Goal: Task Accomplishment & Management: Contribute content

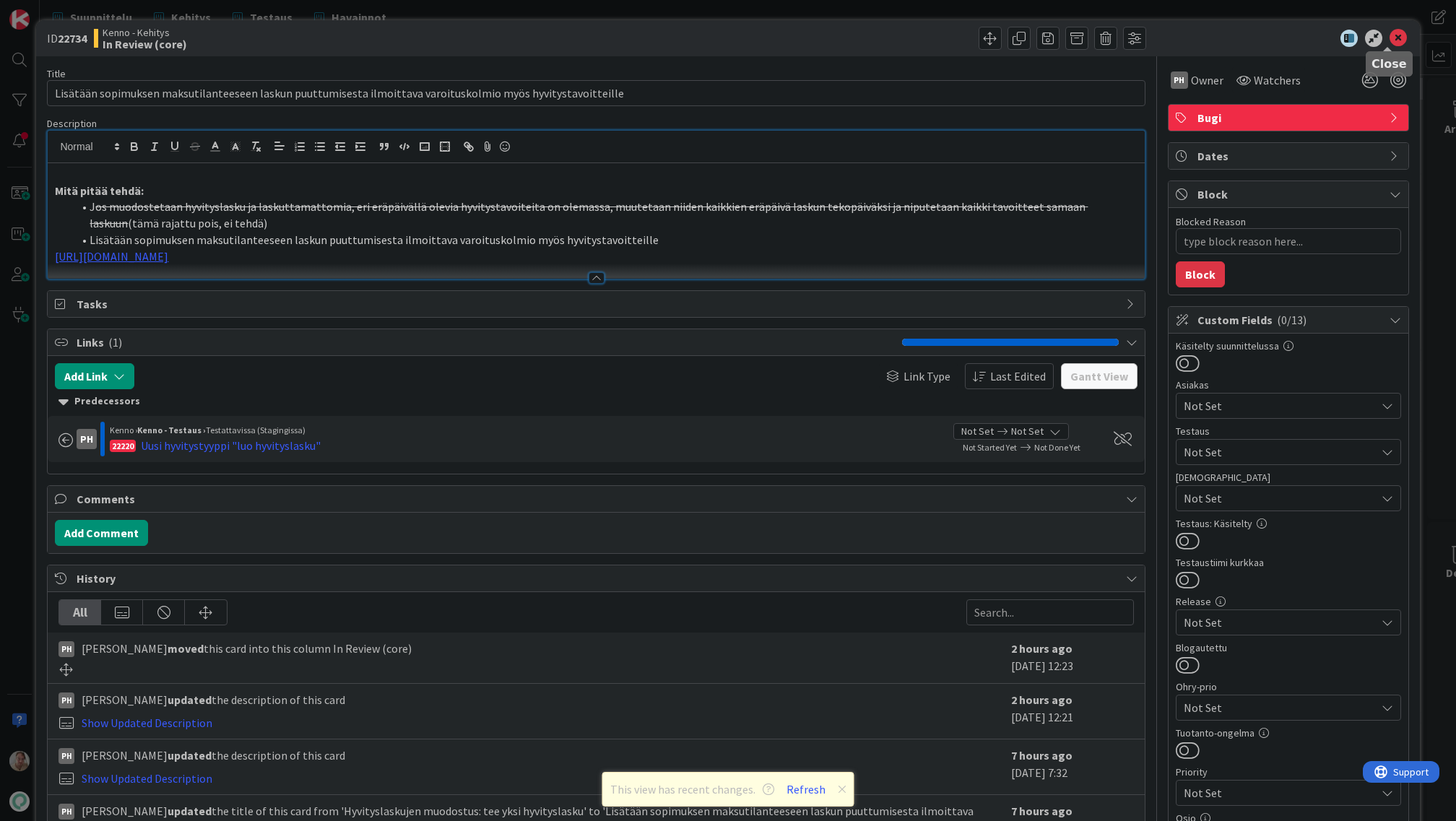
click at [1389, 42] on icon at bounding box center [1397, 38] width 17 height 17
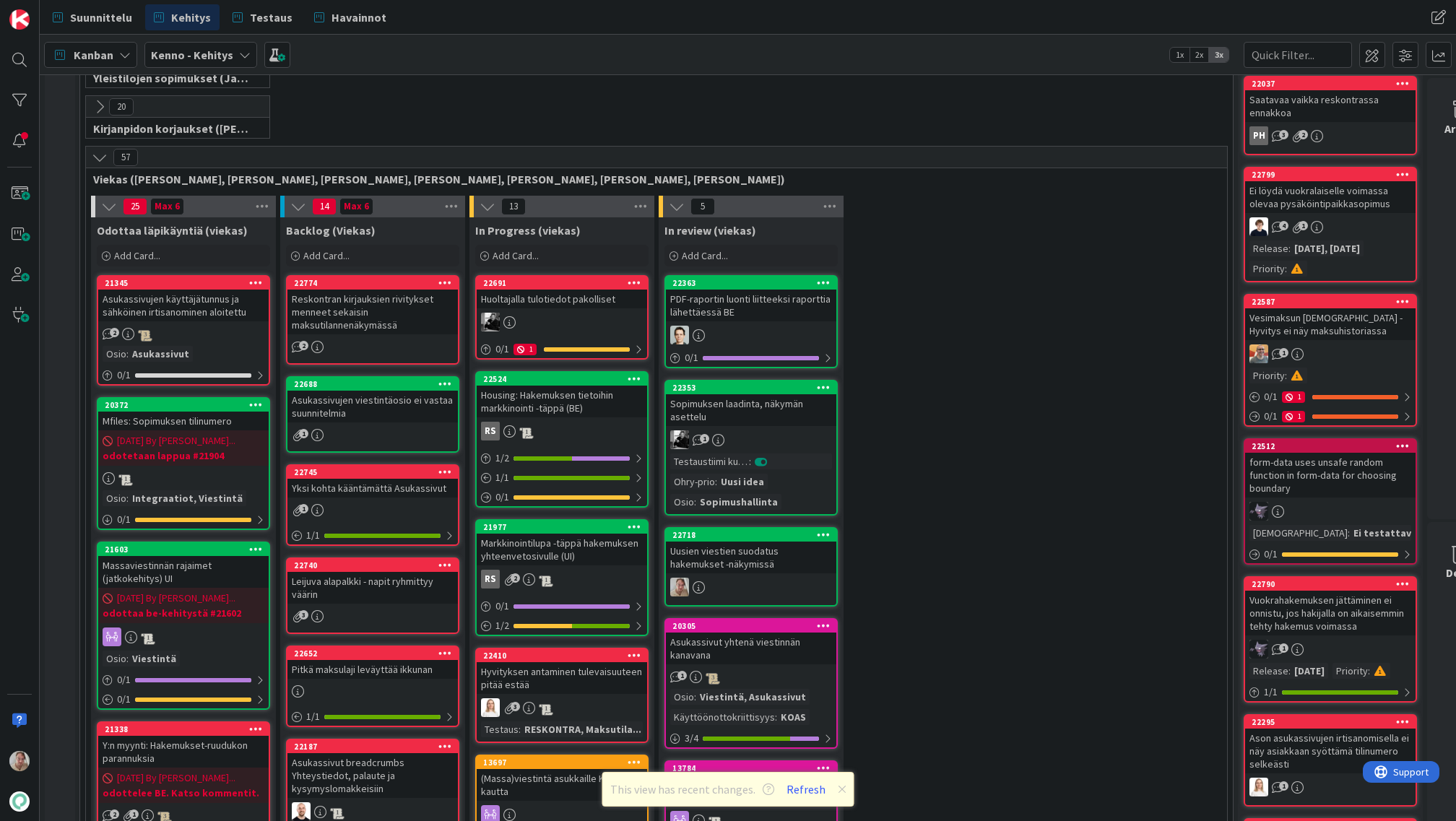
click at [392, 313] on div "Reskontran kirjauksien rivitykset menneet sekaisin maksutilannenäkymässä" at bounding box center [372, 312] width 170 height 45
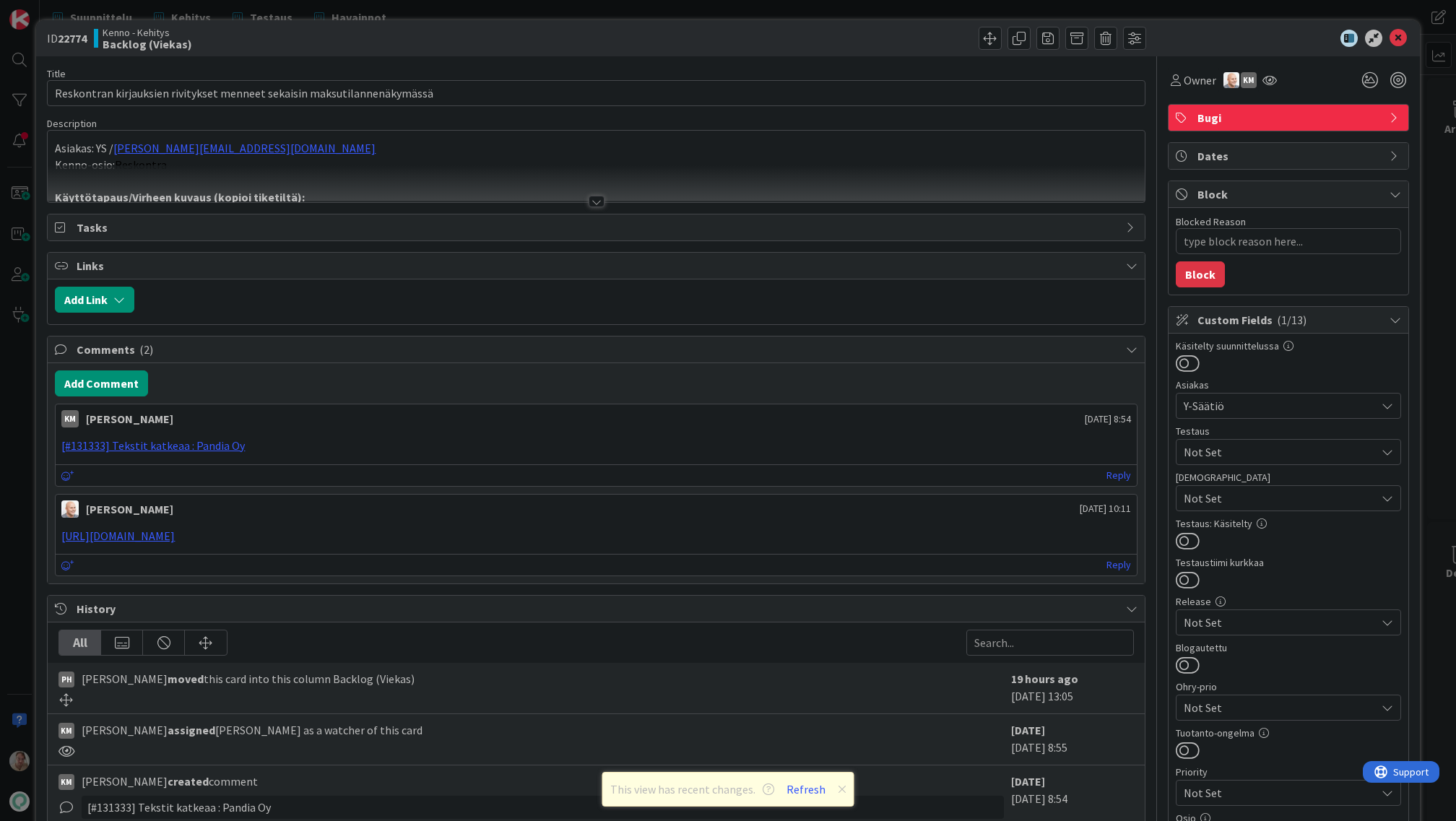
click at [377, 154] on div "Asiakas: YS / paula.niskanen@ysaatio.fi Kenno-osio: Reskontra Käyttötapaus/Virh…" at bounding box center [596, 166] width 1097 height 71
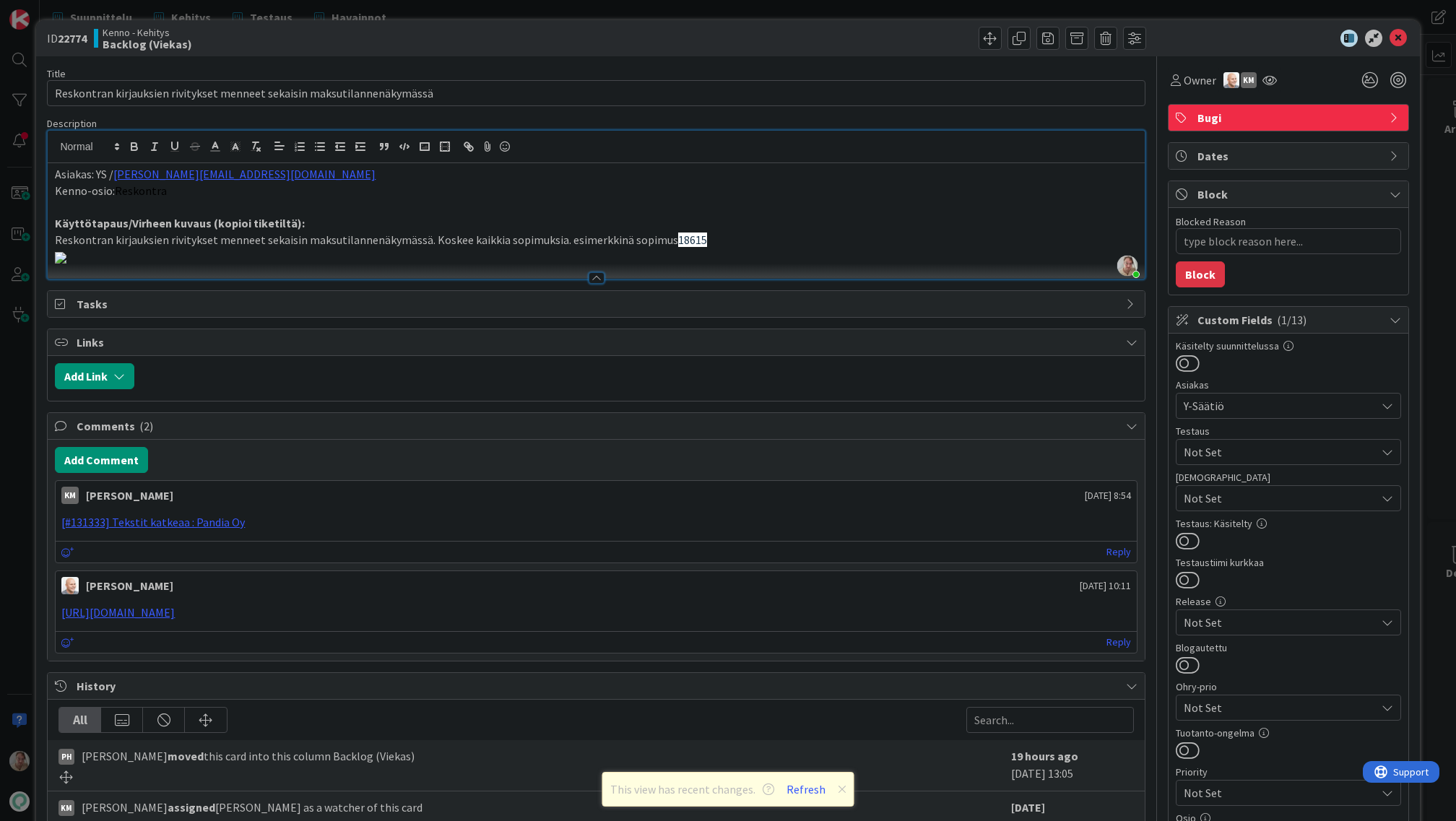
click at [1393, 39] on icon at bounding box center [1397, 38] width 17 height 17
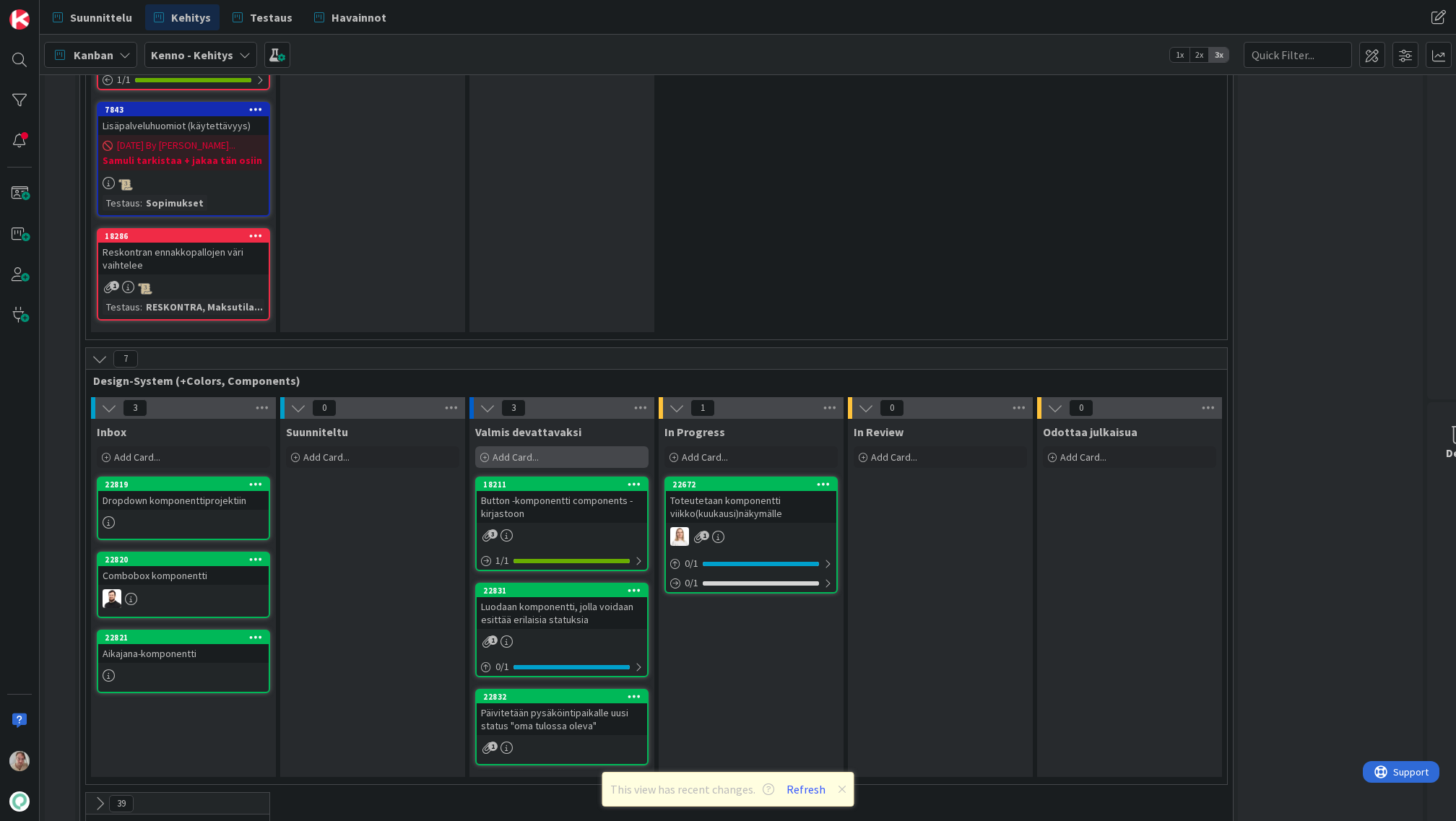
click at [556, 447] on div "Add Card..." at bounding box center [562, 457] width 174 height 22
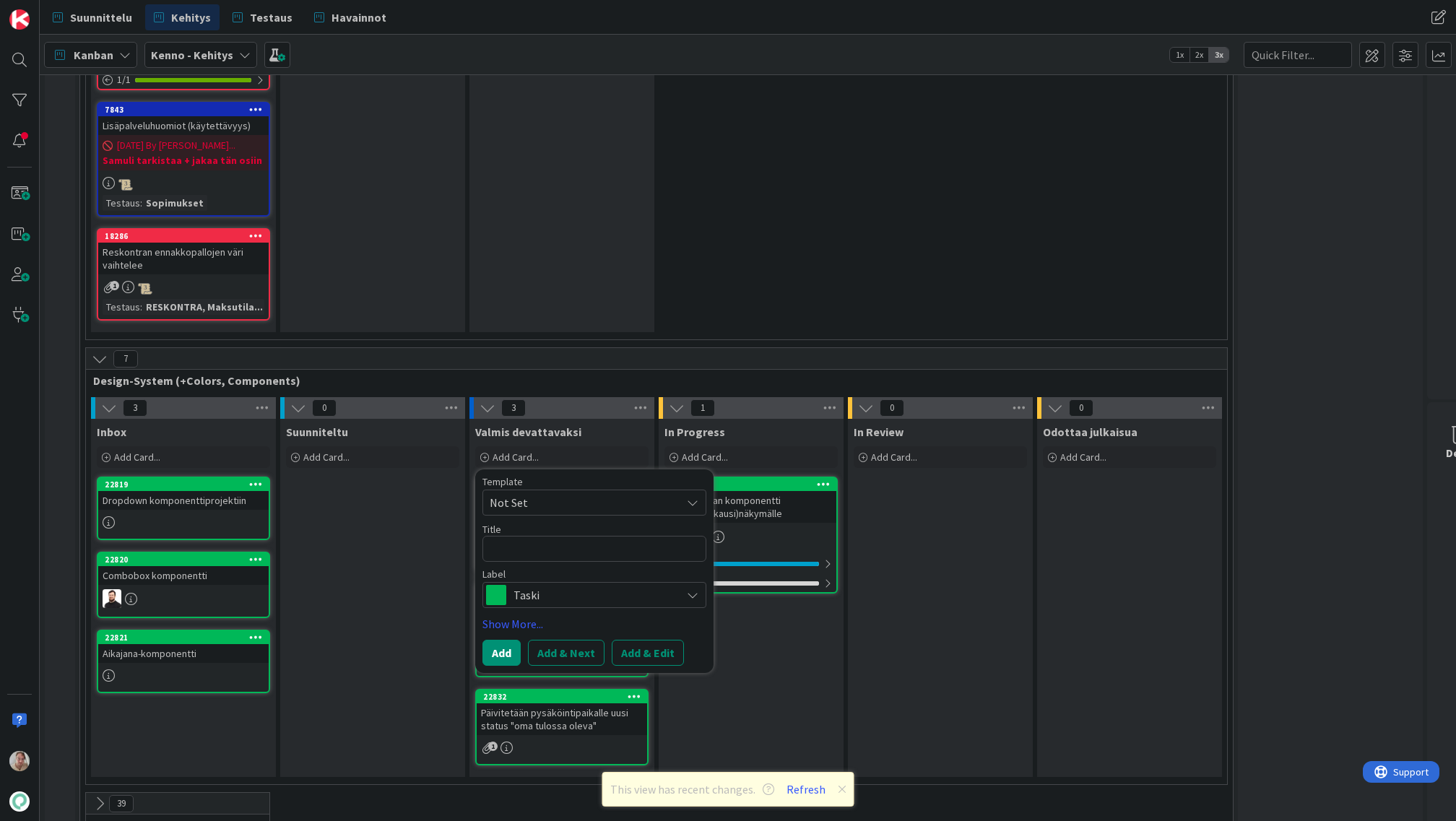
click at [553, 493] on span "Not Set" at bounding box center [580, 502] width 181 height 19
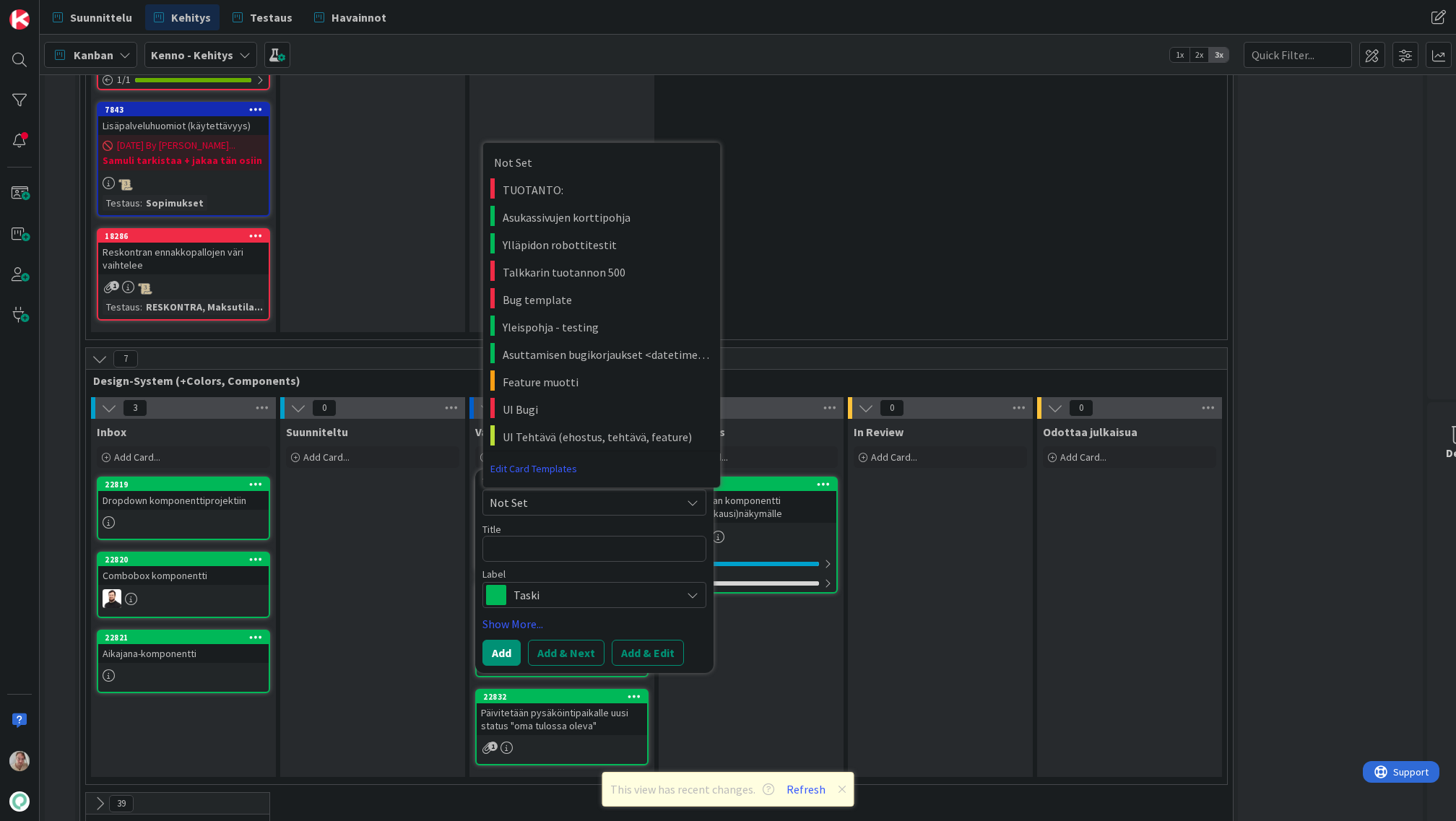
click at [566, 493] on span "Not Set" at bounding box center [580, 502] width 181 height 19
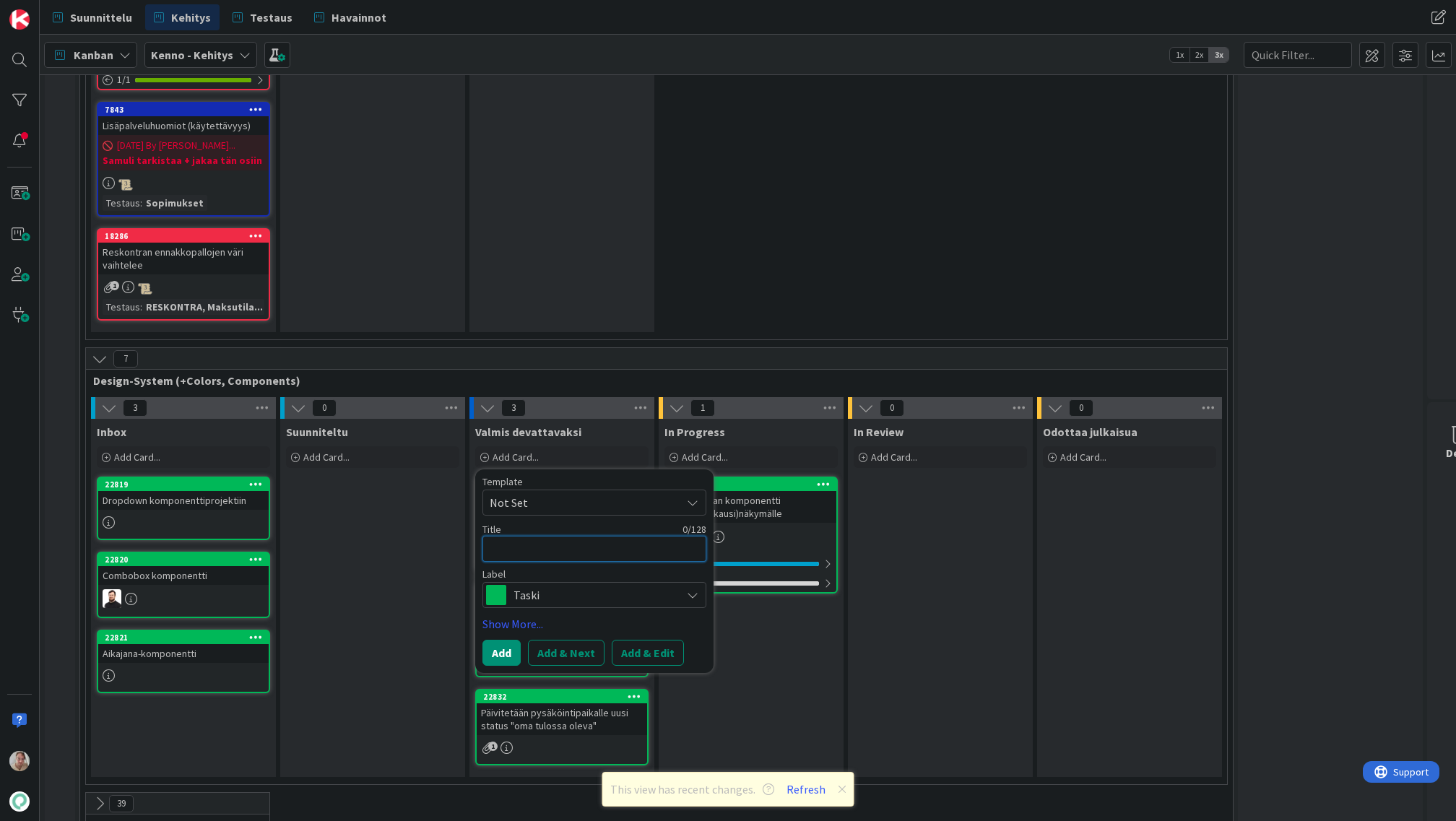
drag, startPoint x: 526, startPoint y: 502, endPoint x: 600, endPoint y: 520, distance: 76.2
click at [527, 536] on textarea at bounding box center [594, 548] width 224 height 26
type textarea "x"
type textarea "T"
type textarea "x"
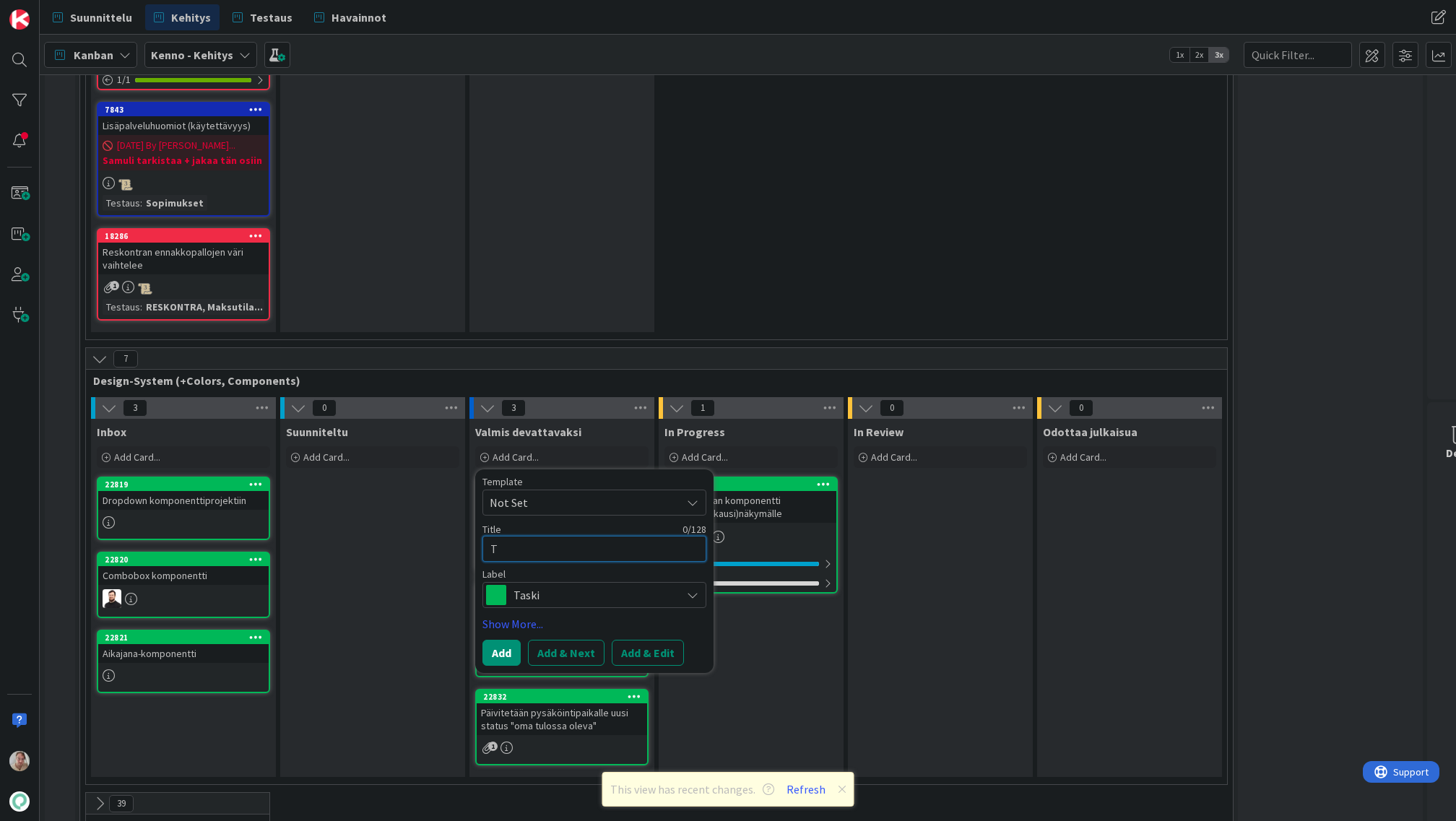
type textarea "Ts"
type textarea "x"
type textarea "Tse"
type textarea "x"
type textarea "Tsek"
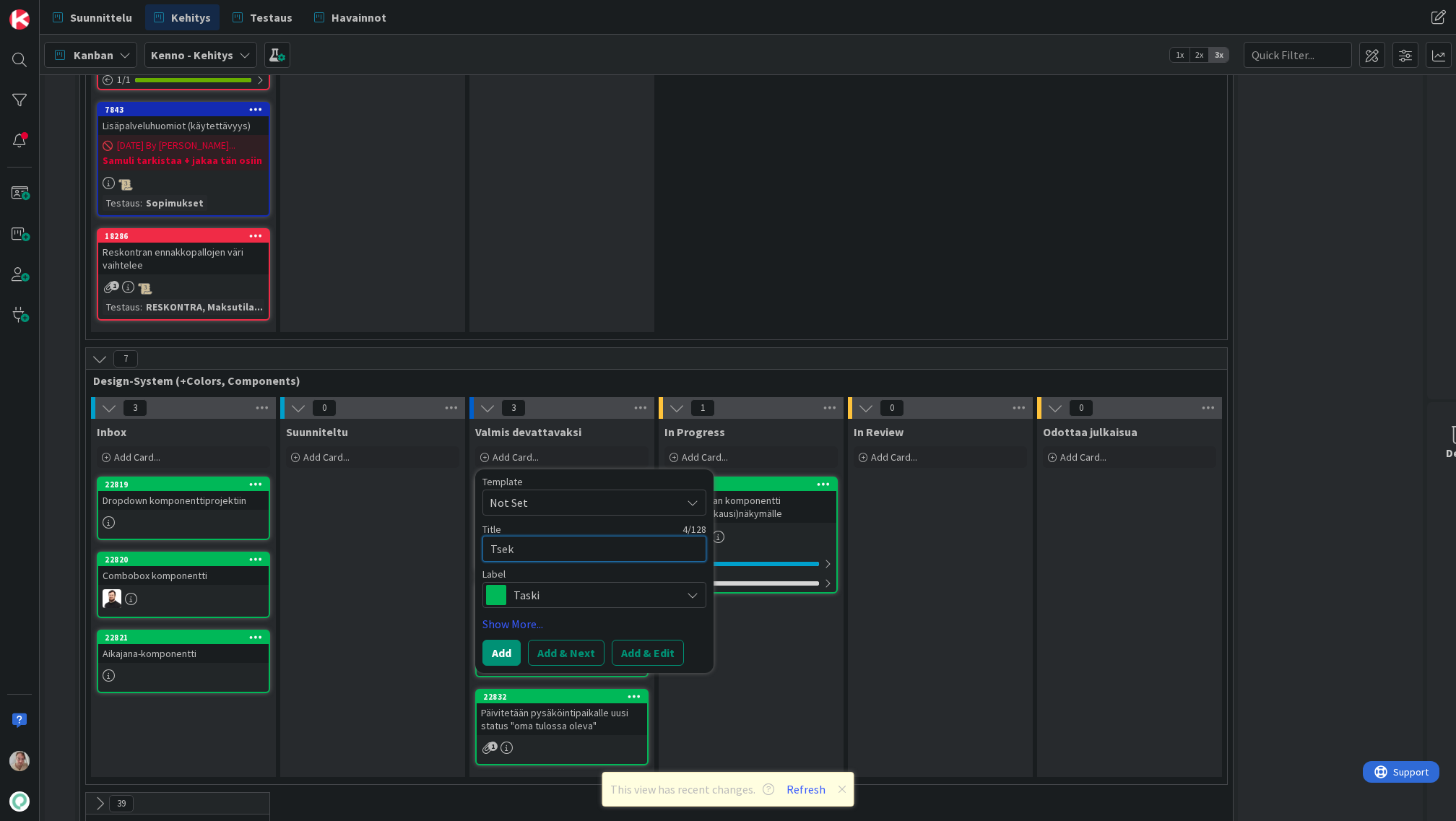
type textarea "x"
type textarea "Tsekat"
type textarea "x"
type textarea "Tsekata"
type textarea "x"
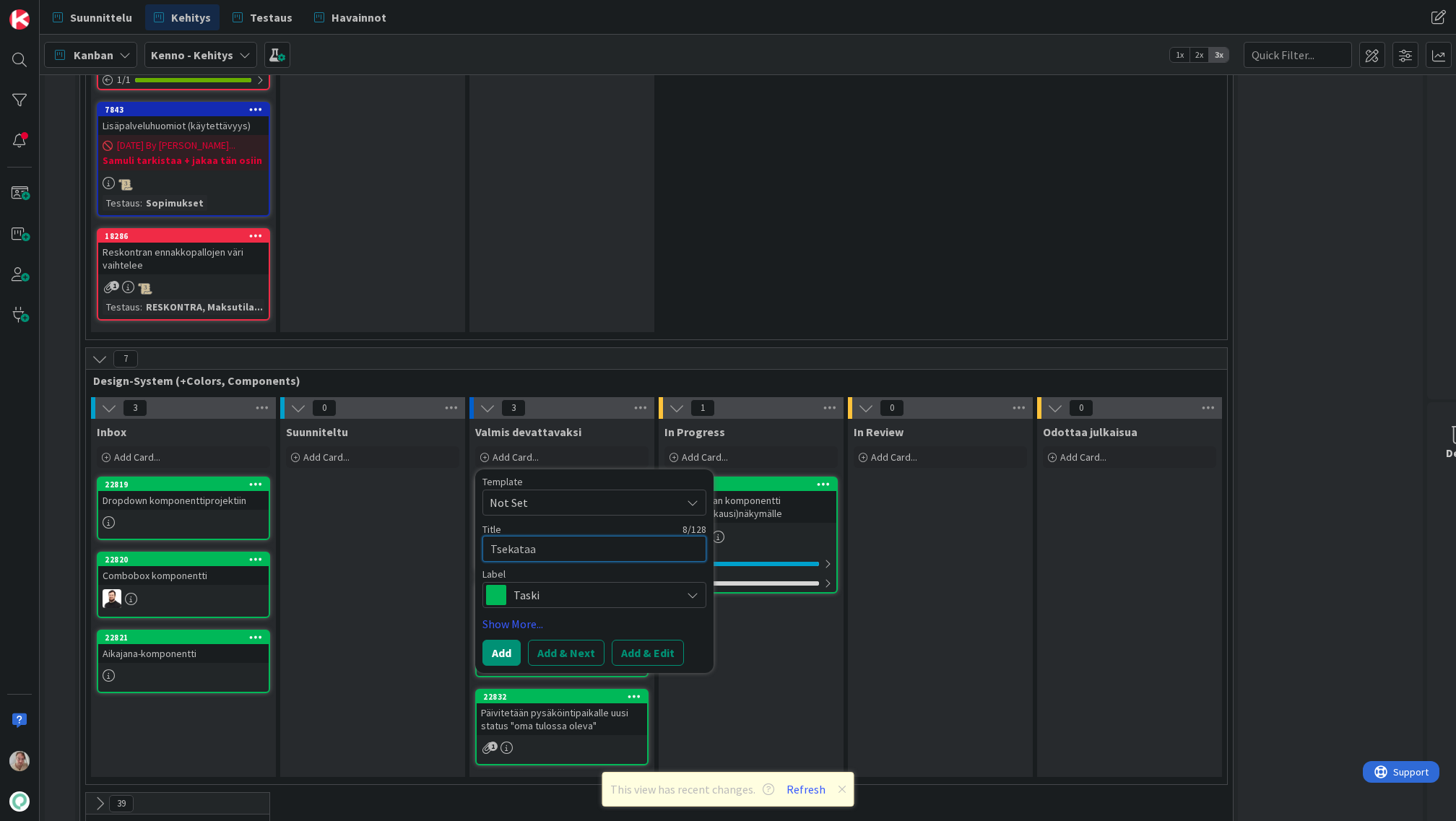
type textarea "Tsekataan"
type textarea "x"
type textarea "Tsekataan"
type textarea "x"
type textarea "Tsekataan r"
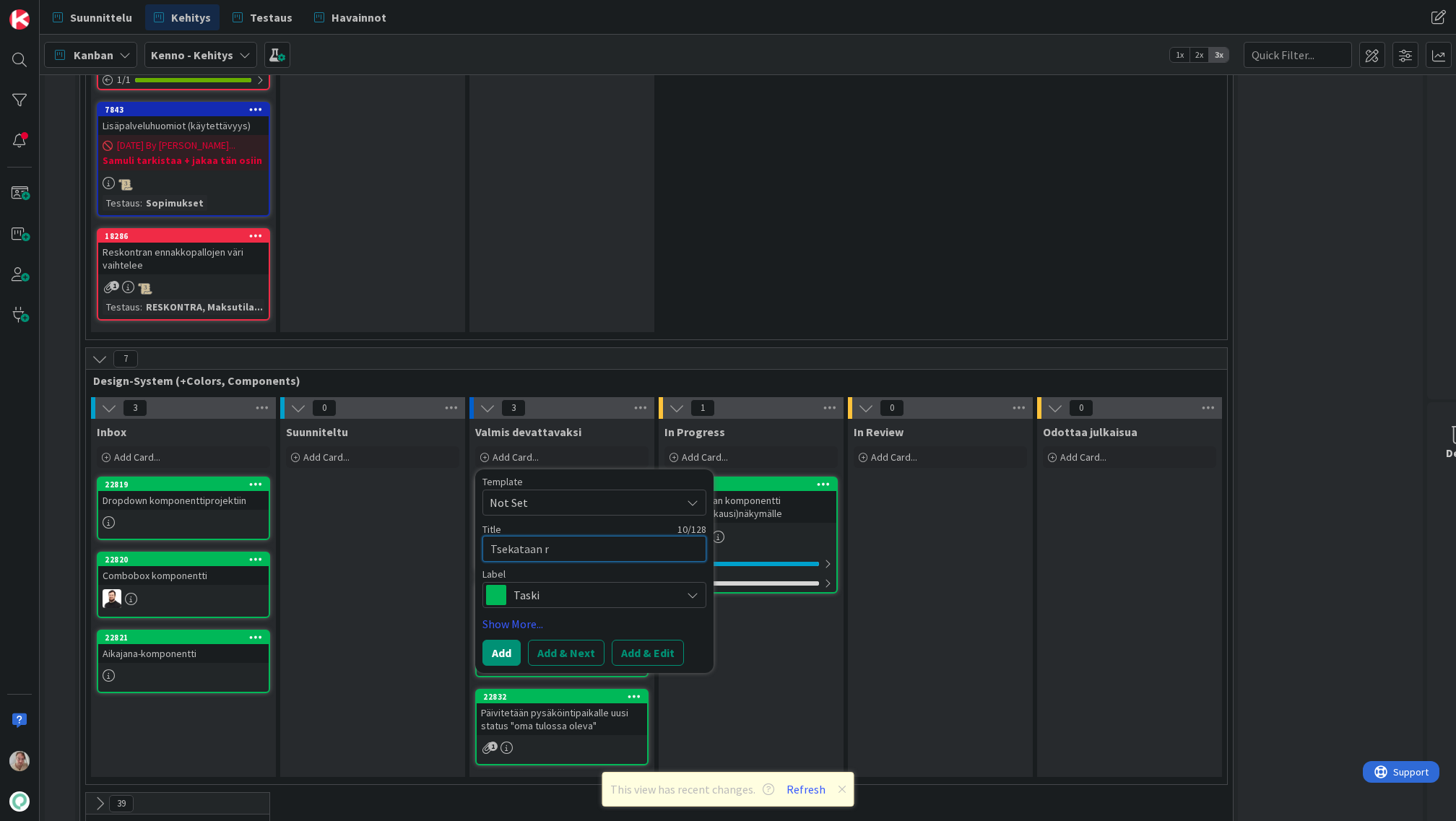
type textarea "x"
type textarea "Tsekataan ri"
type textarea "x"
type textarea "Tsekataan riv"
type textarea "x"
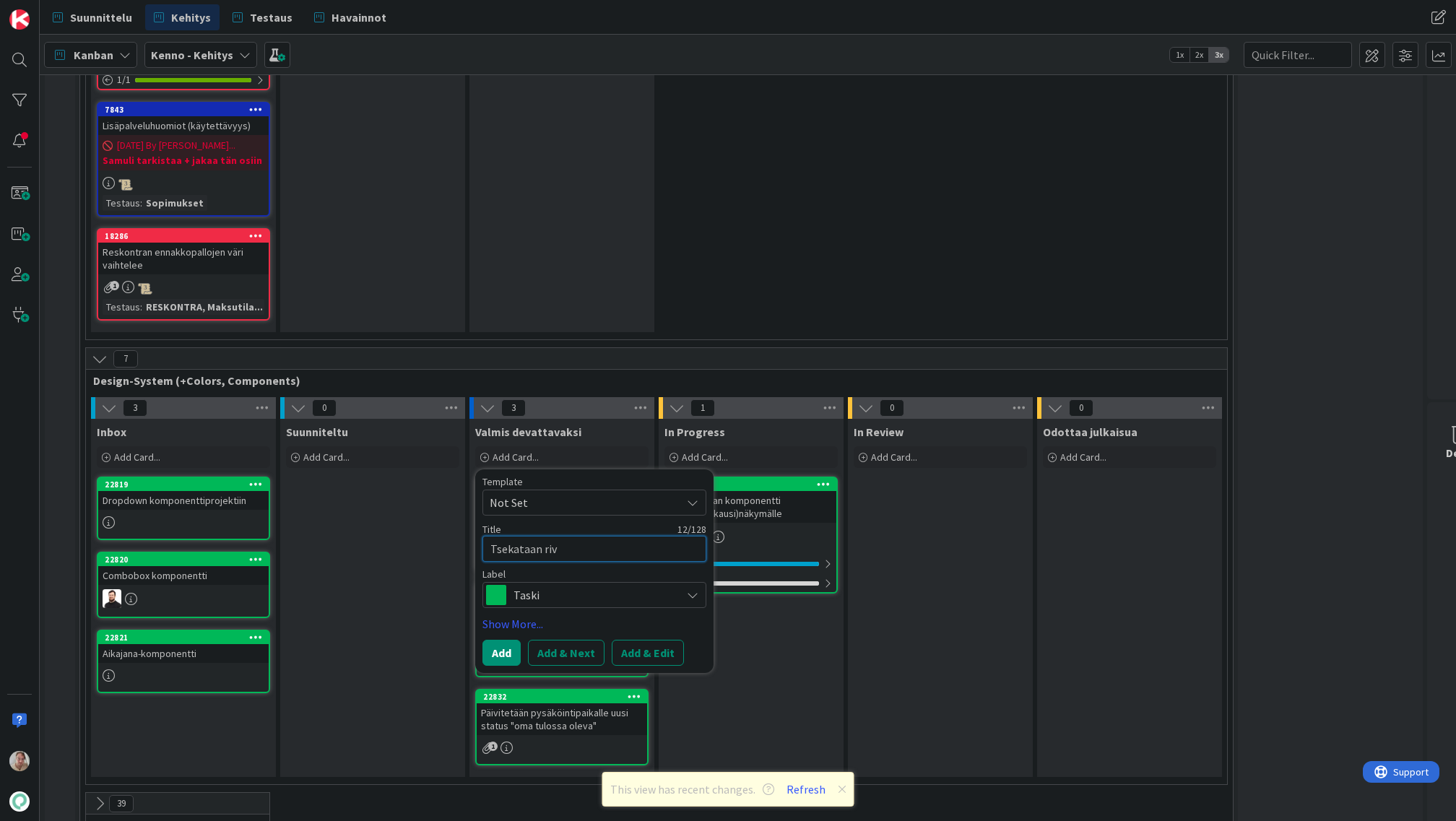
type textarea "Tsekataan rivi"
type textarea "x"
type textarea "Tsekataan rivity"
type textarea "x"
type textarea "Tsekataan rivitys"
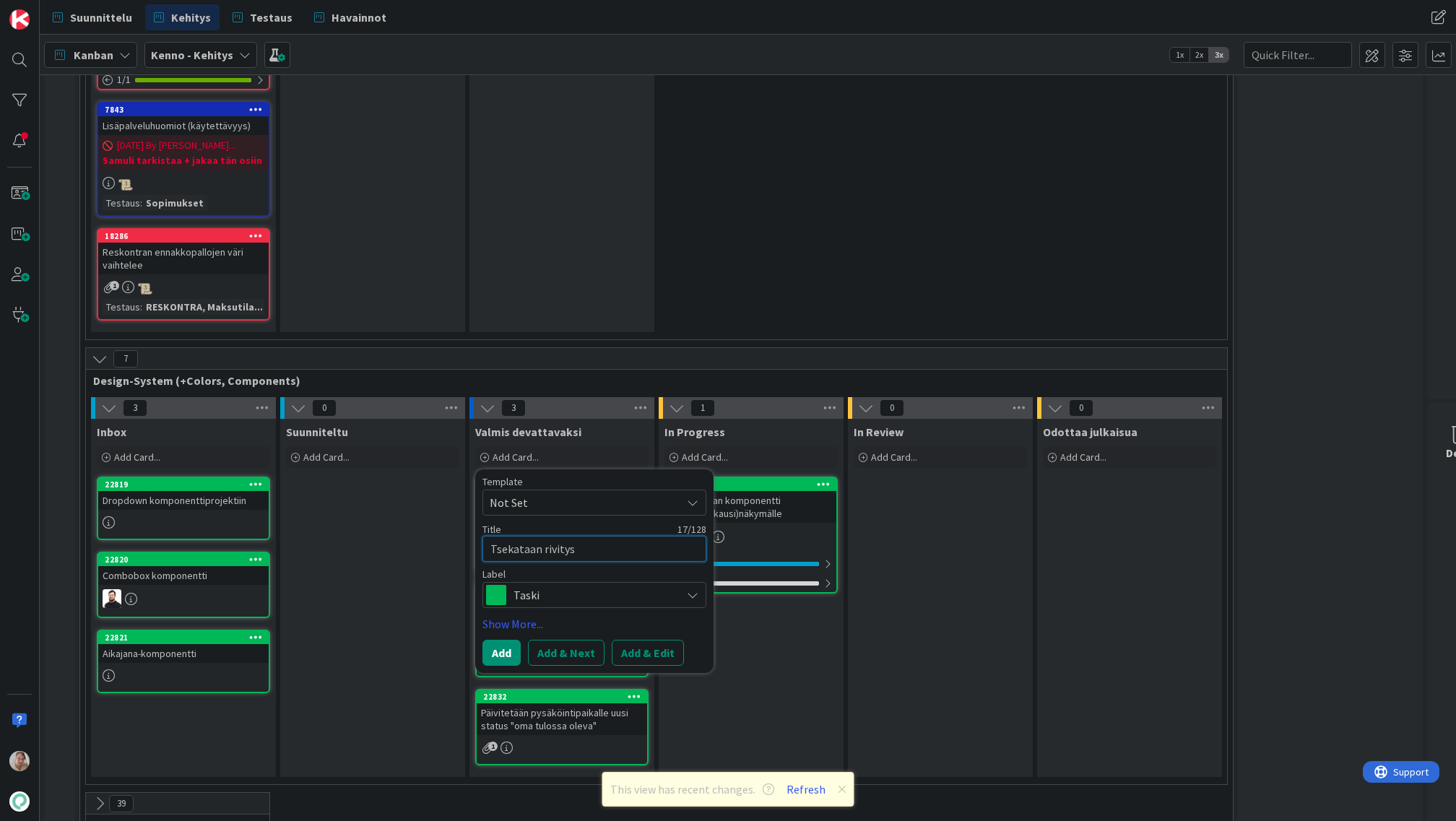
type textarea "x"
type textarea "Tsekataan rivitys"
type textarea "x"
type textarea "Tsekataan rivitys e"
type textarea "x"
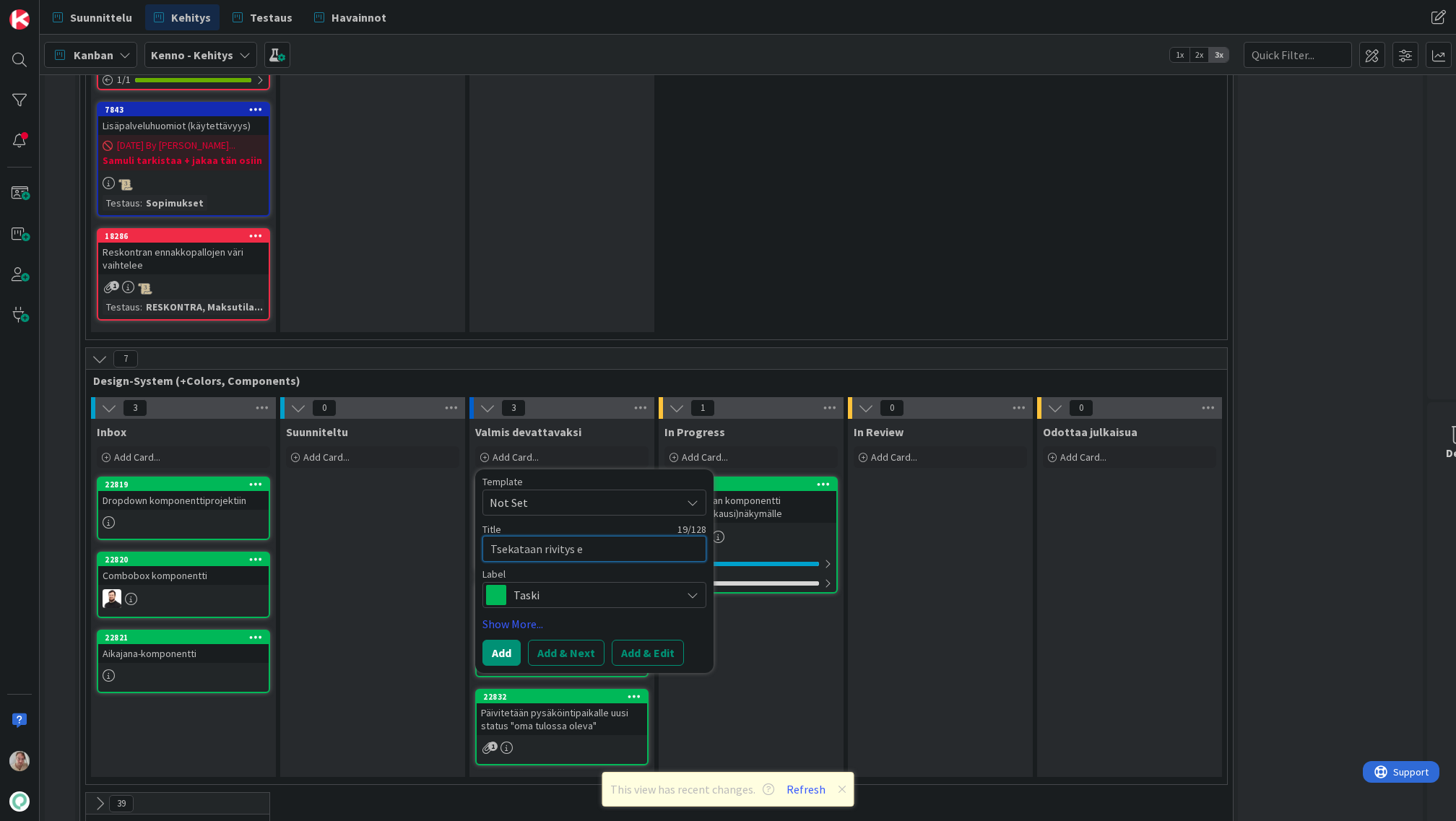
type textarea "Tsekataan rivitys ev"
type textarea "x"
type textarea "Tsekataan rivitys even"
type textarea "x"
type textarea "Tsekataan rivitys event"
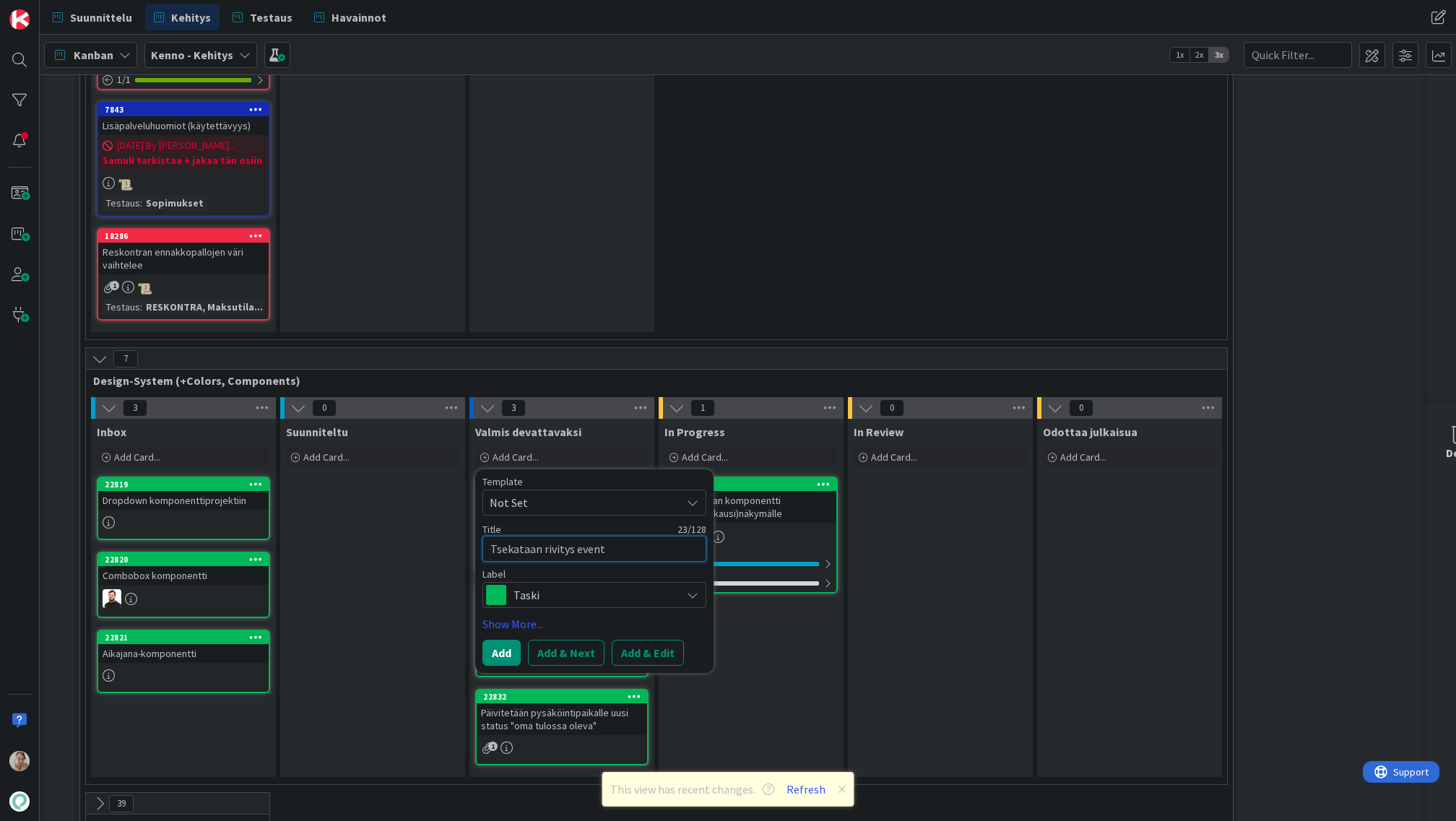
type textarea "x"
type textarea "Tsekataan rivitys eventl"
type textarea "x"
type textarea "Tsekataan rivitys eventlis"
type textarea "x"
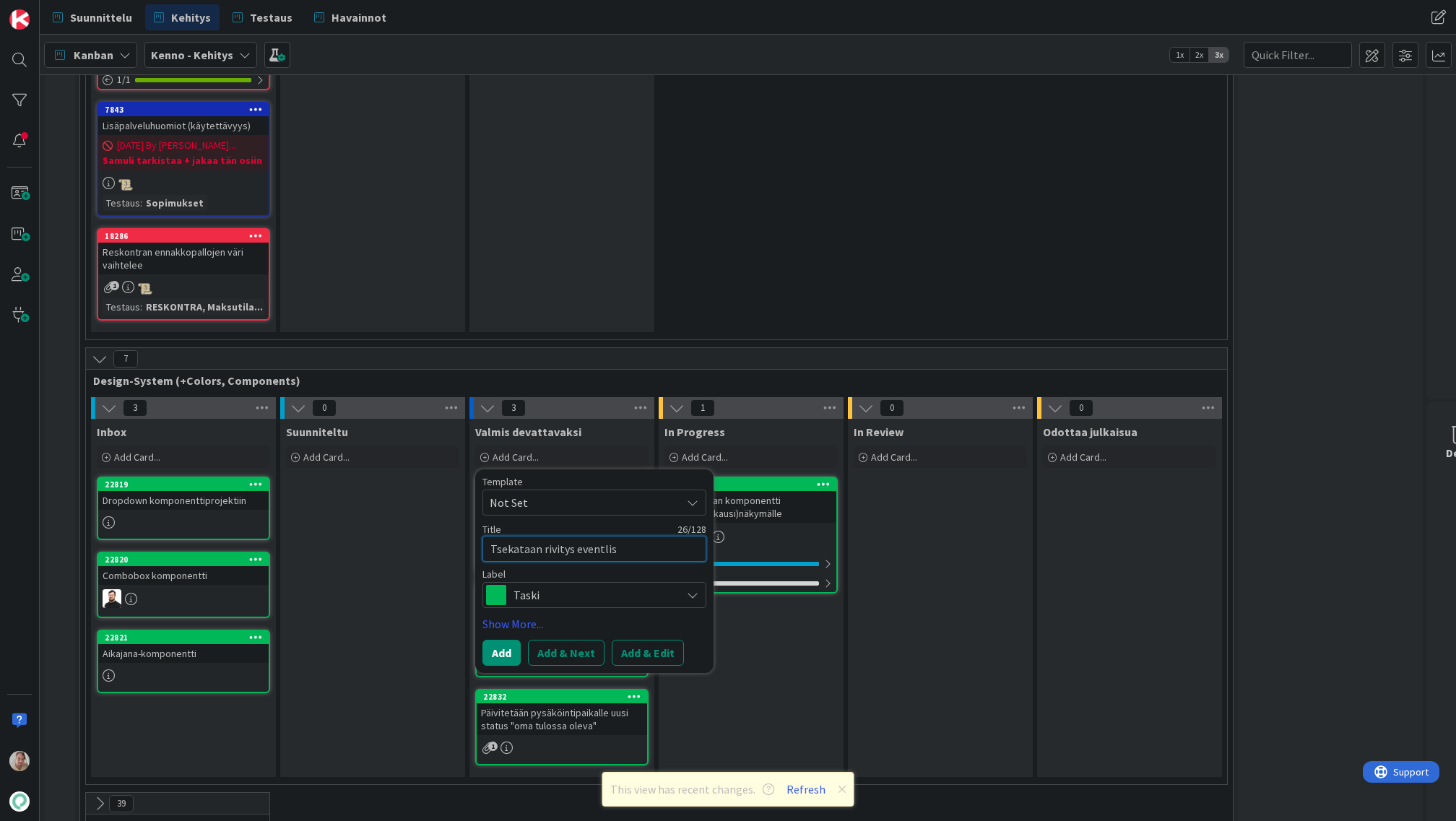
type textarea "Tsekataan rivitys eventlist"
type textarea "x"
type textarea "Tsekataan rivitys eventlist-"
type textarea "x"
type textarea "Tsekataan rivitys eventlist-k"
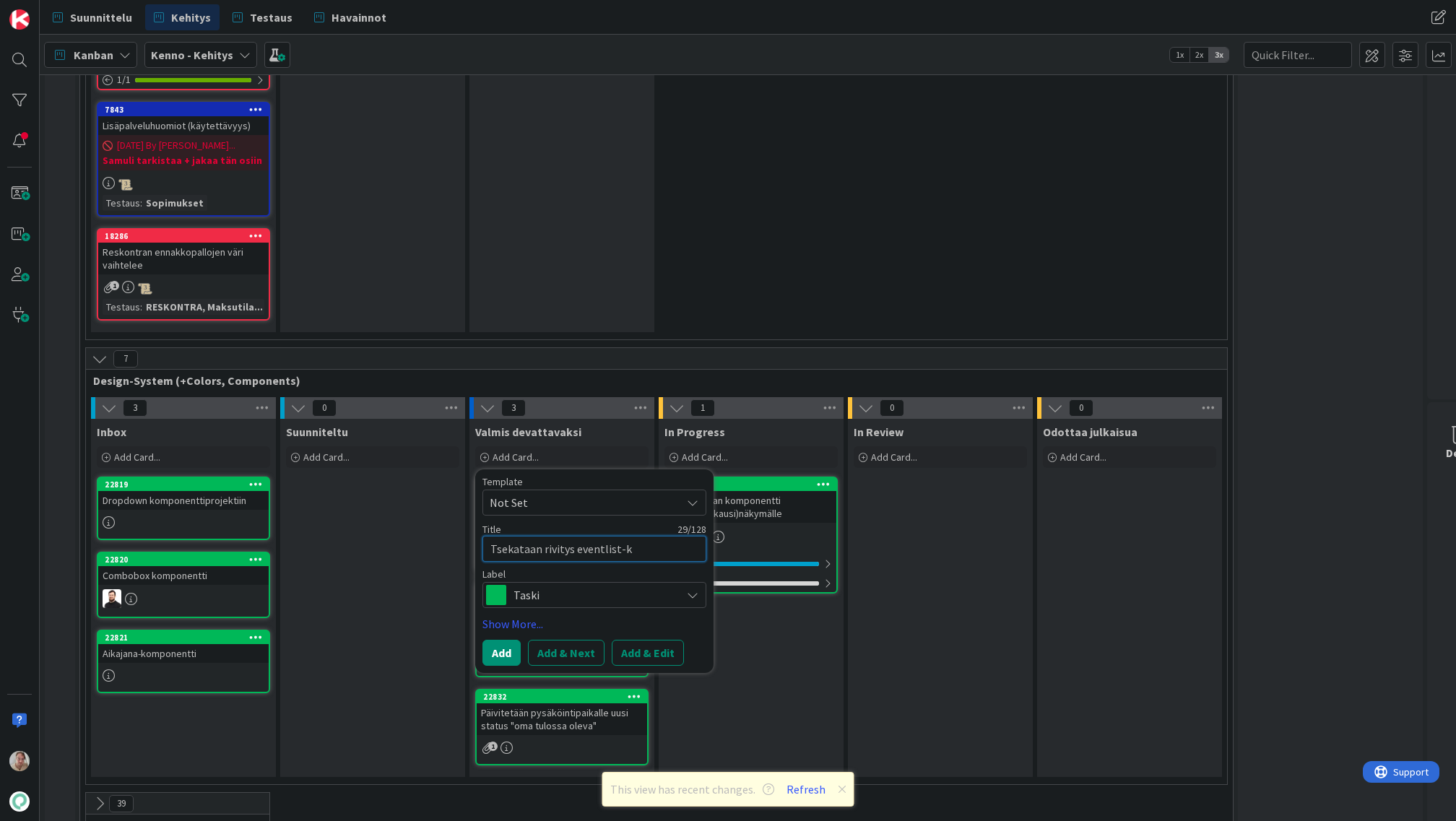
type textarea "x"
type textarea "Tsekataan rivitys eventlist-ko"
type textarea "x"
type textarea "Tsekataan rivitys eventlist-kom"
type textarea "x"
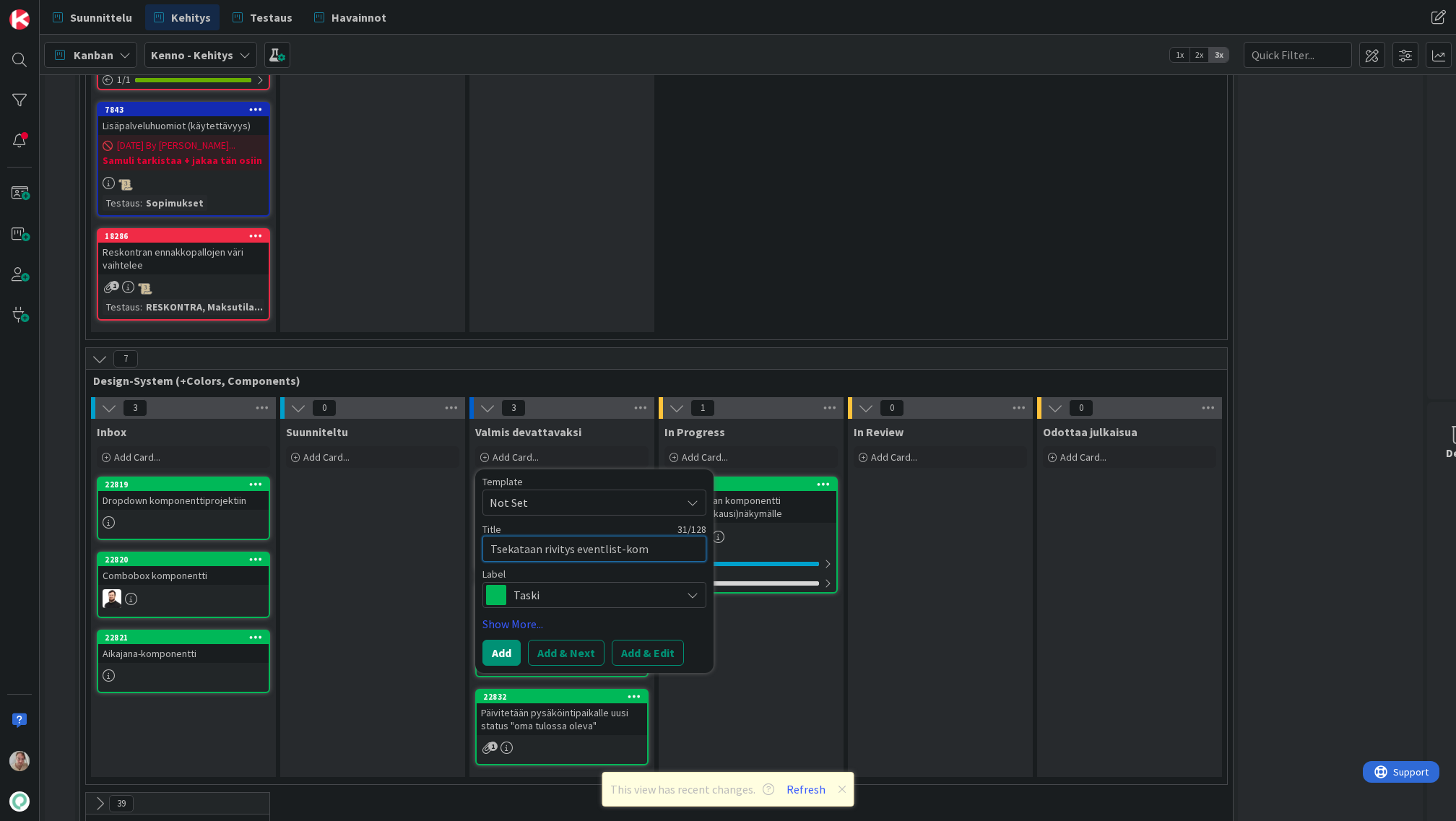
type textarea "Tsekataan rivitys eventlist-komp"
type textarea "x"
type textarea "Tsekataan rivitys eventlist-kompo"
type textarea "x"
type textarea "Tsekataan rivitys eventlist-kompon"
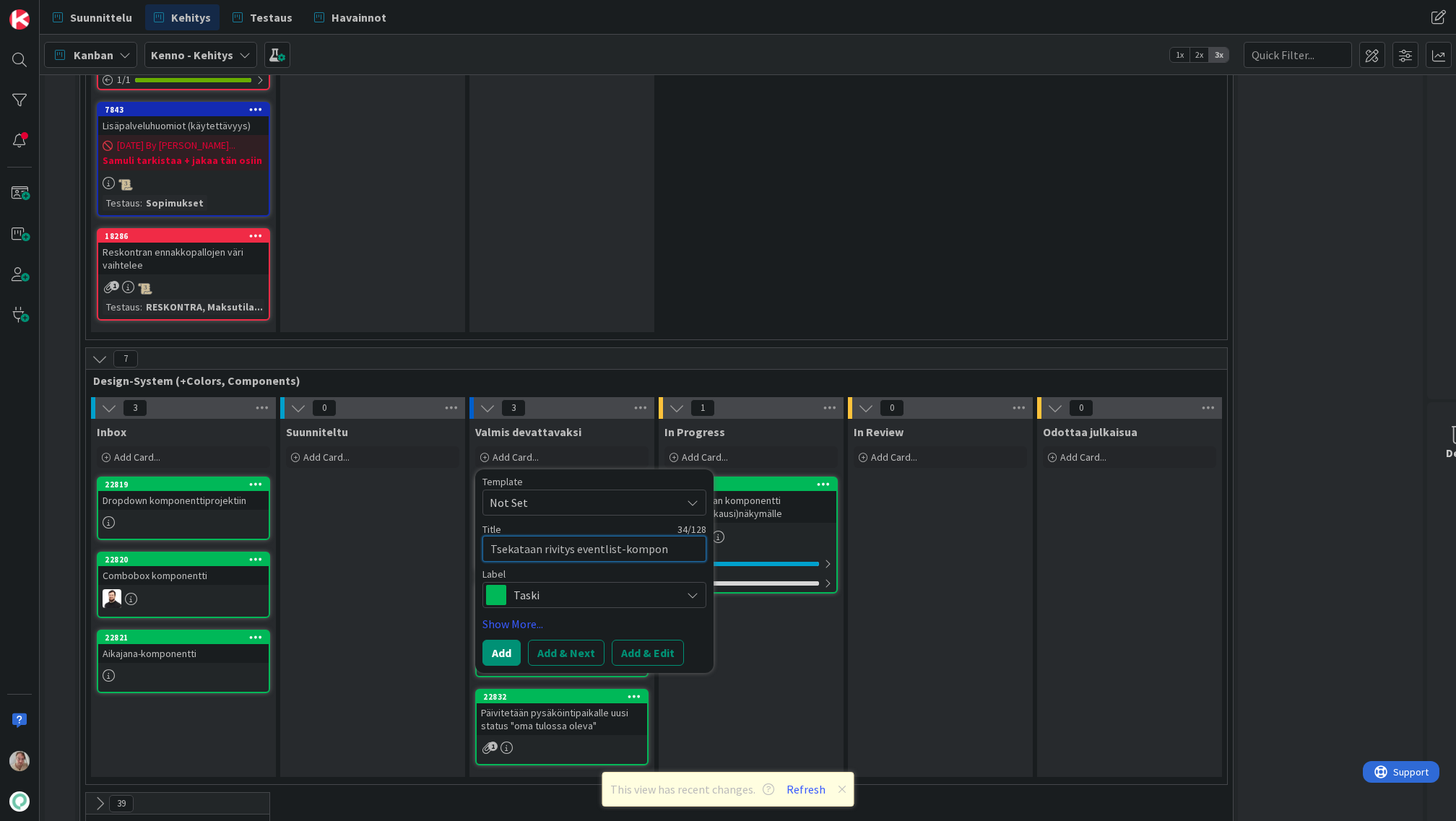
type textarea "x"
type textarea "Tsekataan rivitys eventlist-kompone"
type textarea "x"
type textarea "Tsekataan rivitys eventlist-komponent"
type textarea "x"
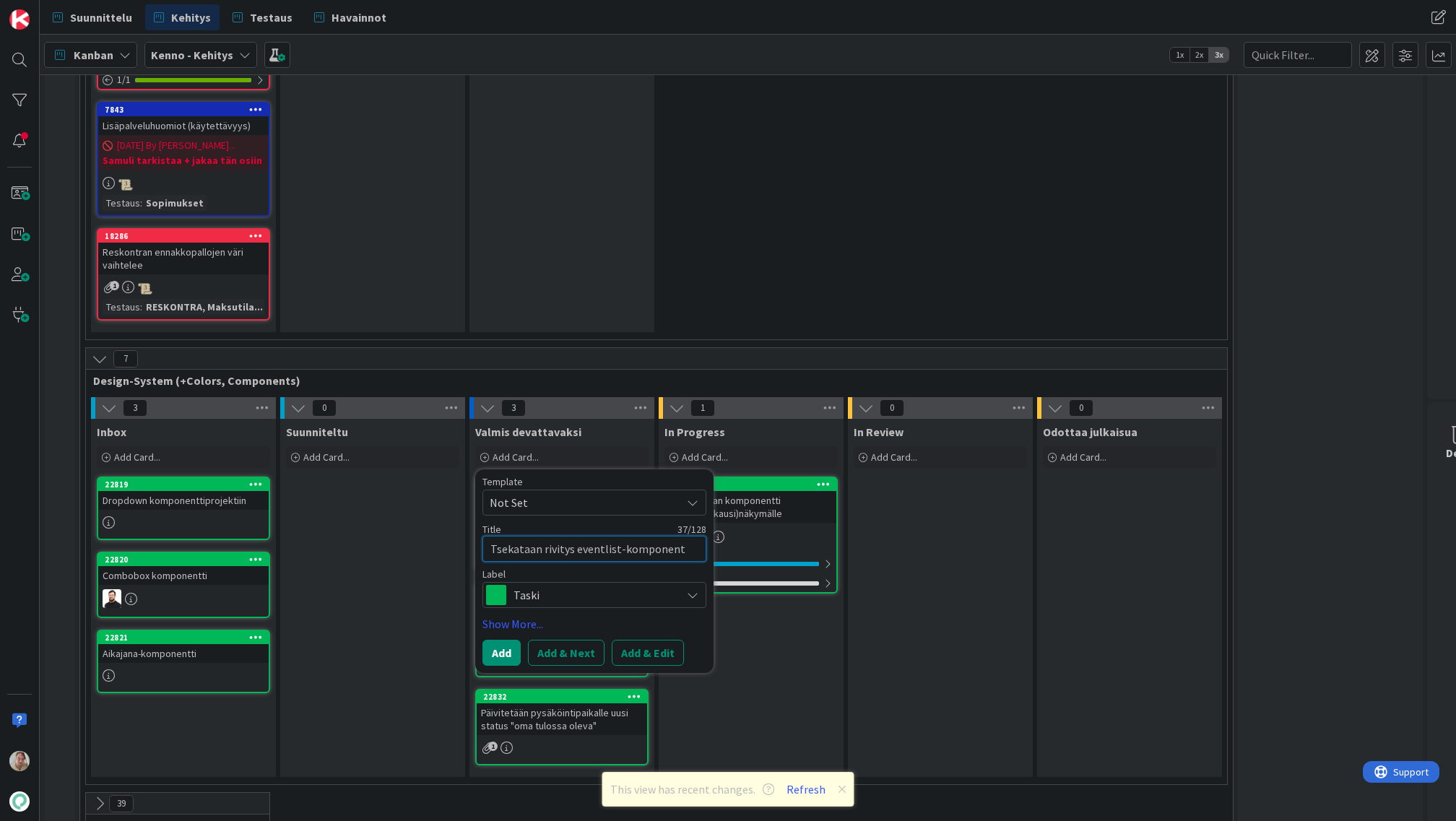
type textarea "Tsekataan rivitys eventlist-komponenti"
type textarea "x"
type textarea "Tsekataan rivitys eventlist-komponentis"
type textarea "x"
type textarea "Tsekataan rivitys eventlist-komponentiss"
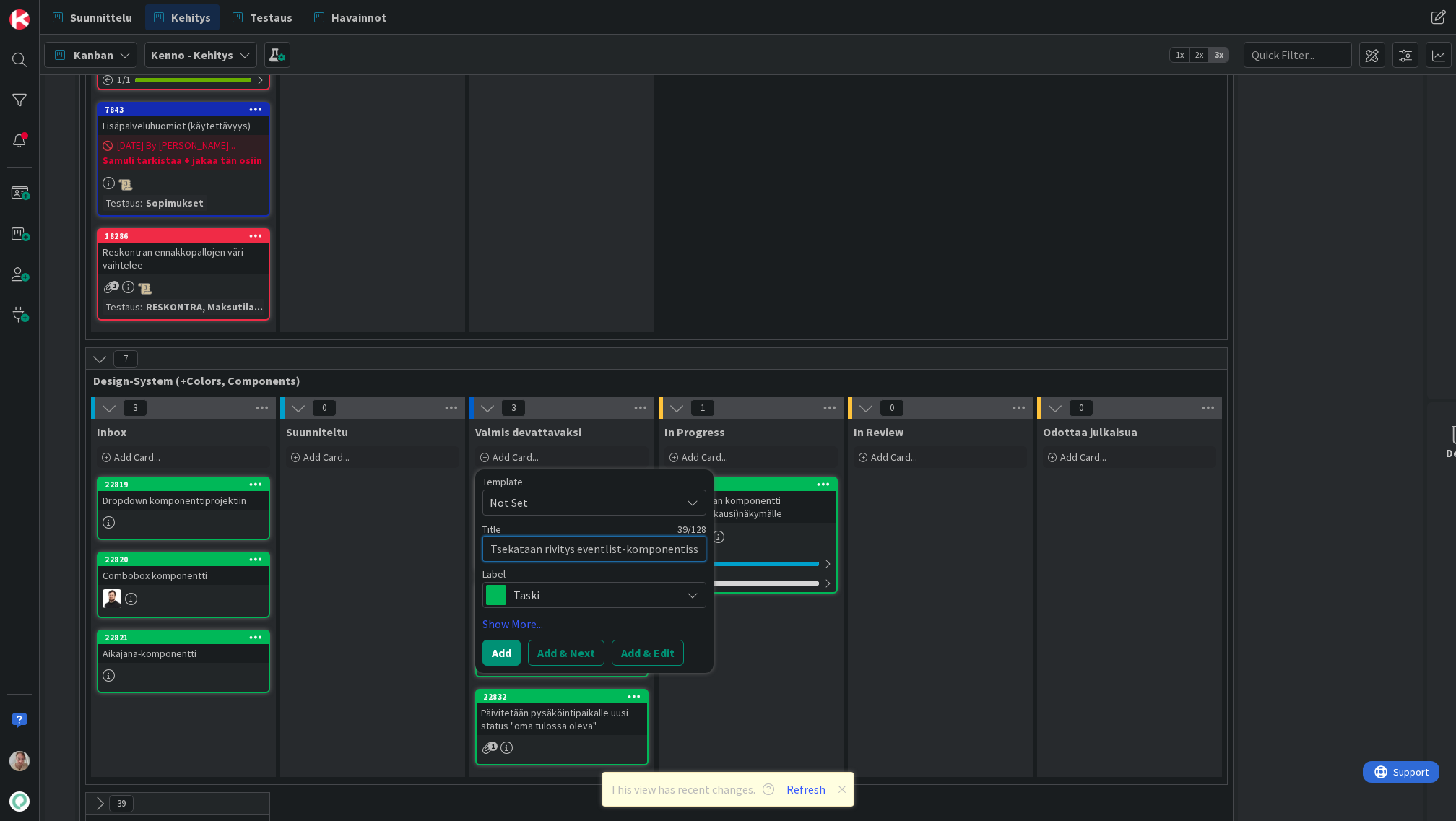
type textarea "x"
type textarea "Tsekataan rivitys eventlist-komponentissa"
click at [604, 585] on span "Taski" at bounding box center [593, 595] width 160 height 20
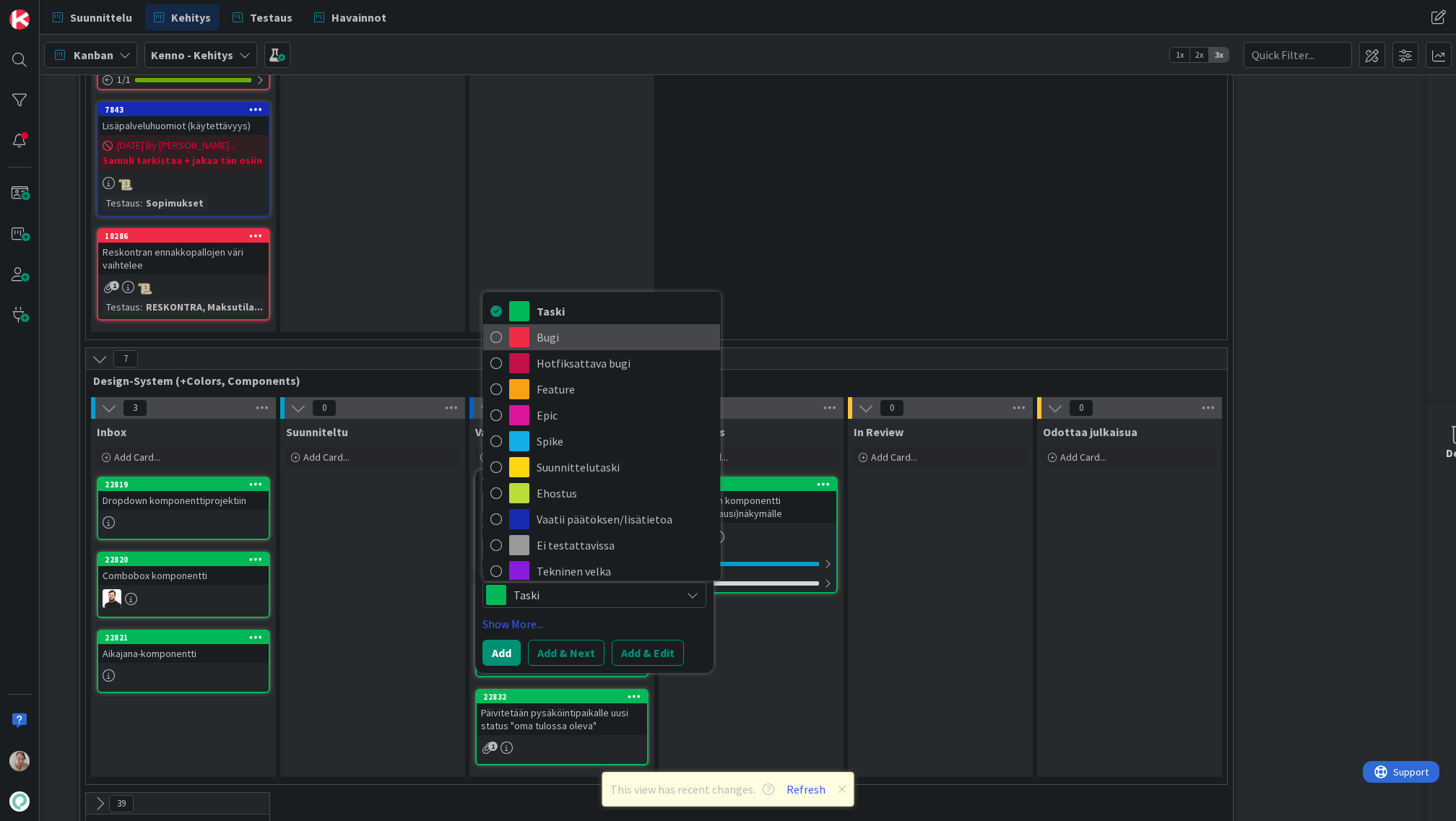
click at [549, 327] on span "Bugi" at bounding box center [625, 338] width 176 height 22
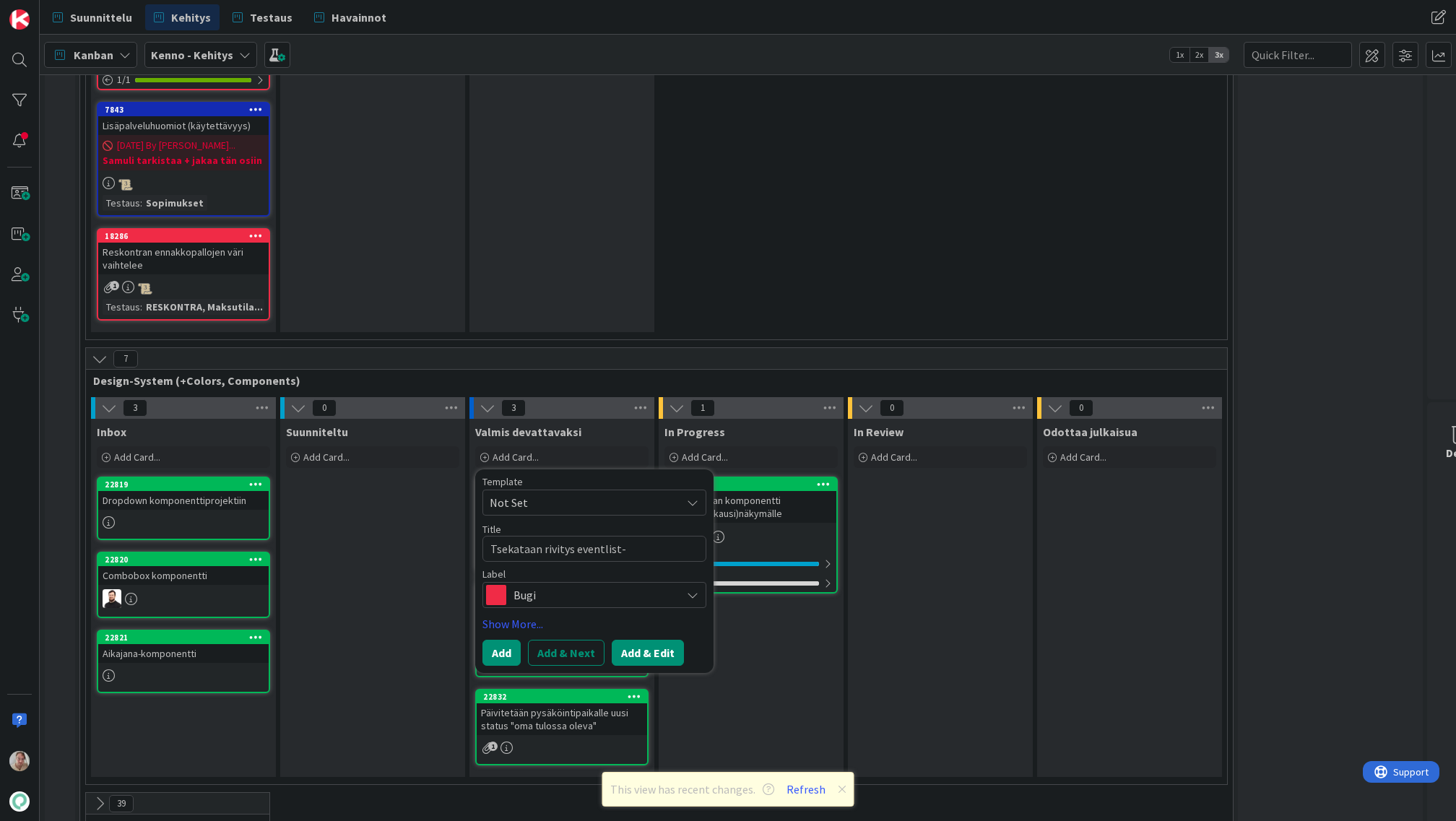
click at [651, 640] on button "Add & Edit" at bounding box center [647, 653] width 72 height 26
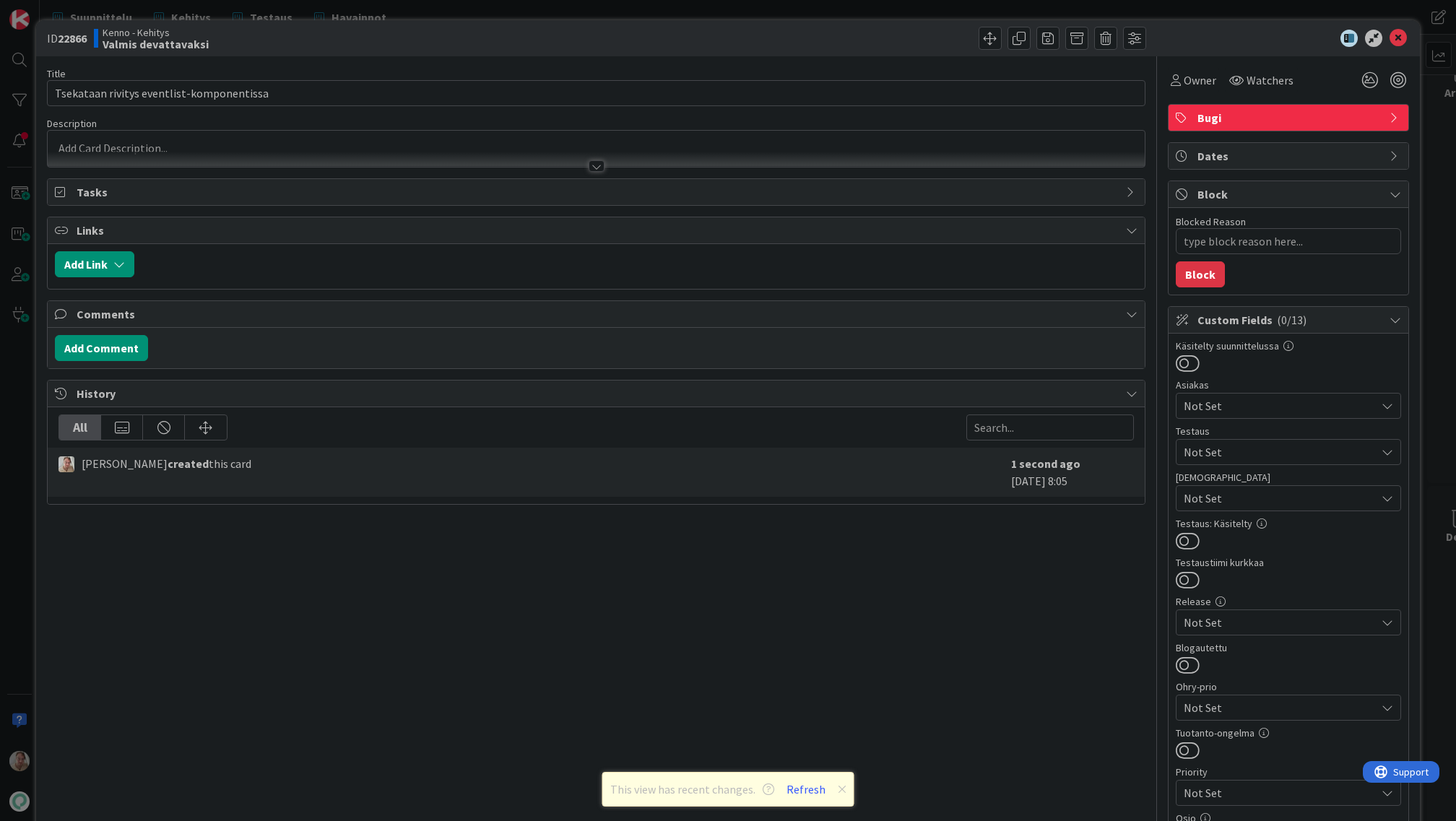
click at [535, 151] on div at bounding box center [596, 158] width 1097 height 15
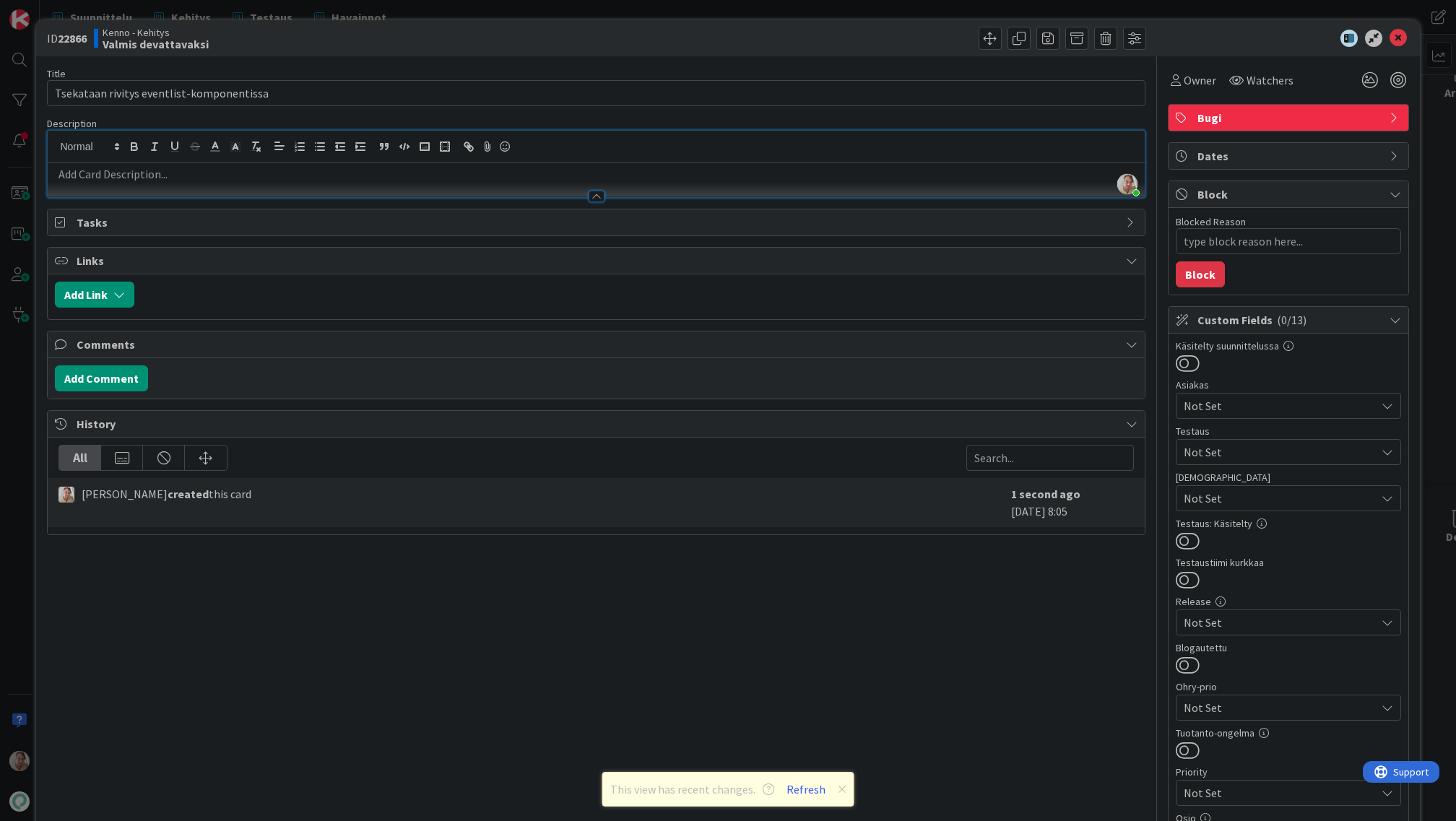
drag, startPoint x: 164, startPoint y: 176, endPoint x: 175, endPoint y: 177, distance: 11.0
click at [167, 176] on p at bounding box center [596, 175] width 1082 height 16
paste div
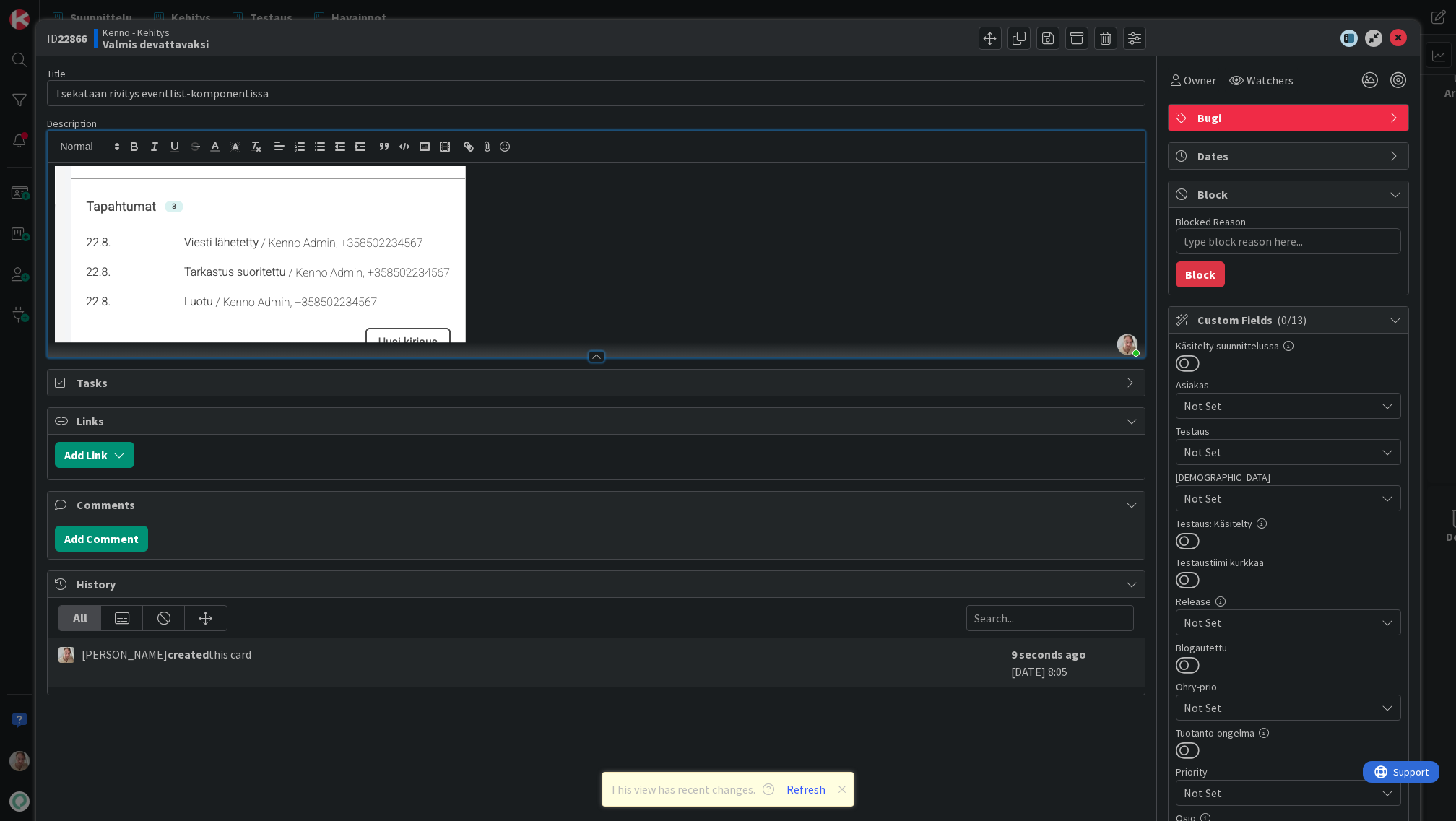
type textarea "x"
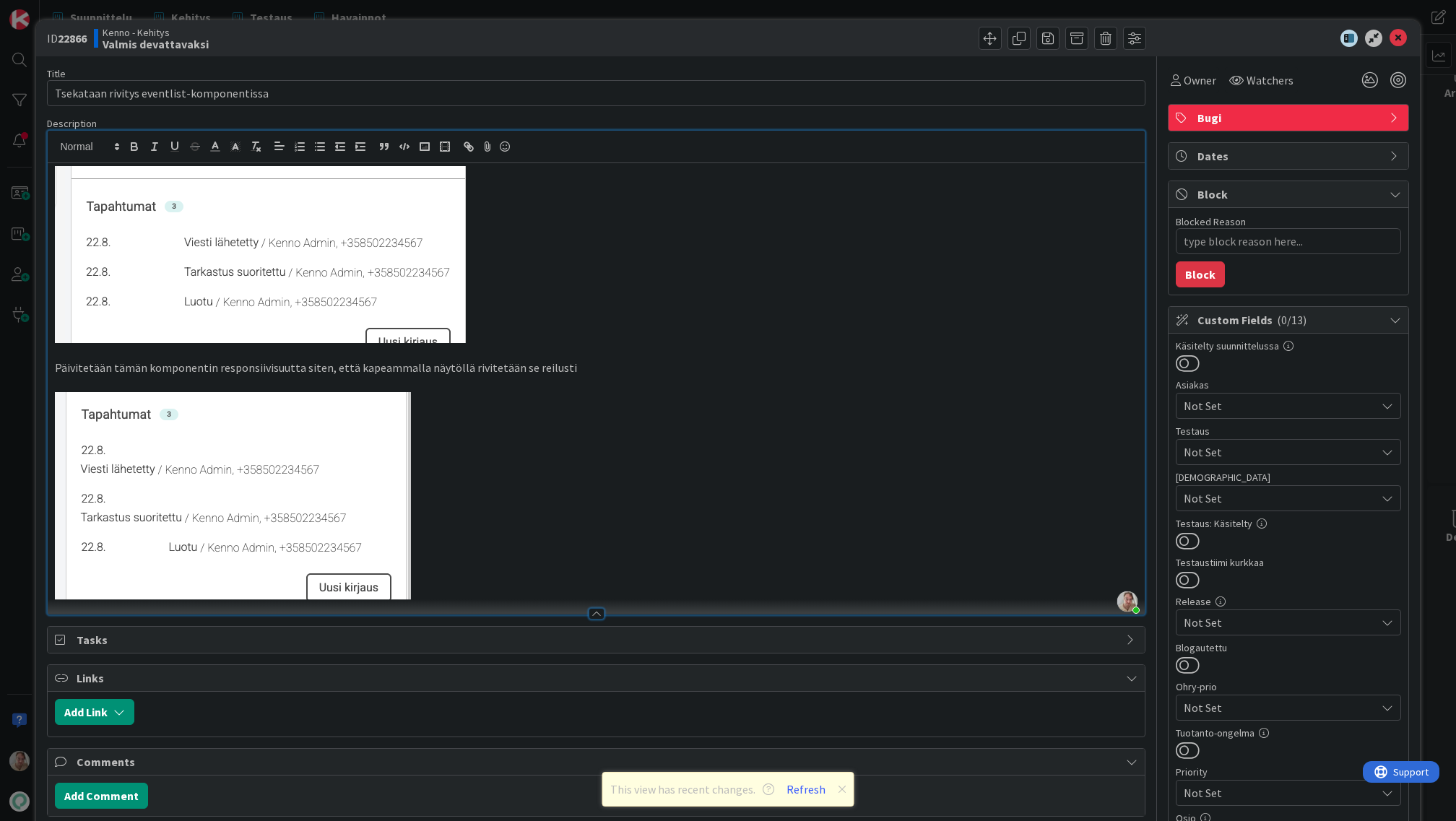
click at [586, 367] on p "Päivitetään tämän komponentin responsiivisuutta siten, että kapeammalla näytöll…" at bounding box center [596, 367] width 1082 height 16
click at [1184, 85] on span "Owner" at bounding box center [1200, 79] width 32 height 17
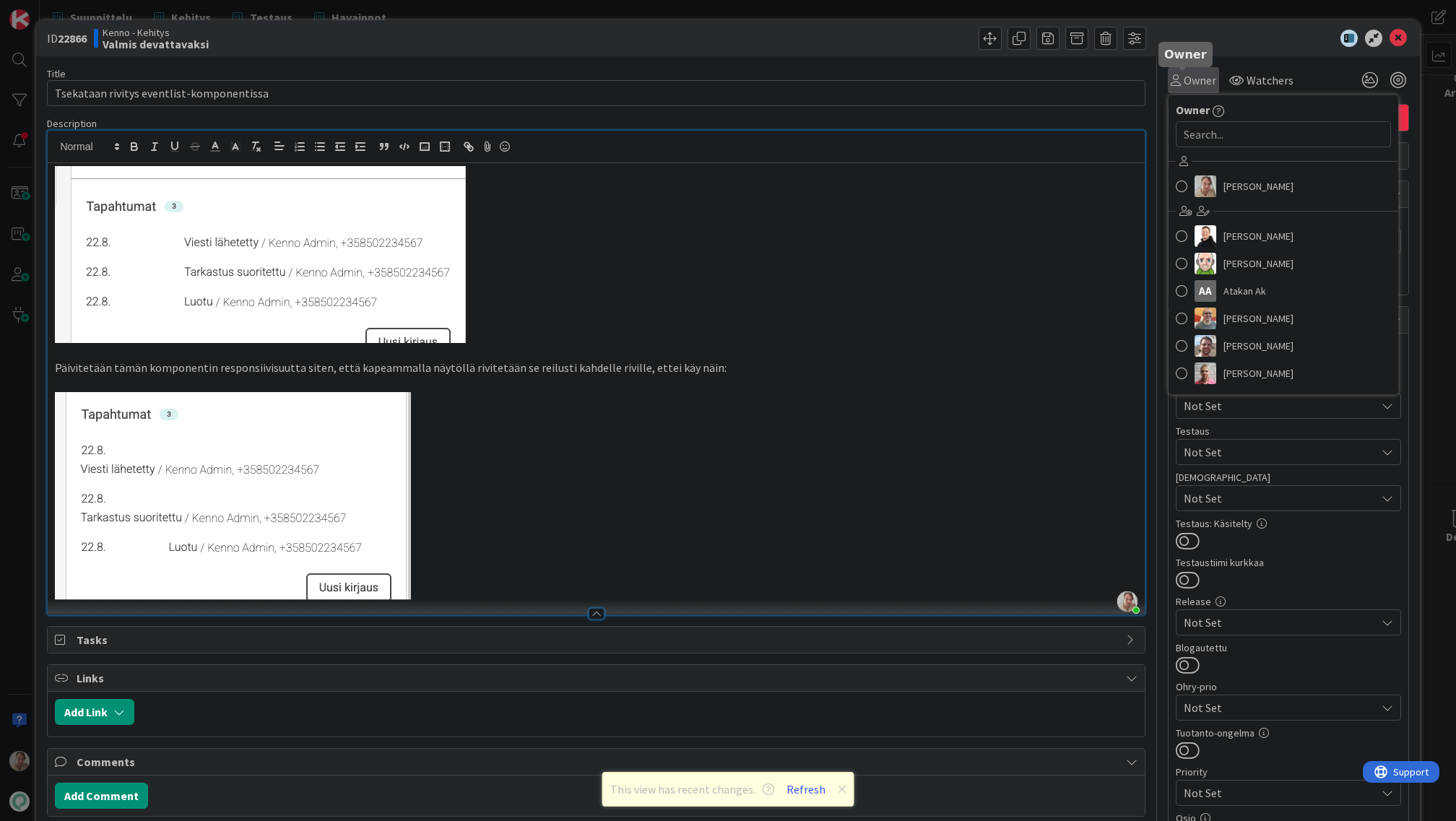
type textarea "x"
click at [1225, 132] on input "text" at bounding box center [1283, 134] width 215 height 26
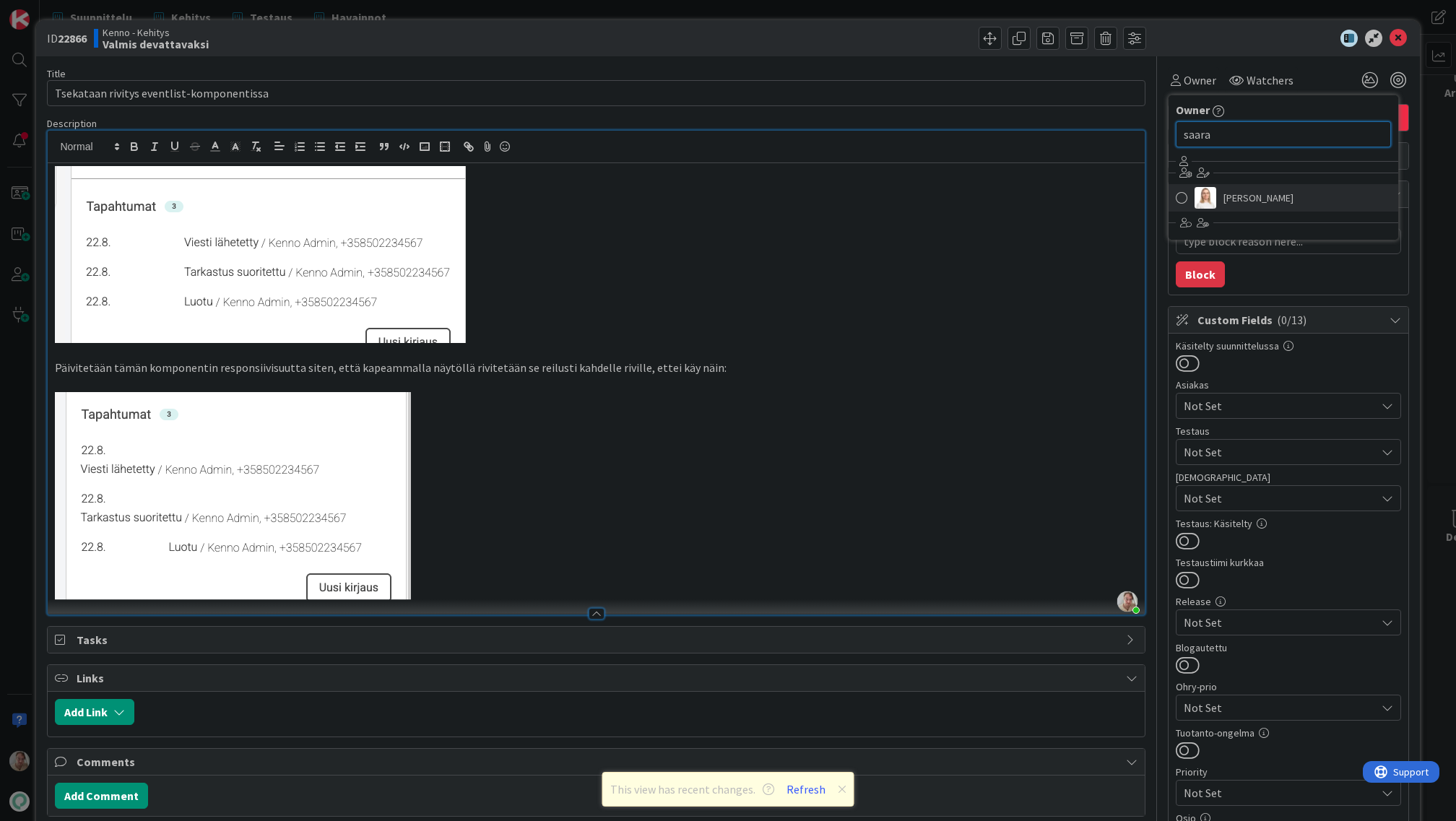
type input "saara"
click at [1238, 199] on span "Saara Lehtinen" at bounding box center [1259, 198] width 70 height 22
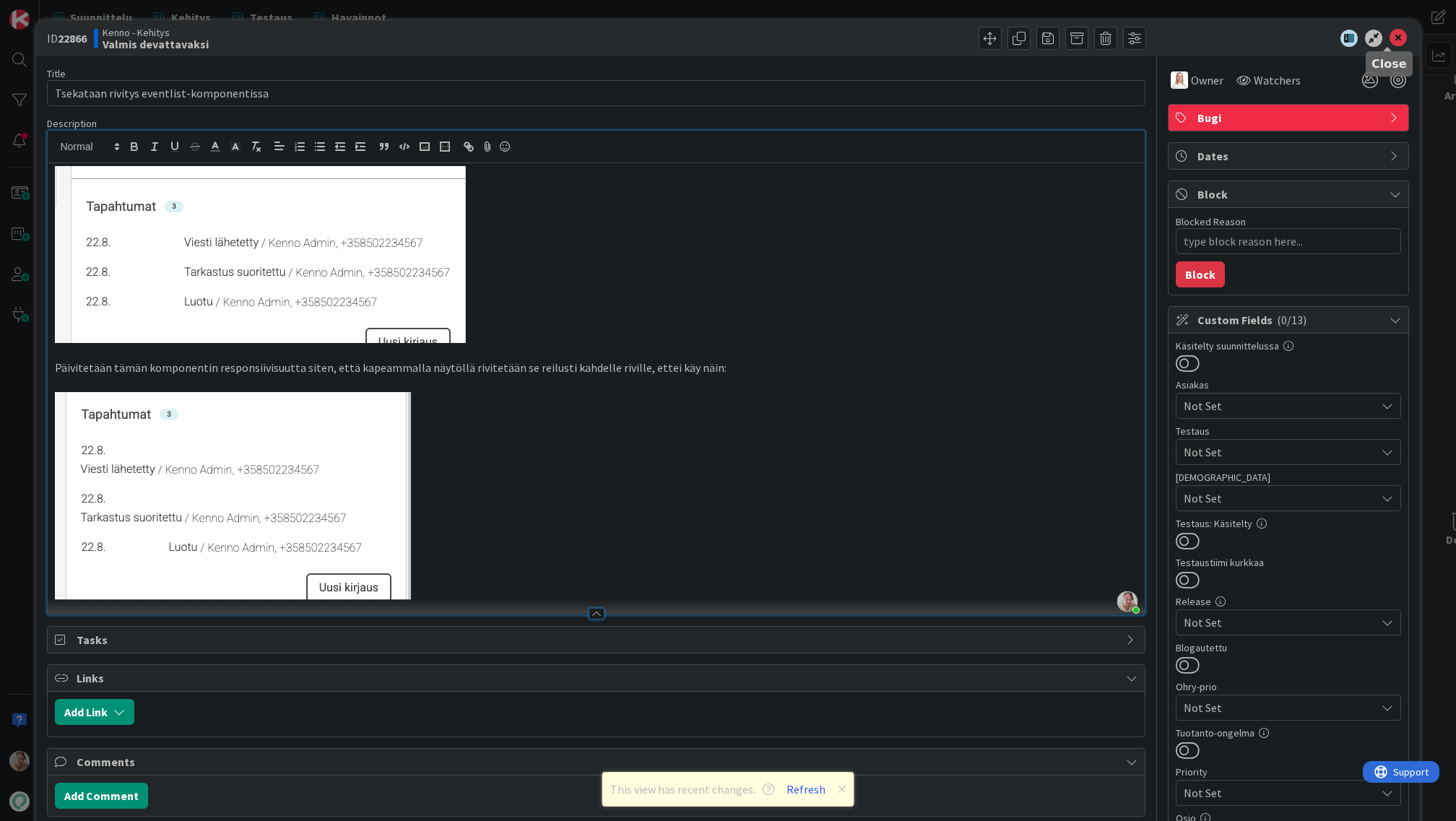
click at [1389, 41] on icon at bounding box center [1397, 38] width 17 height 17
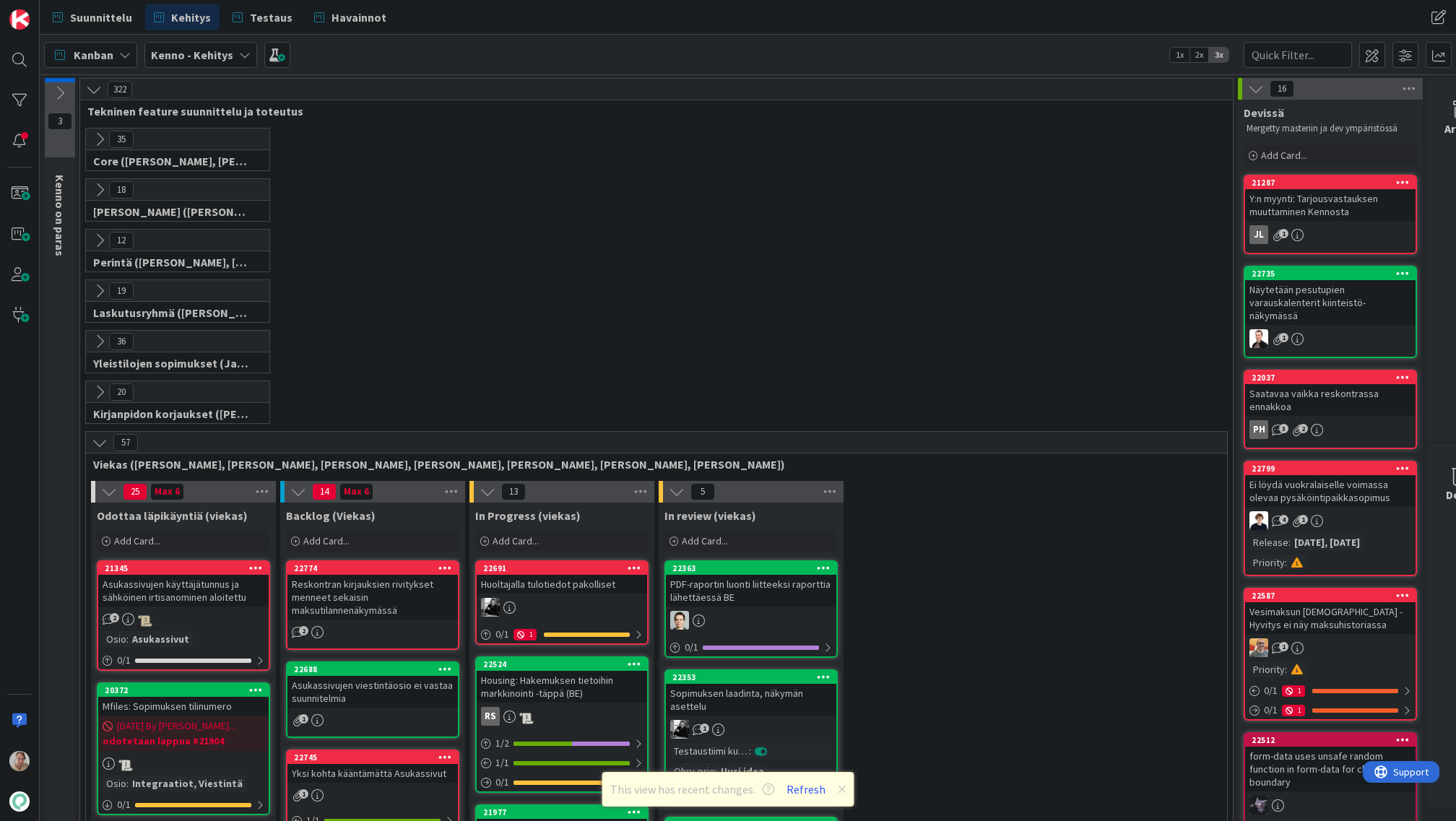
scroll to position [299, 0]
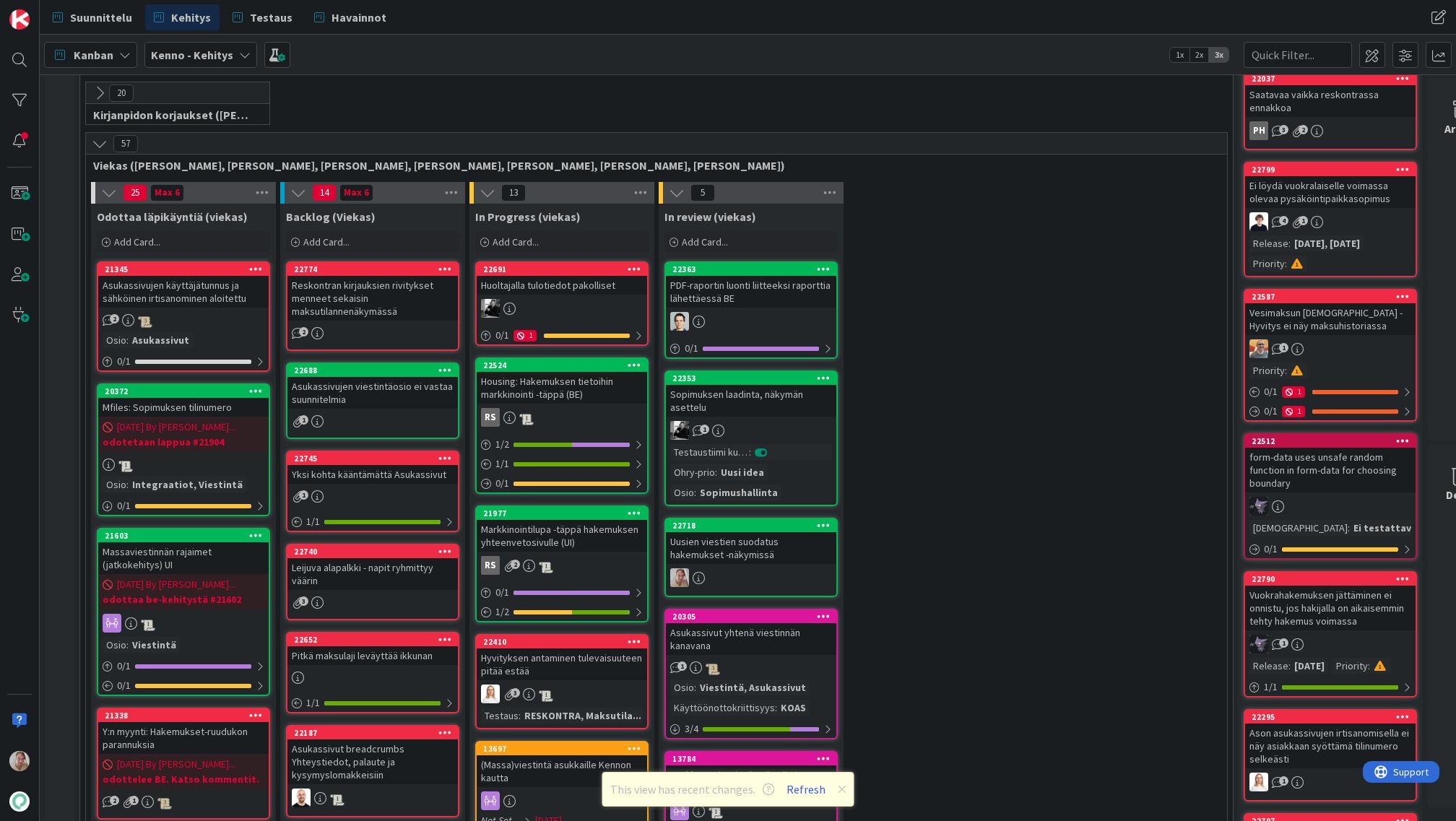
click at [361, 304] on div "Reskontran kirjauksien rivitykset menneet sekaisin maksutilannenäkymässä" at bounding box center [372, 298] width 170 height 45
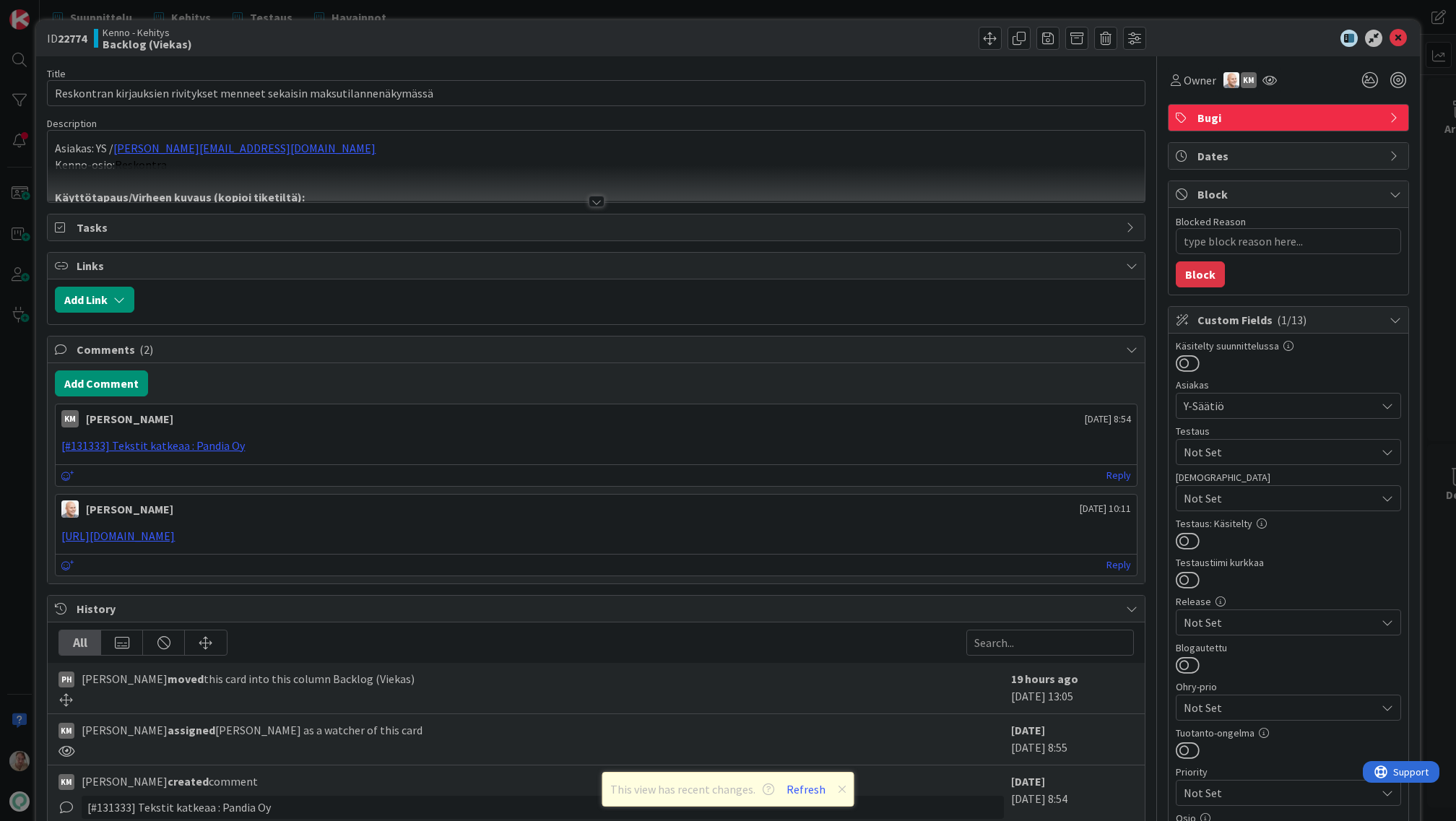
type textarea "x"
click at [1171, 82] on icon at bounding box center [1175, 80] width 10 height 12
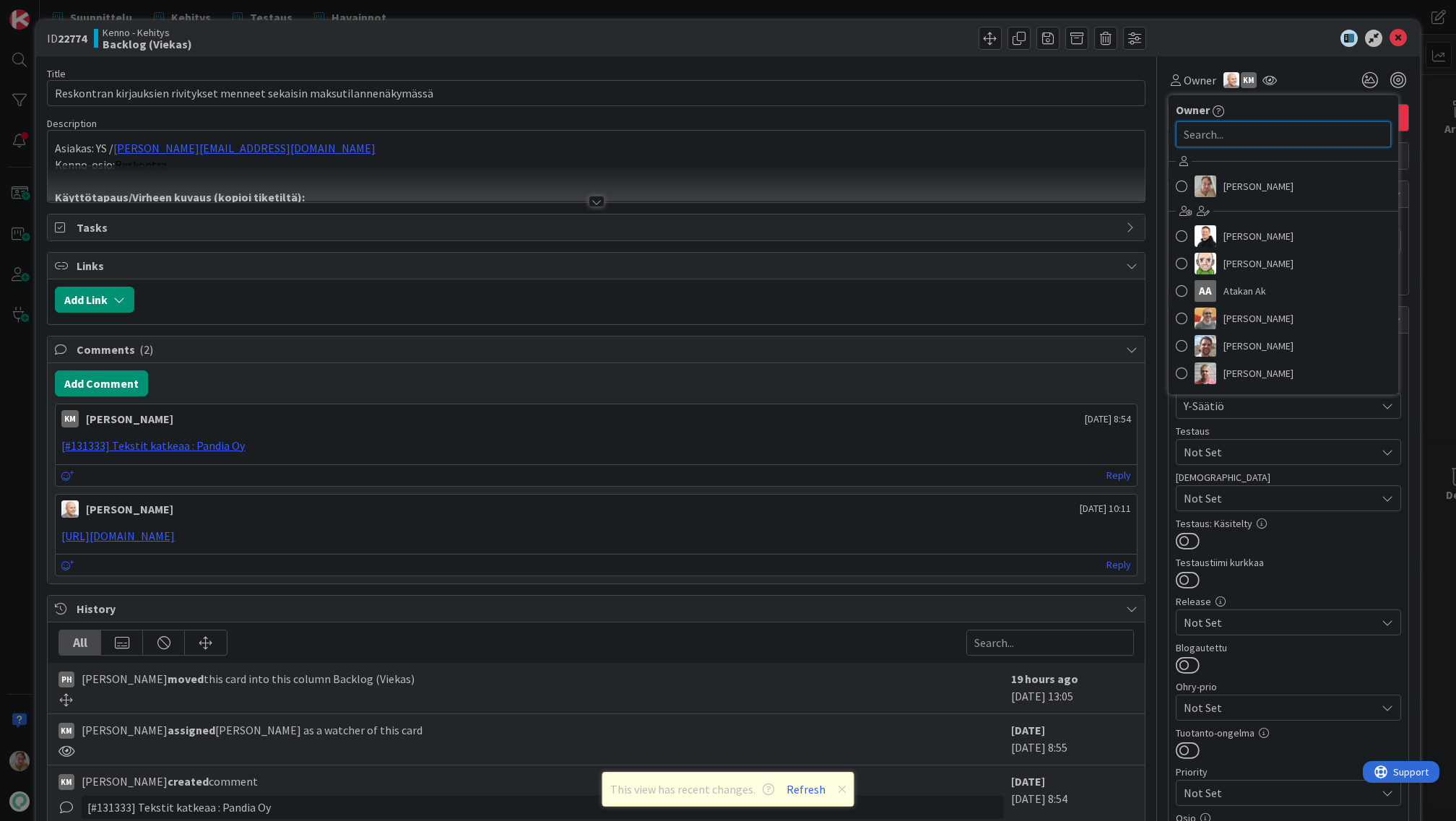
click at [1200, 135] on input "text" at bounding box center [1283, 134] width 215 height 26
type input "saara"
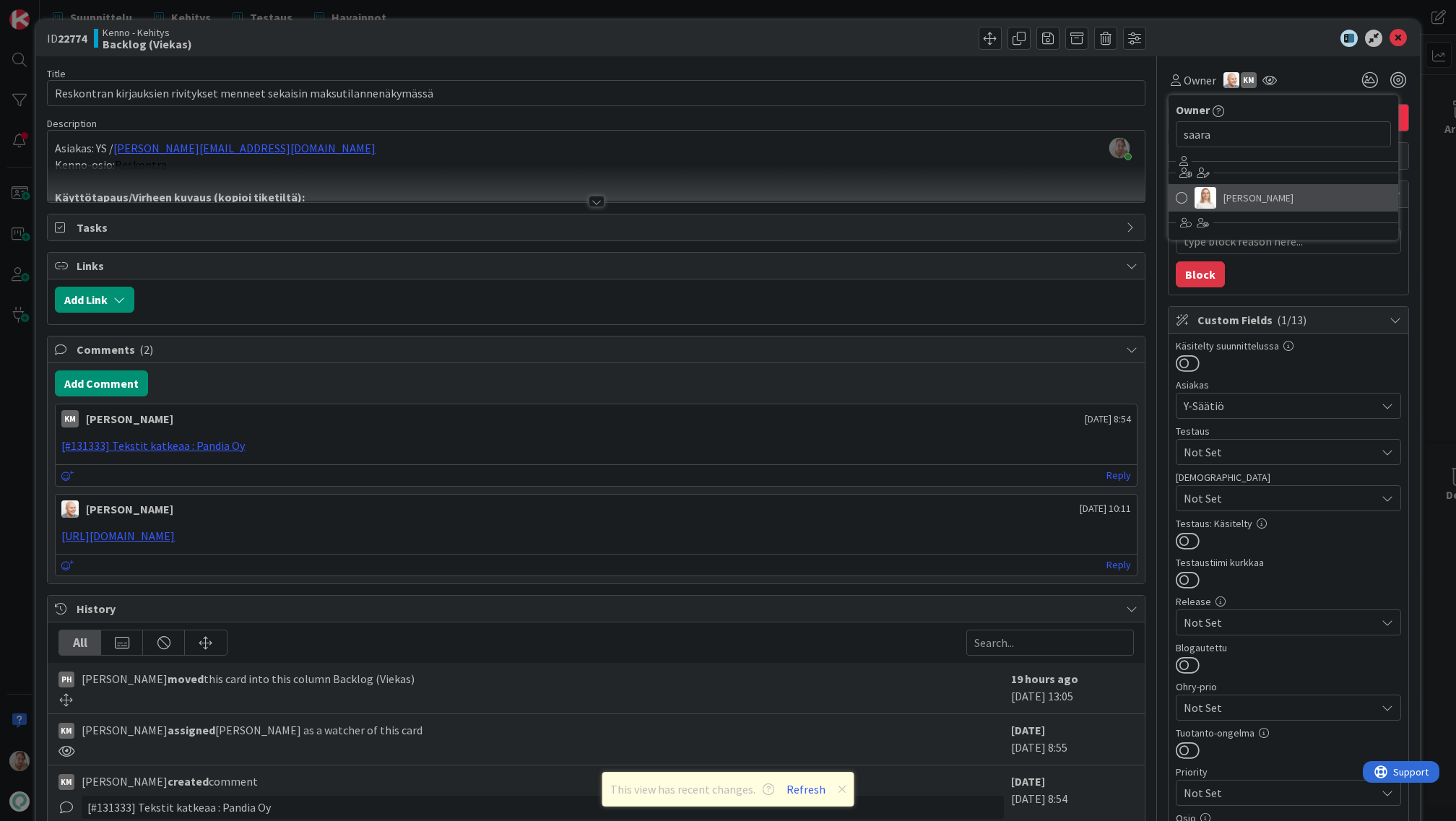
click at [1224, 190] on span "Saara Lehtinen" at bounding box center [1259, 198] width 70 height 22
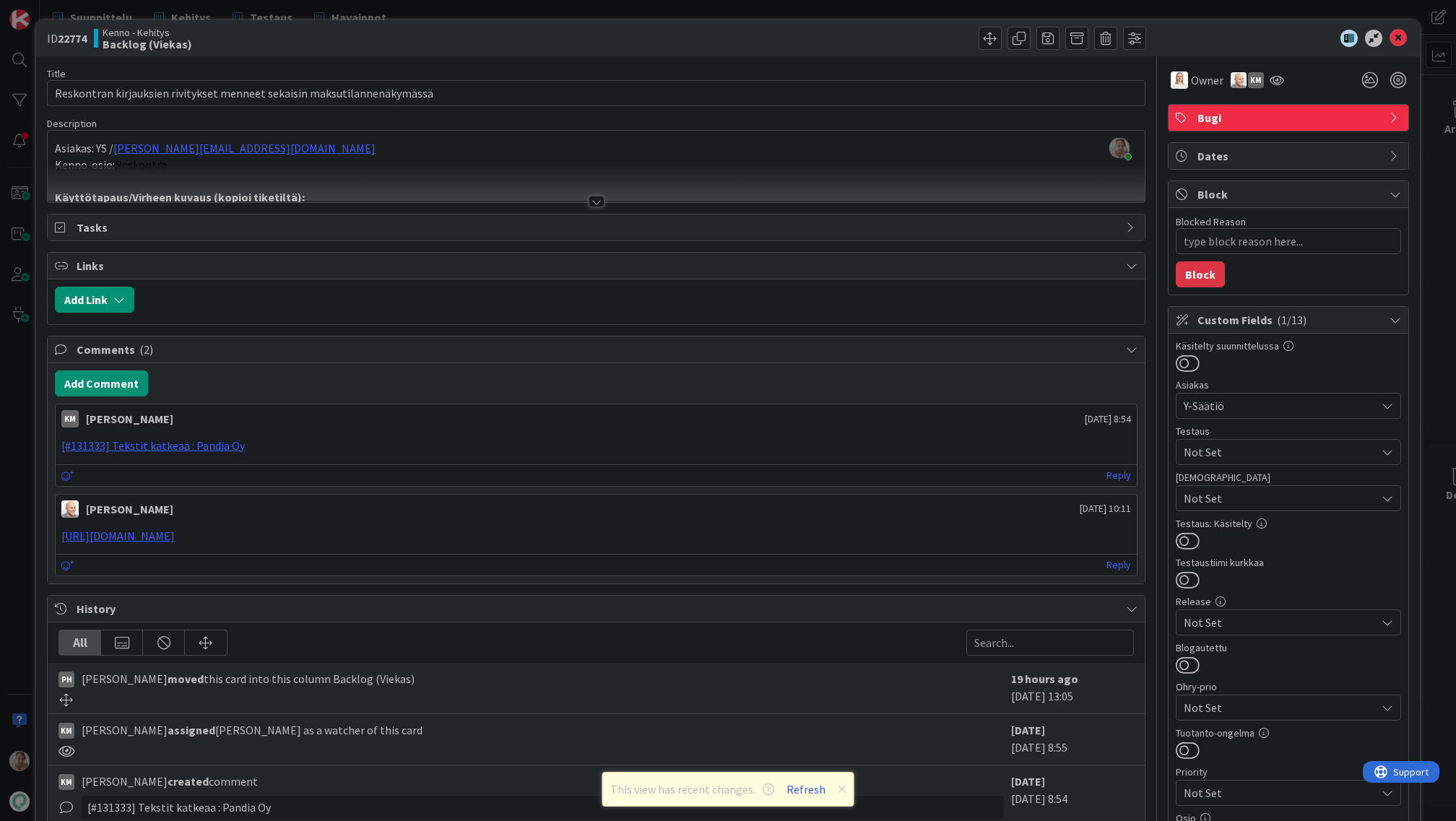
type textarea "x"
click at [1389, 39] on icon at bounding box center [1397, 38] width 17 height 17
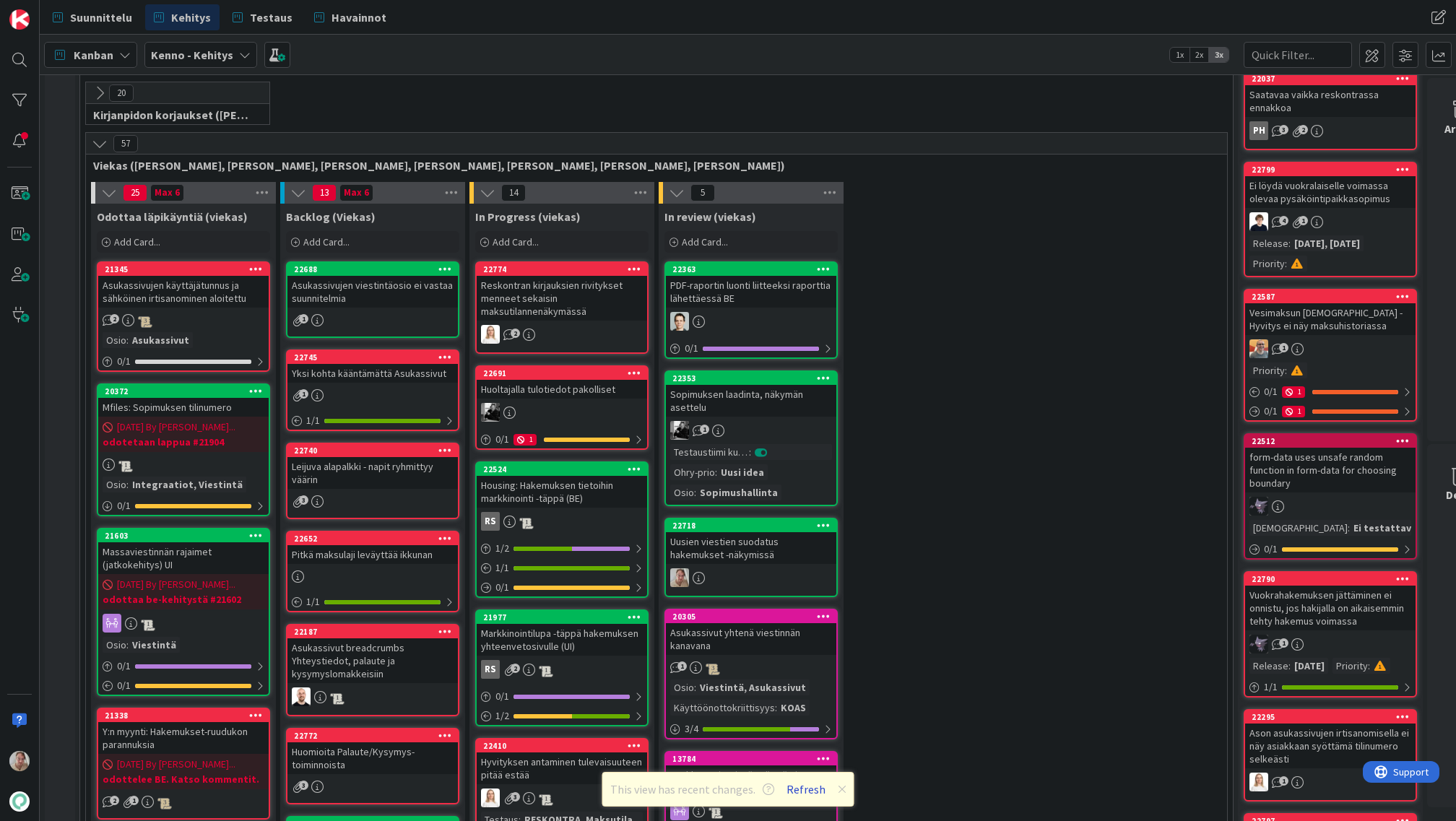
click at [802, 792] on button "Refresh" at bounding box center [806, 789] width 50 height 19
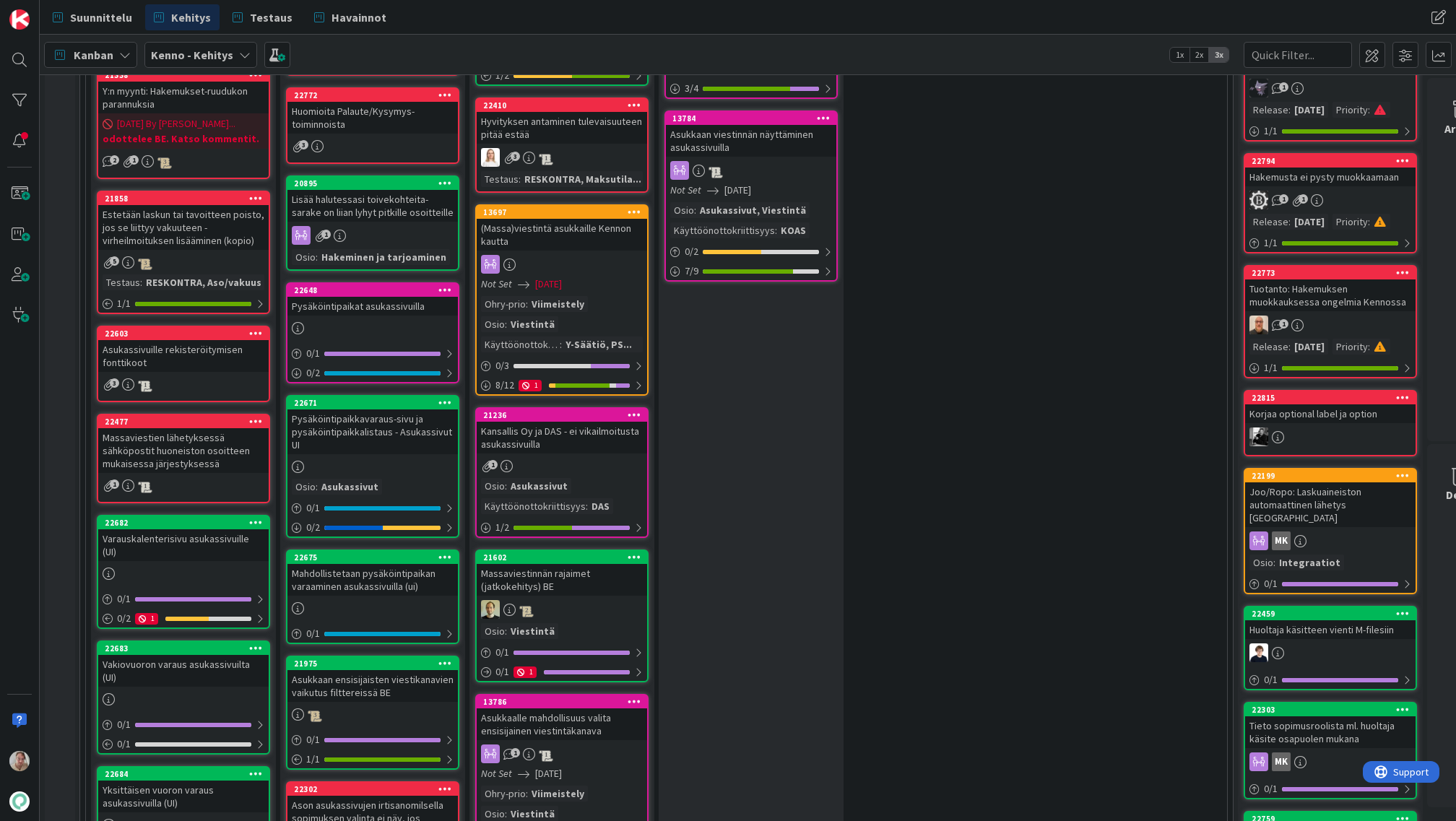
scroll to position [447, 0]
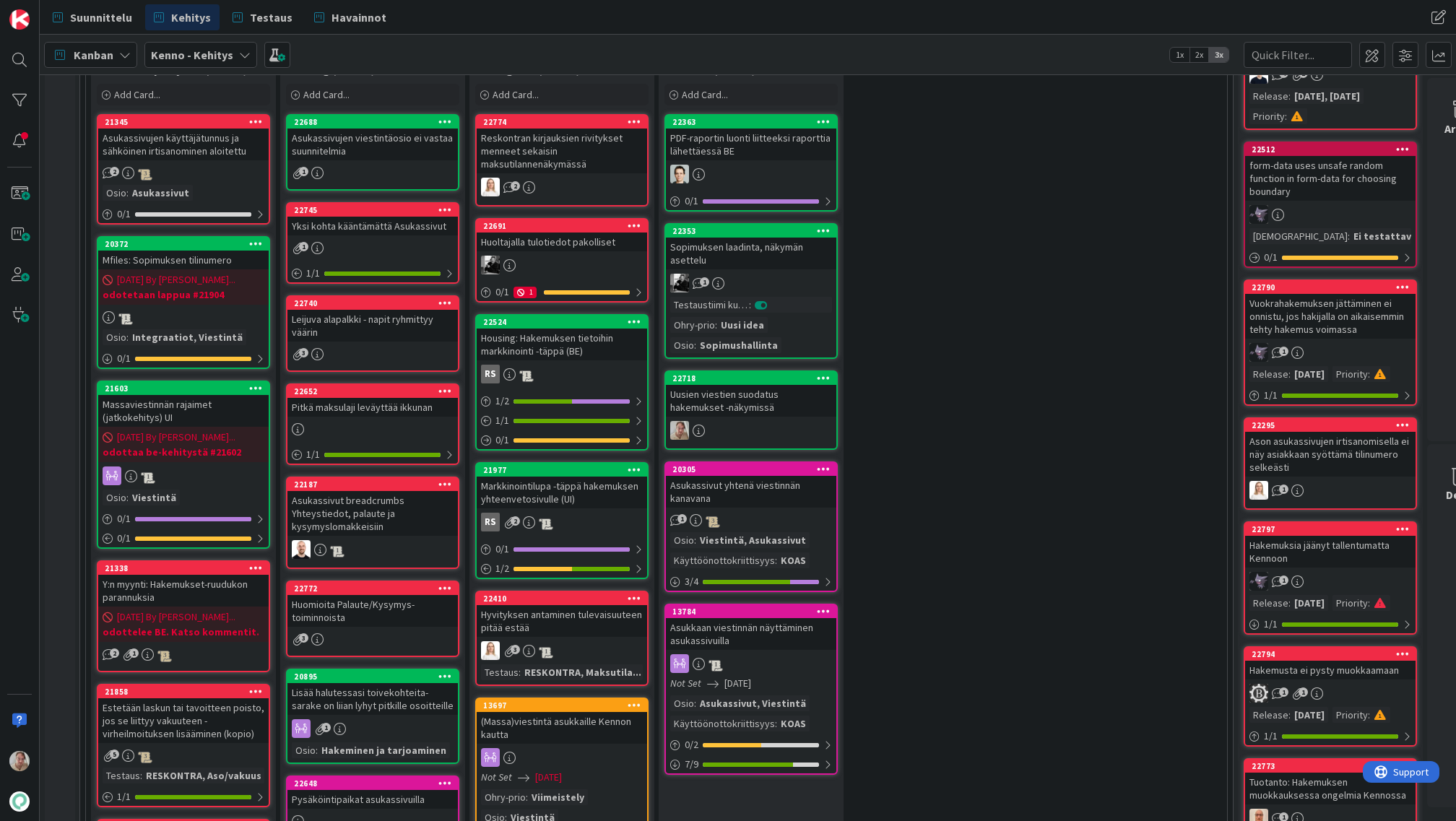
click at [736, 145] on div "PDF-raportin luonti liitteeksi raporttia lähettäessä BE" at bounding box center [751, 144] width 170 height 32
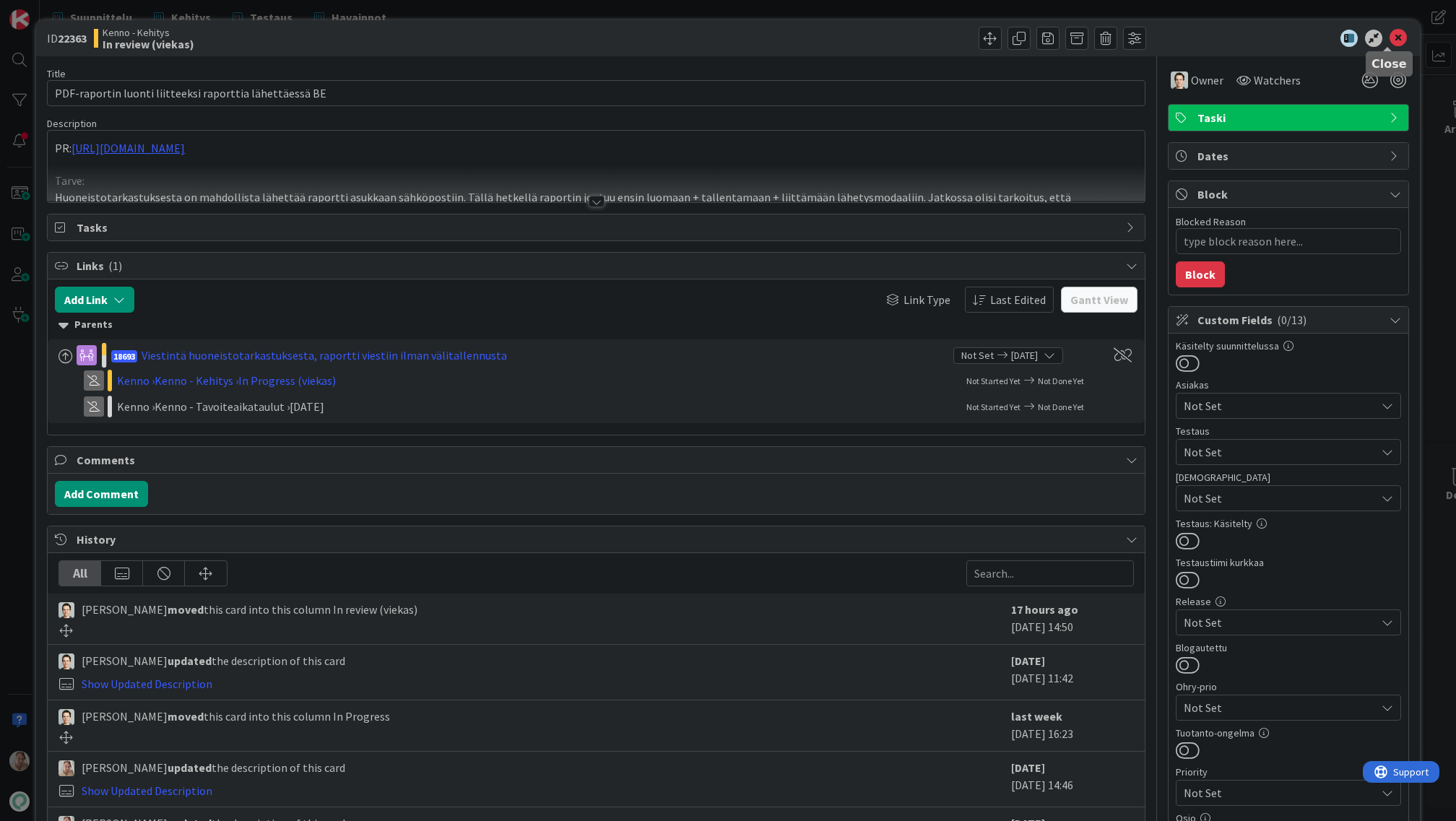
click at [1393, 32] on icon at bounding box center [1397, 38] width 17 height 17
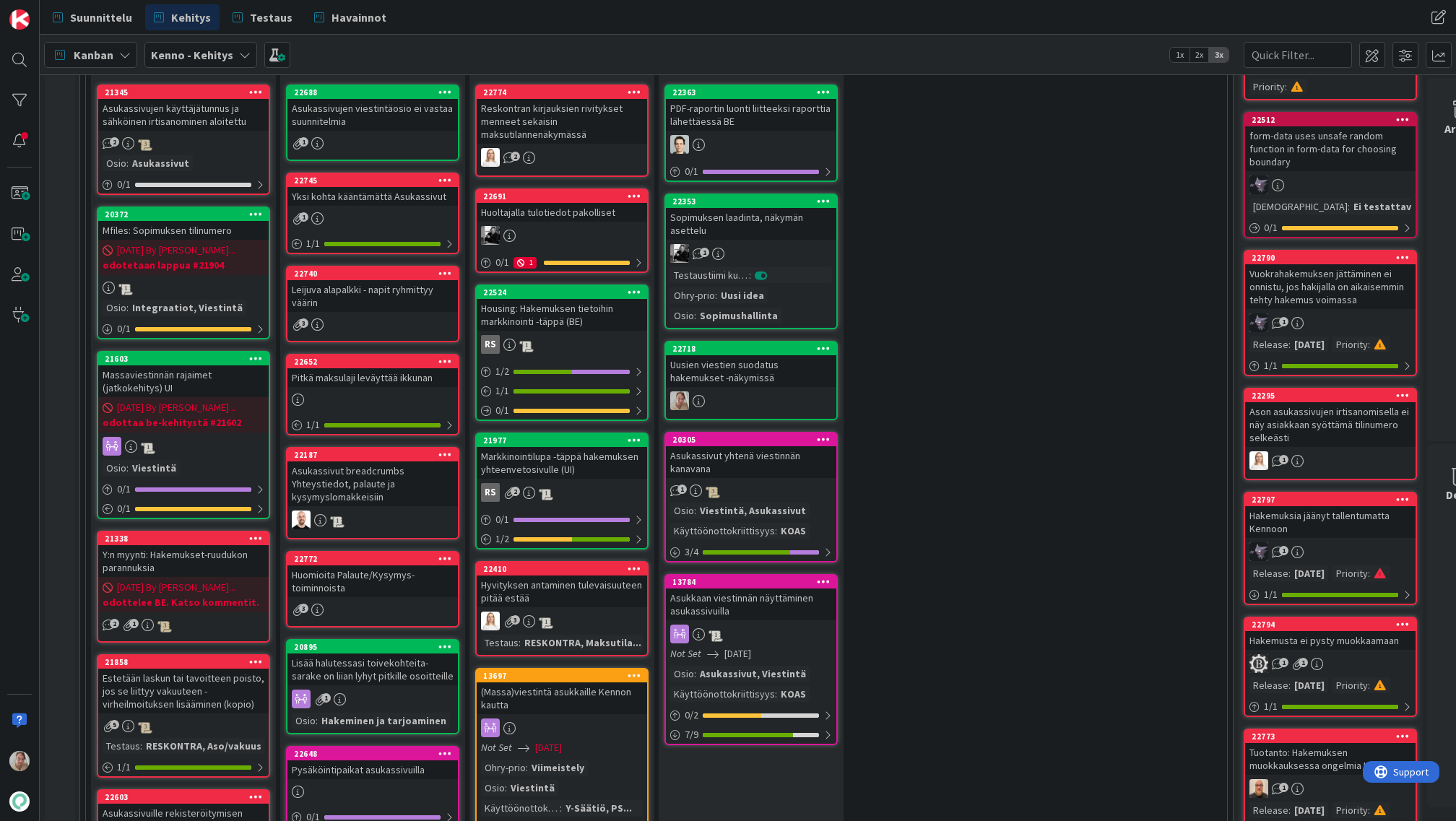
scroll to position [175, 0]
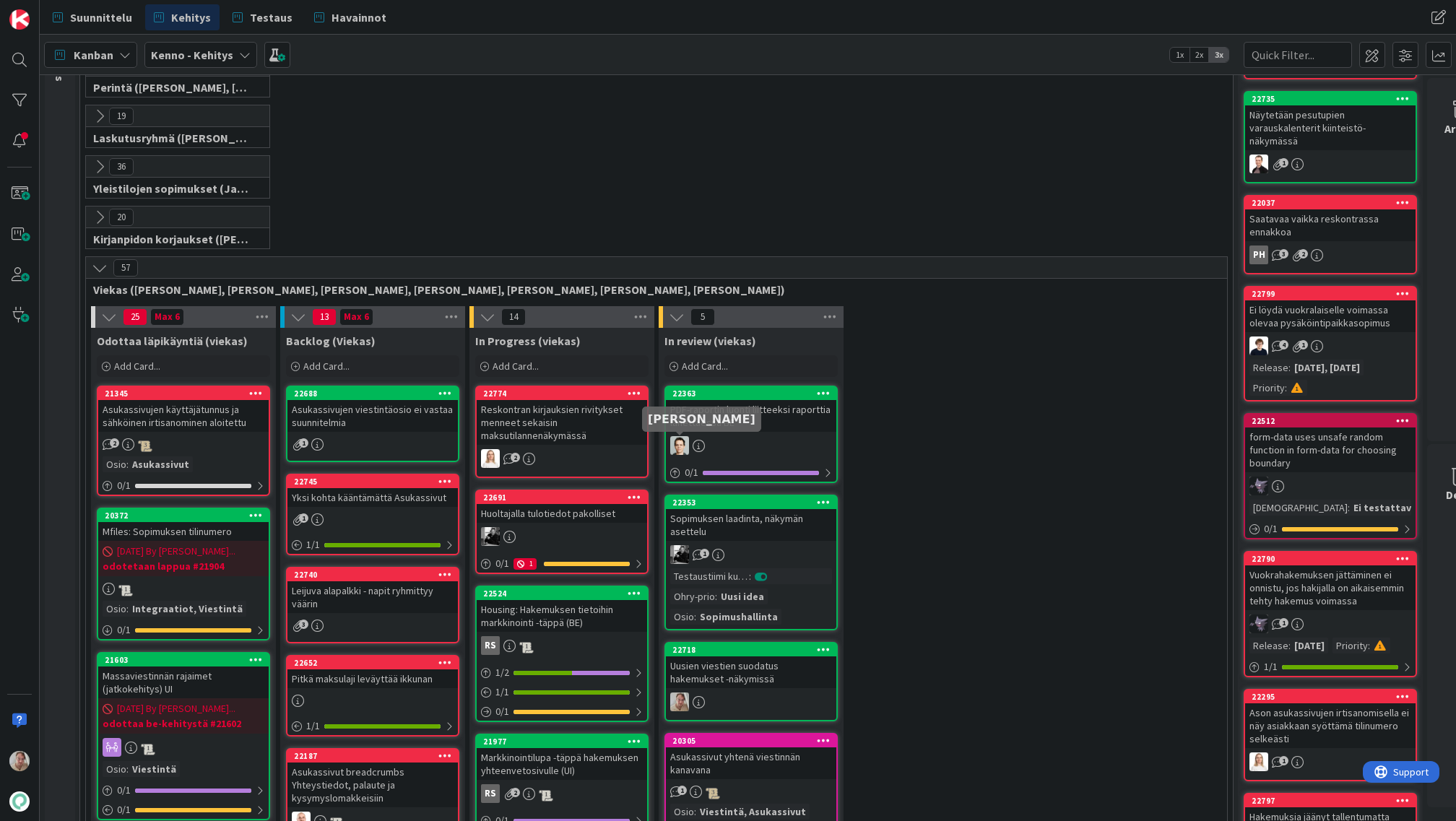
click at [750, 414] on div "PDF-raportin luonti liitteeksi raporttia lähettäessä BE" at bounding box center [751, 415] width 170 height 32
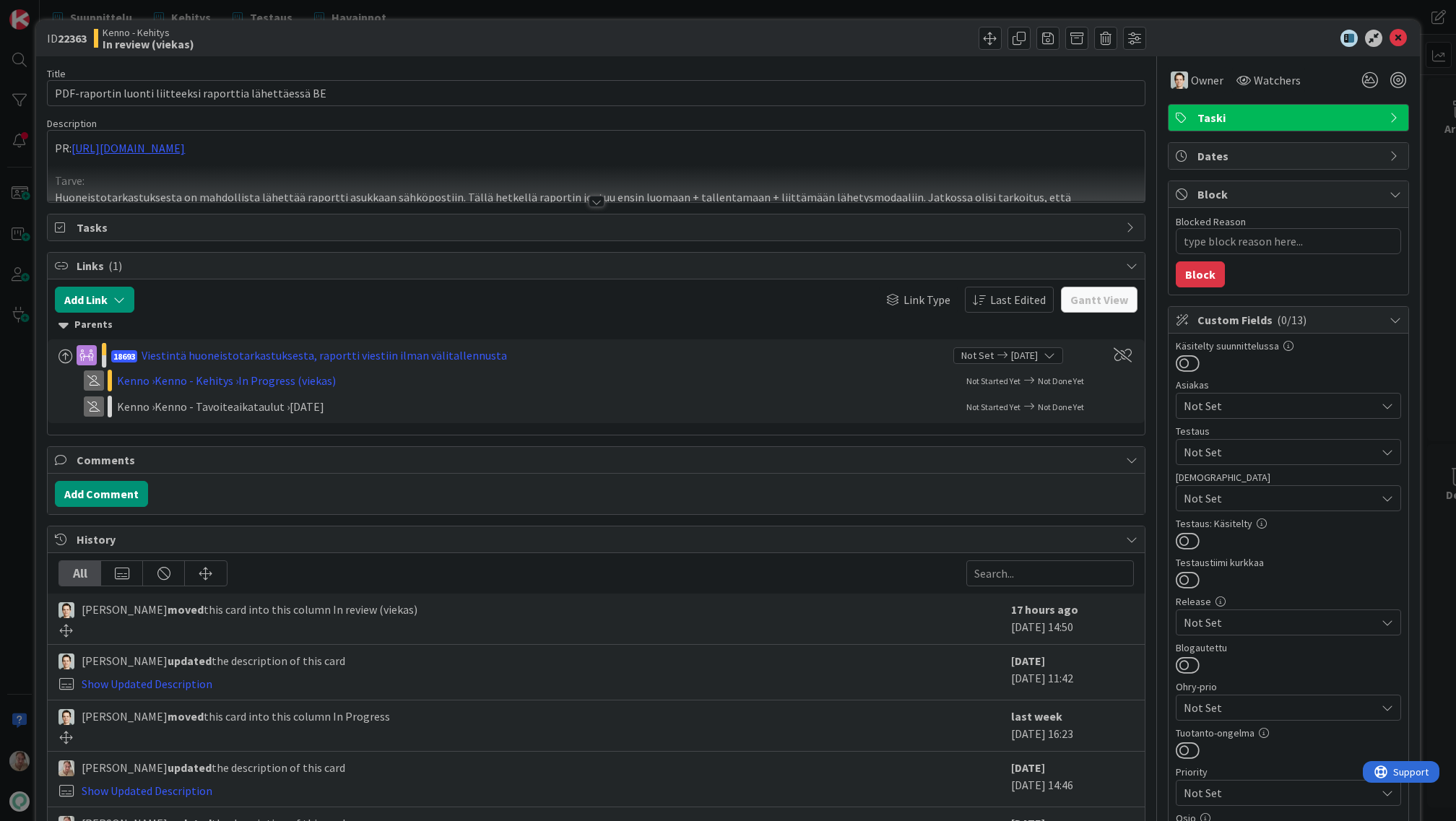
click at [377, 160] on p at bounding box center [596, 165] width 1082 height 16
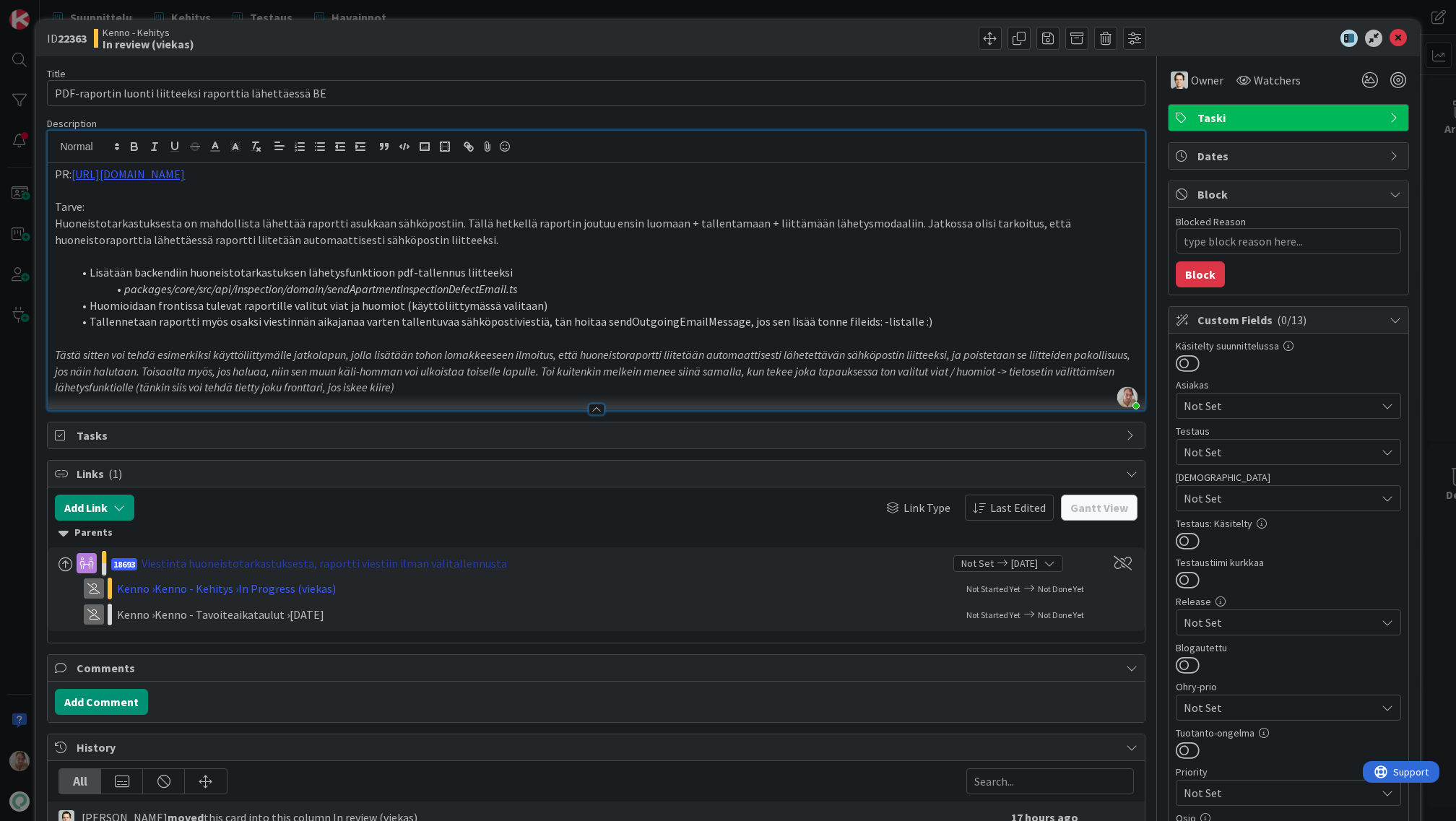
click at [288, 564] on div "Viestintä huoneistotarkastuksesta, raportti viestiin ilman välitallennusta" at bounding box center [324, 563] width 366 height 17
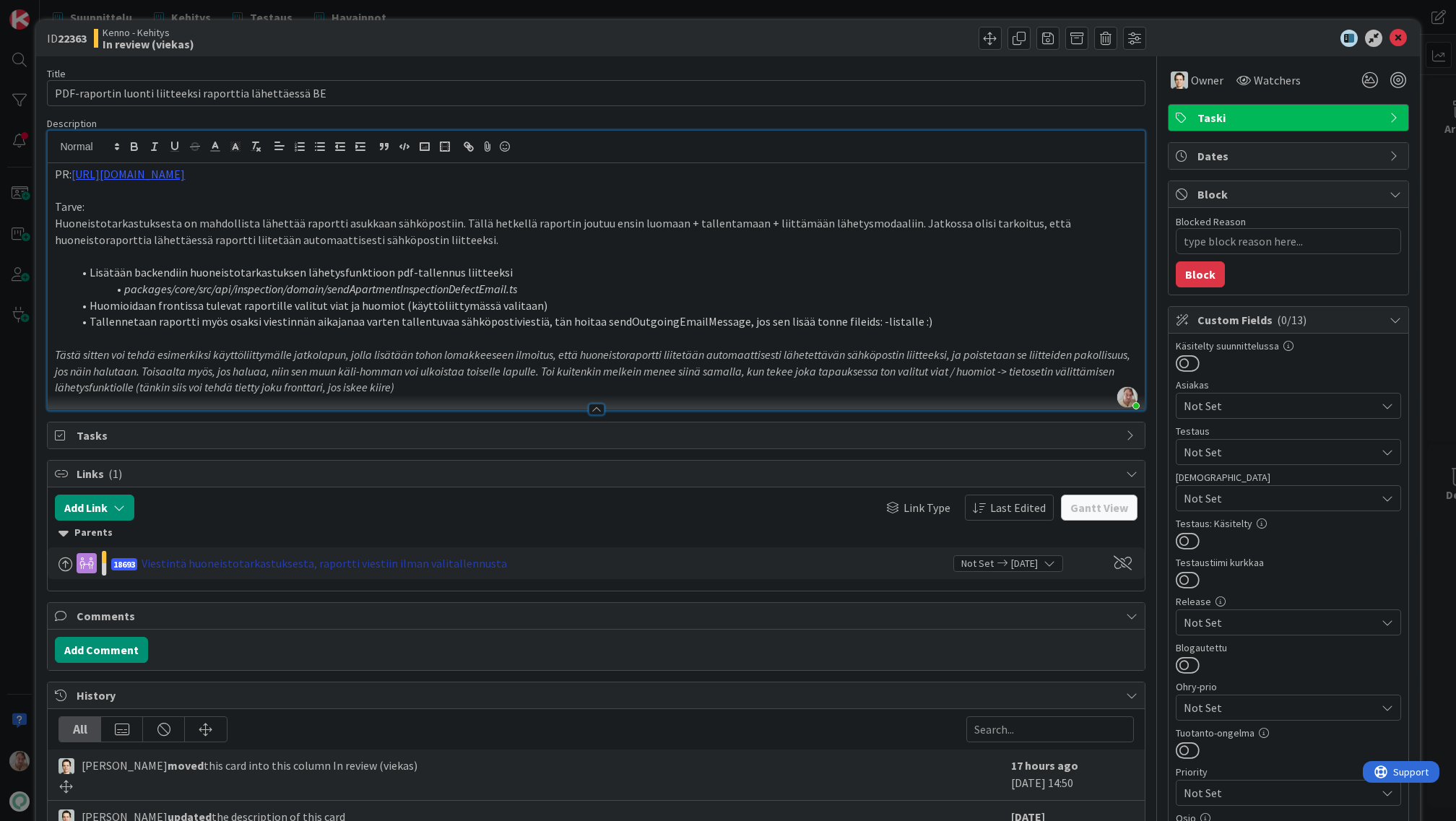
click at [261, 563] on div "Viestintä huoneistotarkastuksesta, raportti viestiin ilman välitallennusta" at bounding box center [324, 563] width 366 height 17
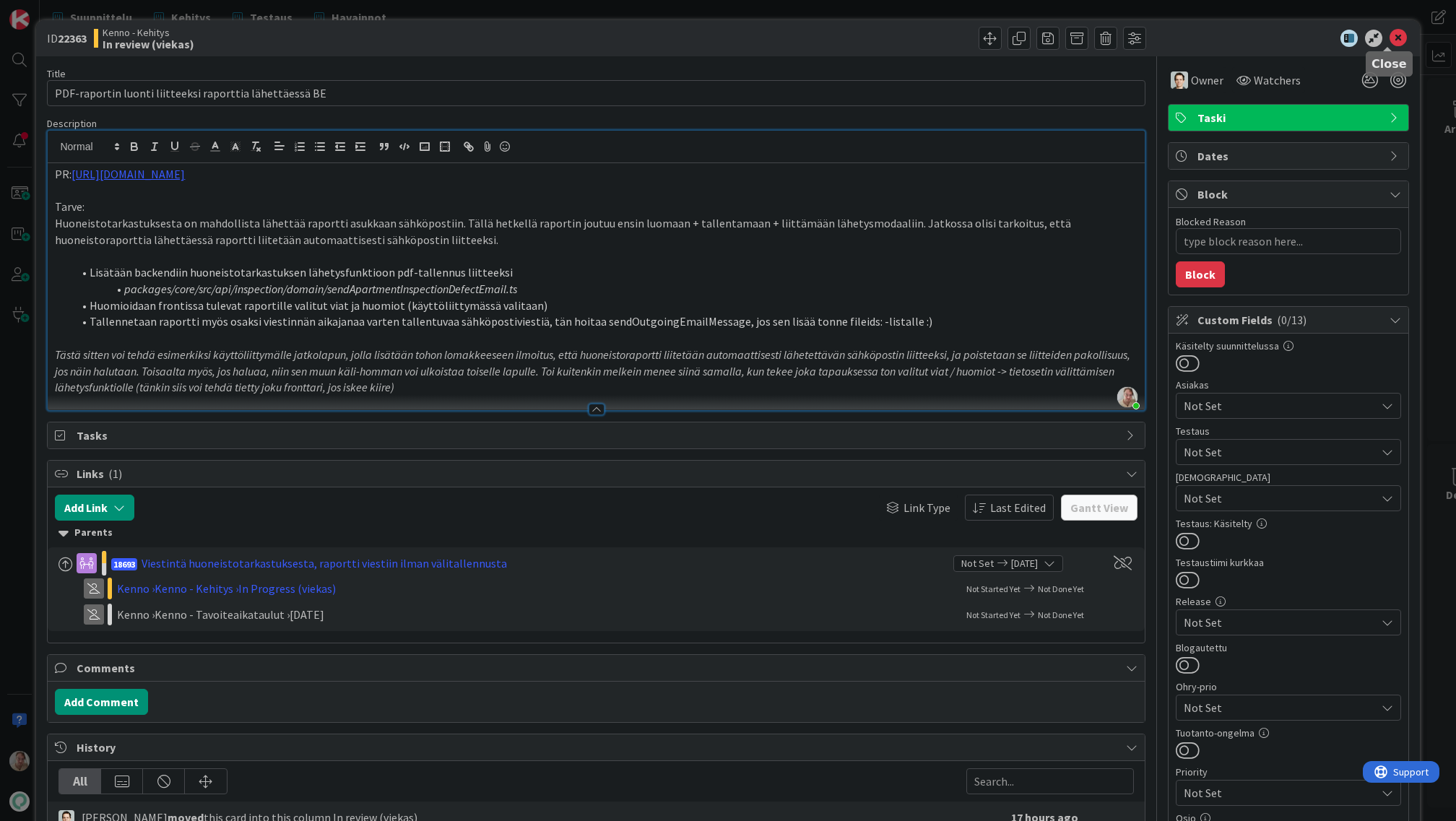
click at [1389, 40] on icon at bounding box center [1397, 38] width 17 height 17
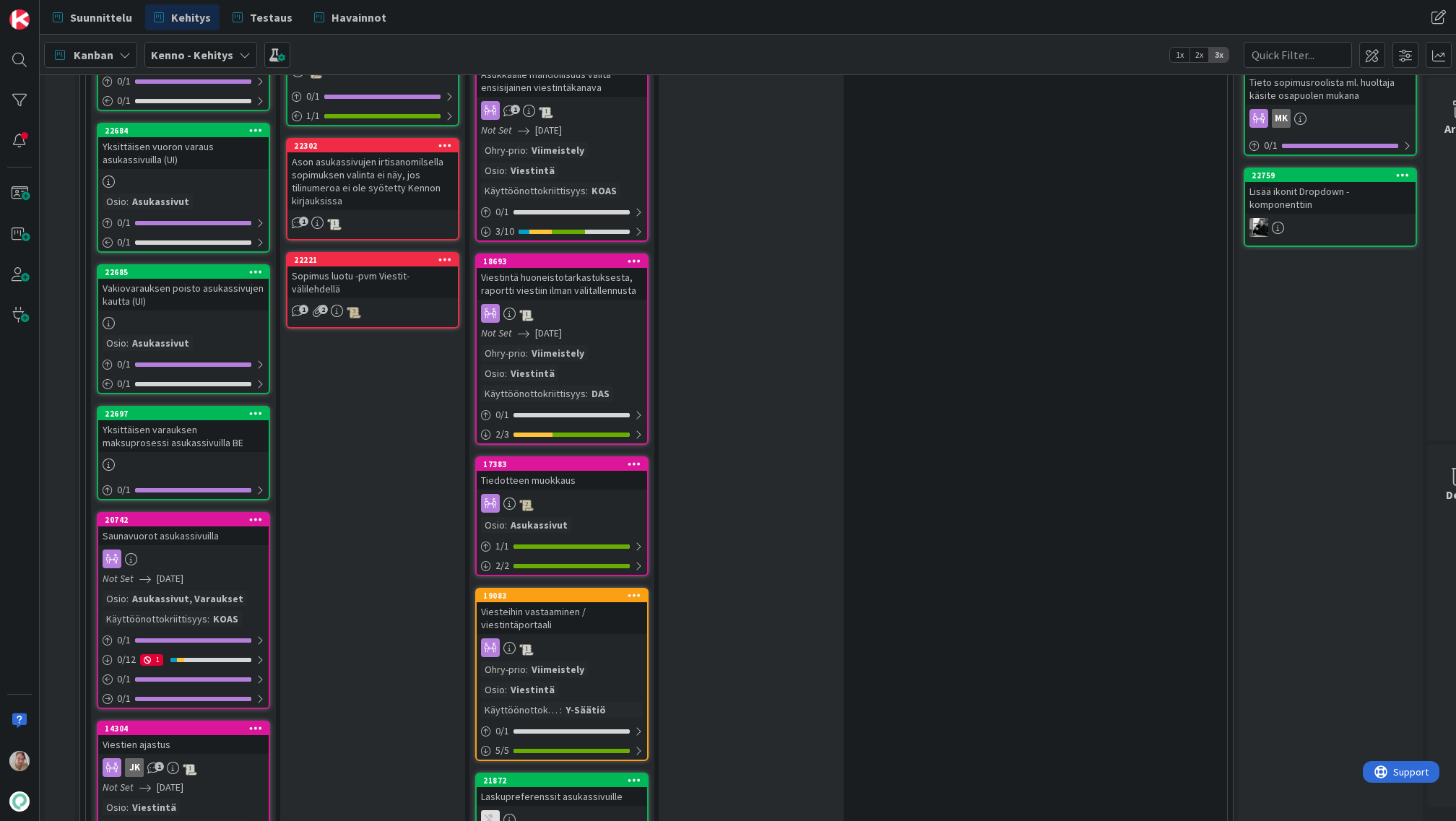
scroll to position [1464, 0]
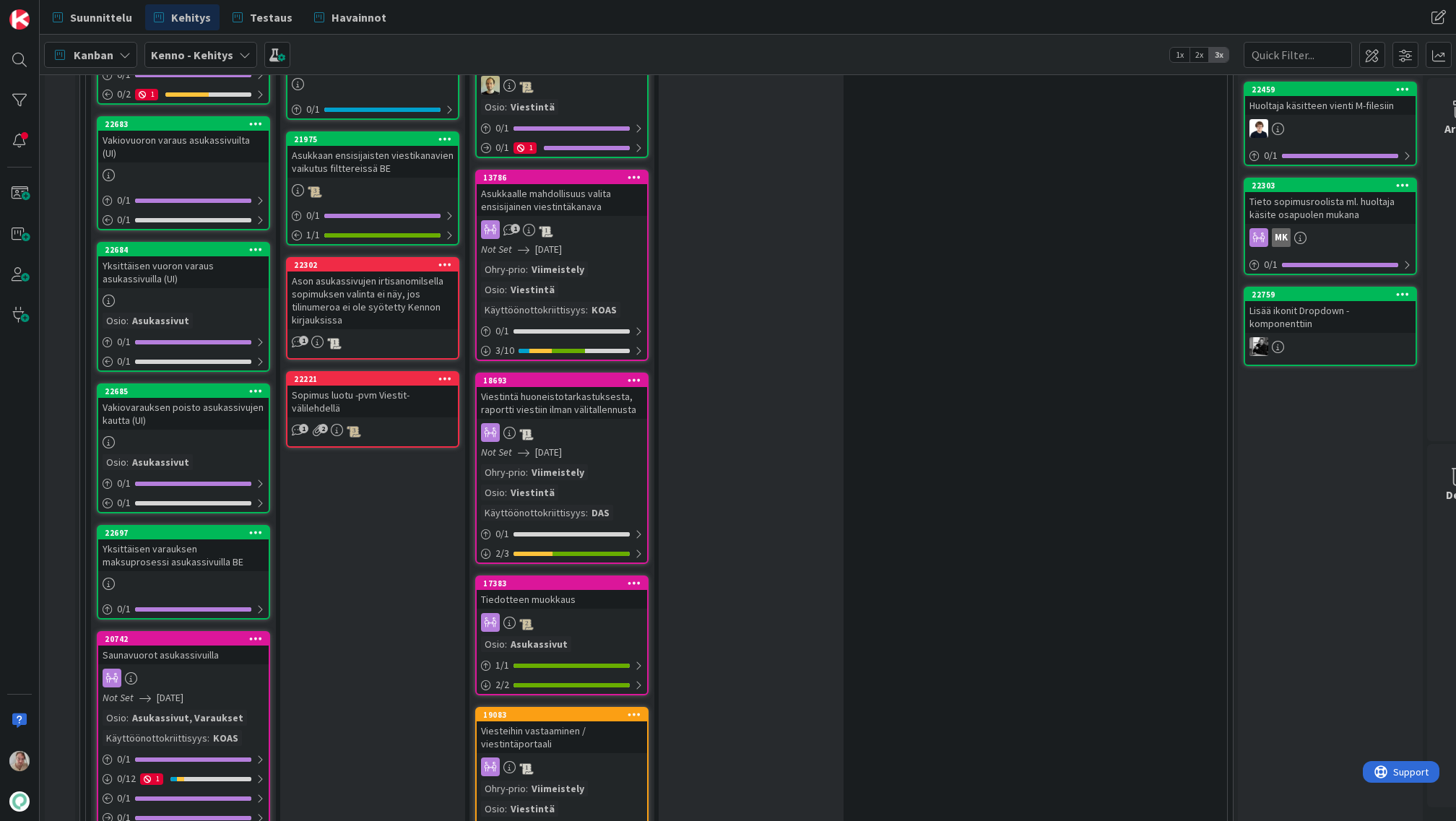
click at [562, 395] on div "Viestintä huoneistotarkastuksesta, raportti viestiin ilman välitallennusta" at bounding box center [561, 402] width 170 height 32
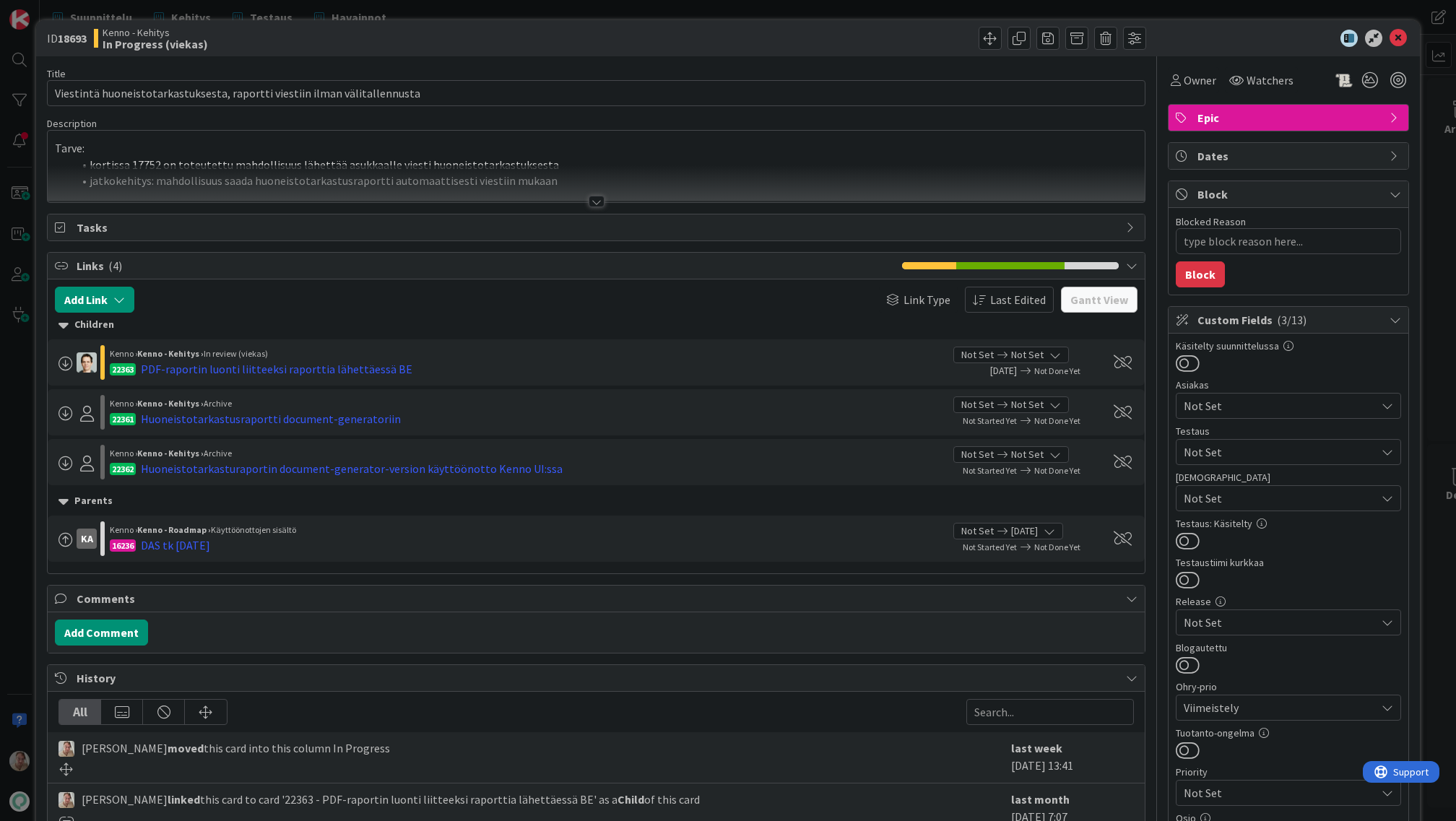
click at [463, 176] on div at bounding box center [596, 184] width 1097 height 37
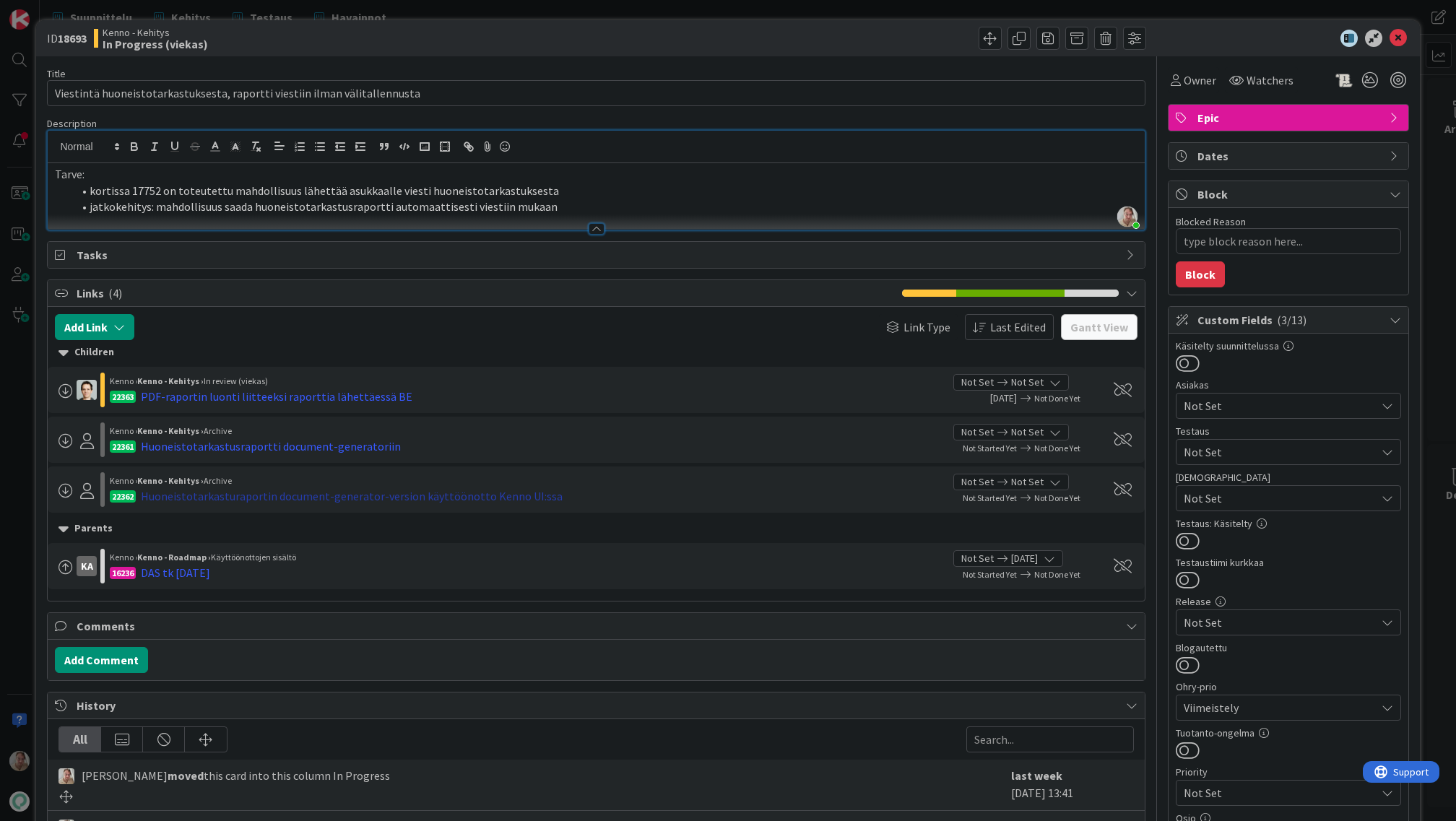
click at [407, 498] on div "Huoneistotarkasturaportin document-generator-version käyttöönotto Kenno UI:ssa" at bounding box center [351, 495] width 421 height 17
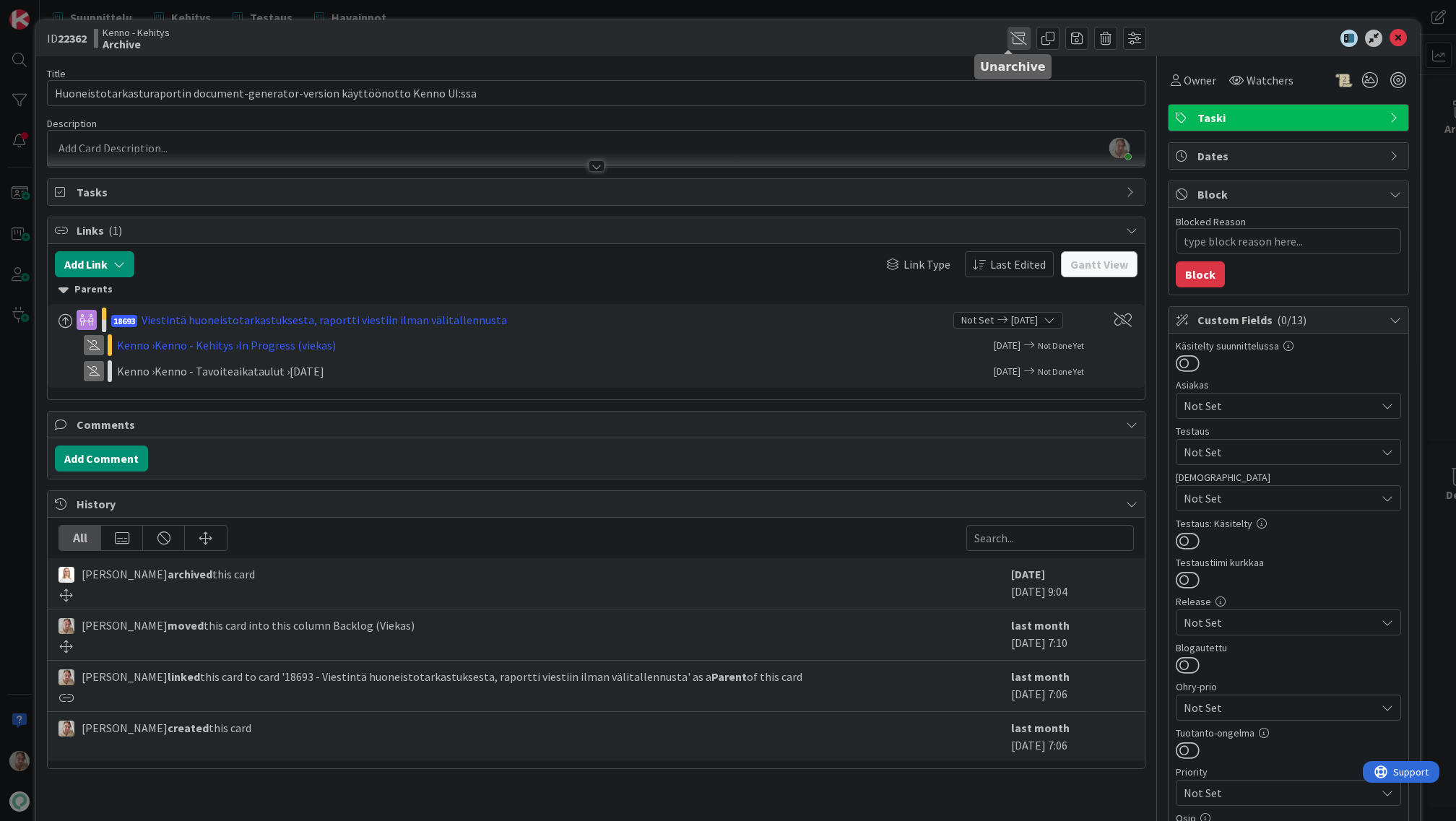
click at [1008, 39] on span at bounding box center [1019, 39] width 23 height 23
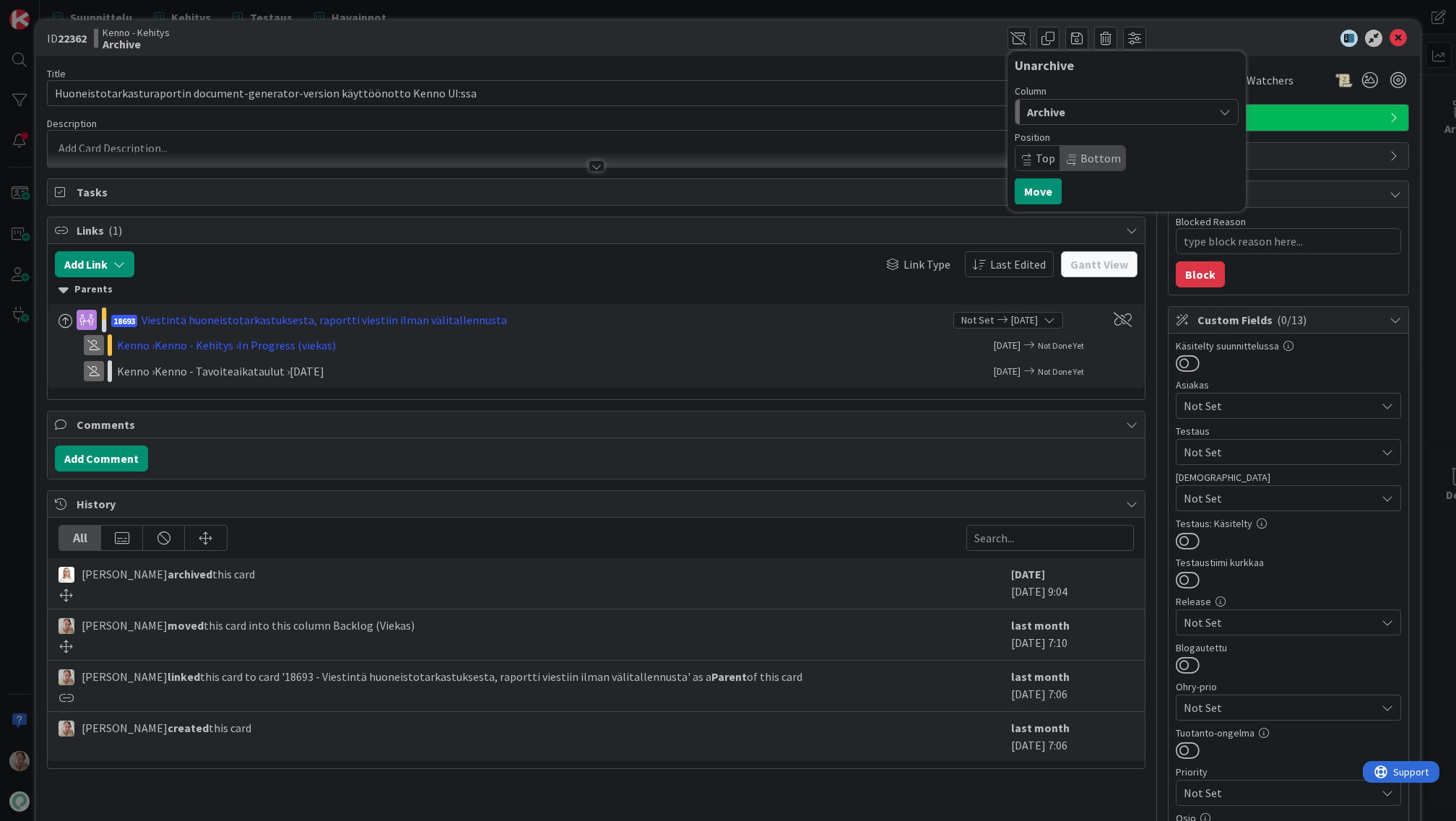
click at [1063, 113] on div "Archive" at bounding box center [1118, 113] width 190 height 23
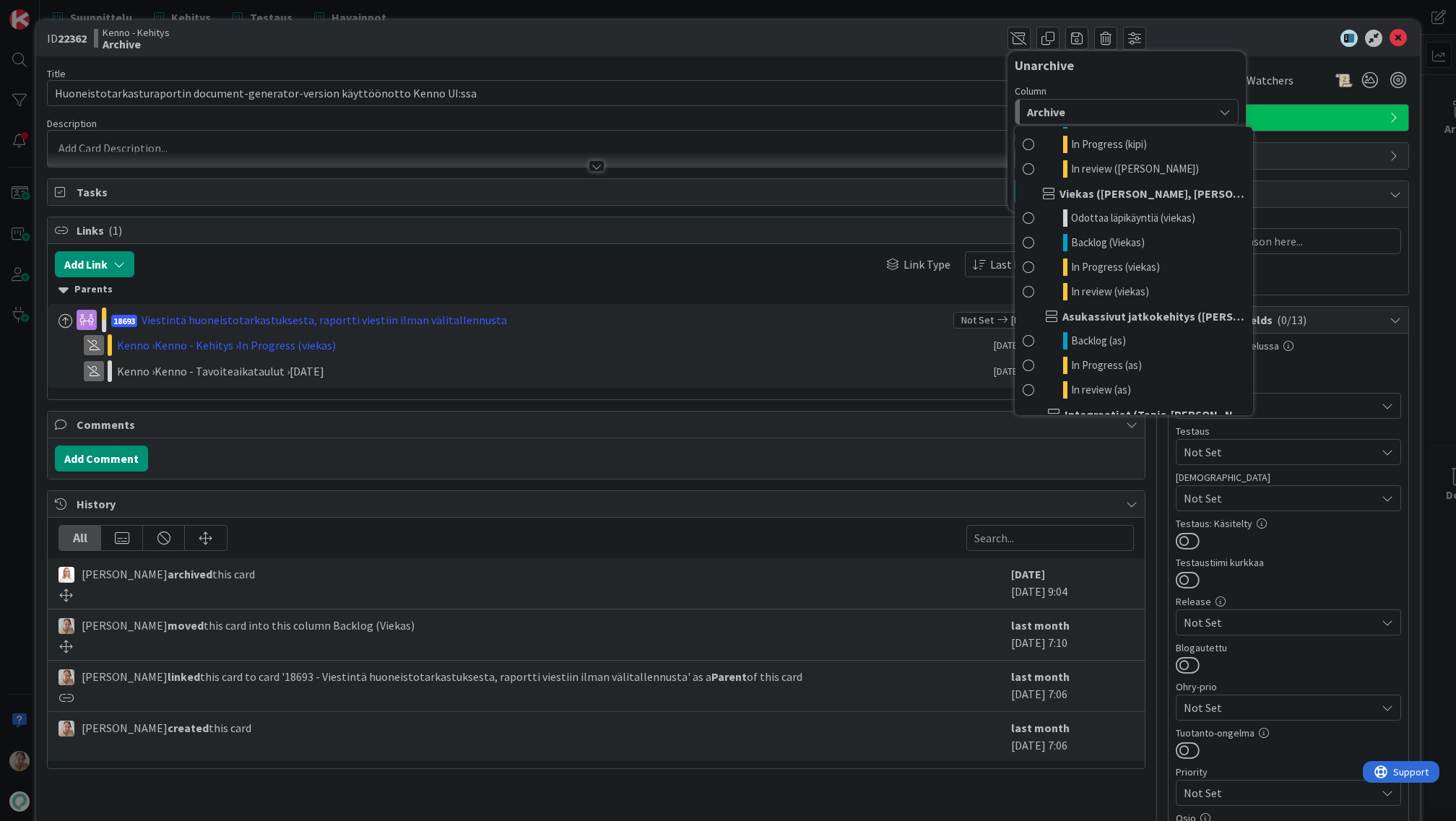
scroll to position [773, 0]
click at [1112, 267] on span "In Progress (viekas)" at bounding box center [1116, 266] width 89 height 17
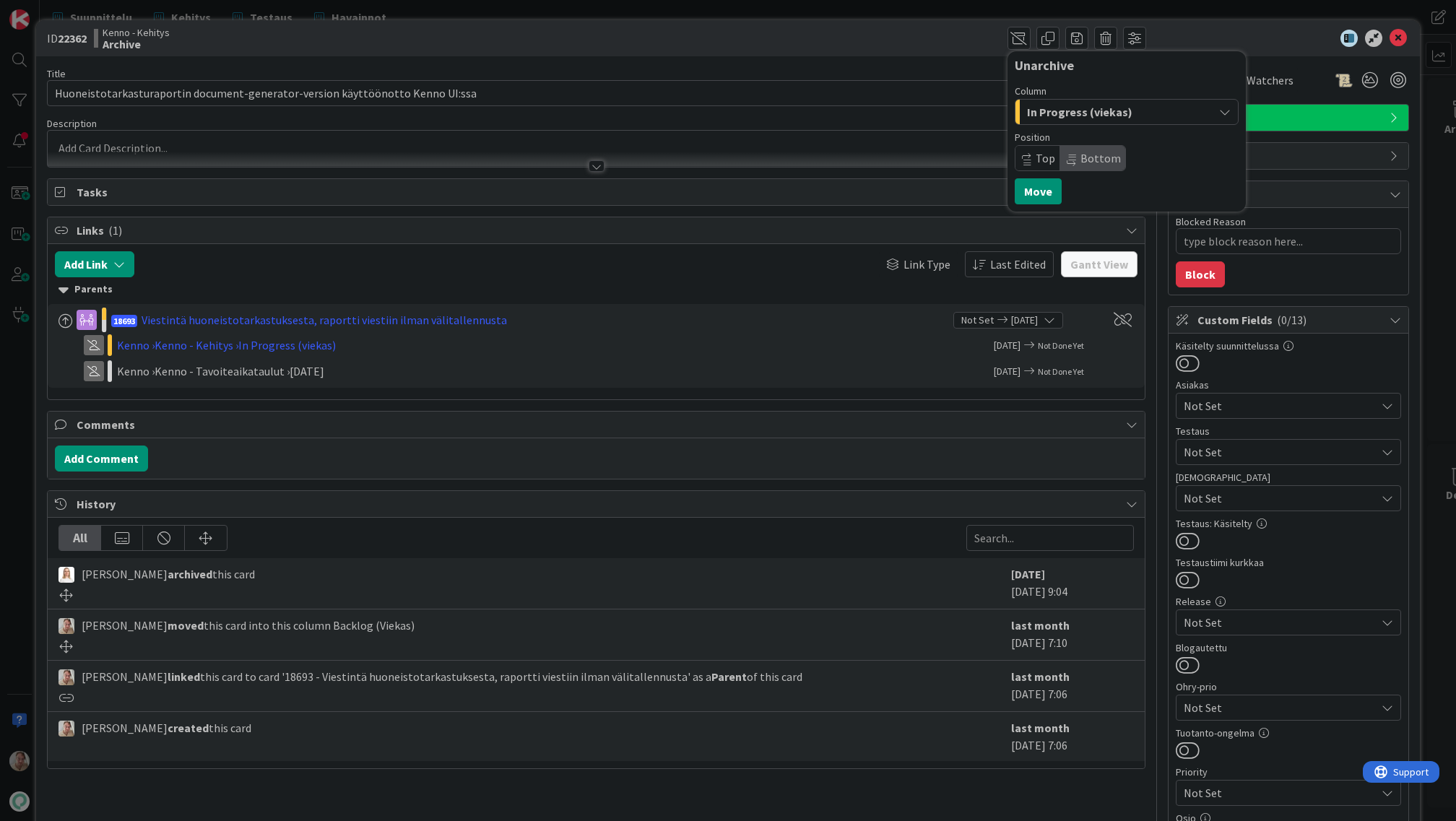
click at [1081, 160] on span "Bottom" at bounding box center [1100, 158] width 41 height 14
click at [1036, 184] on button "Move" at bounding box center [1038, 191] width 47 height 26
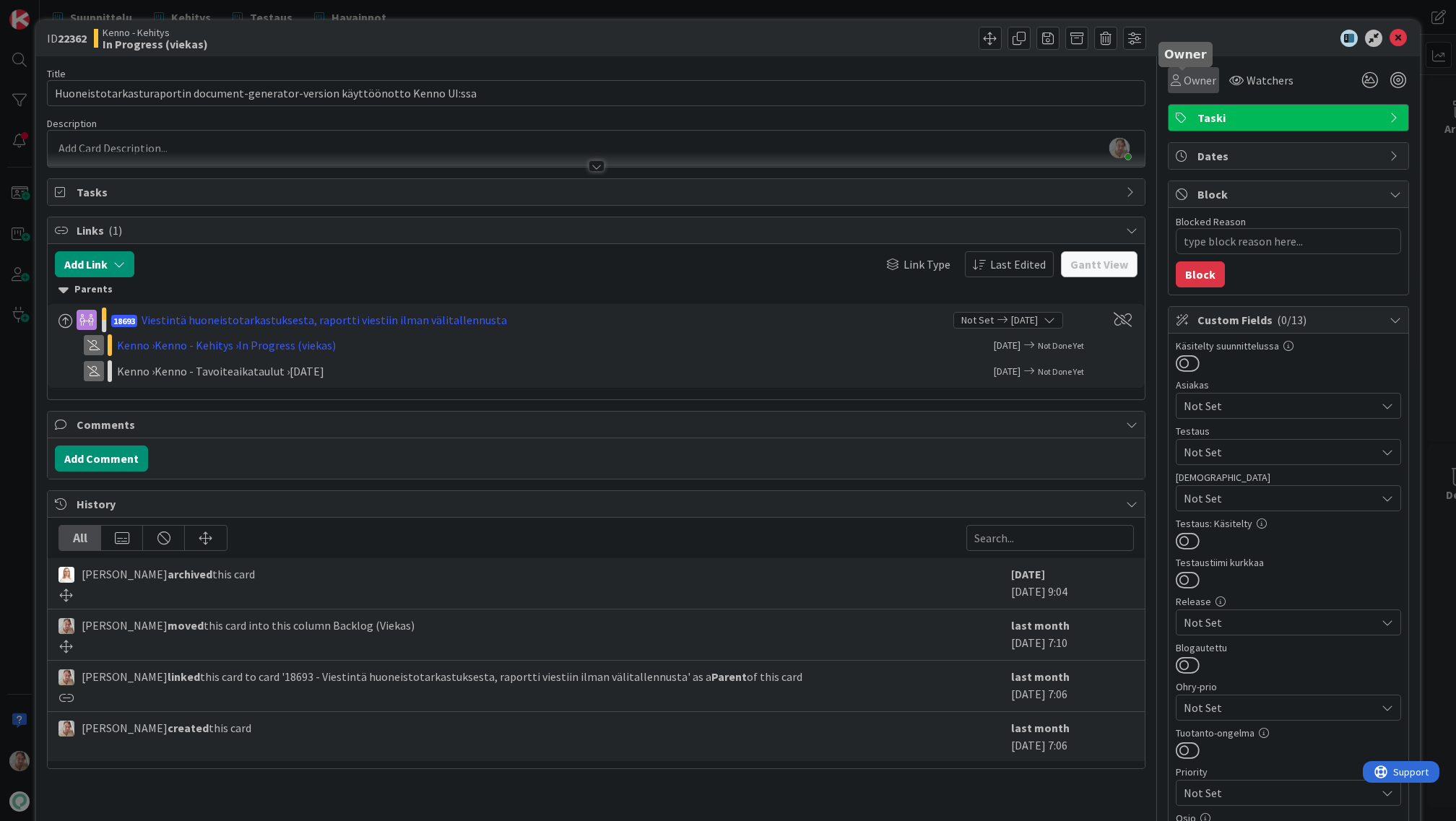
click at [1192, 75] on span "Owner" at bounding box center [1200, 79] width 32 height 17
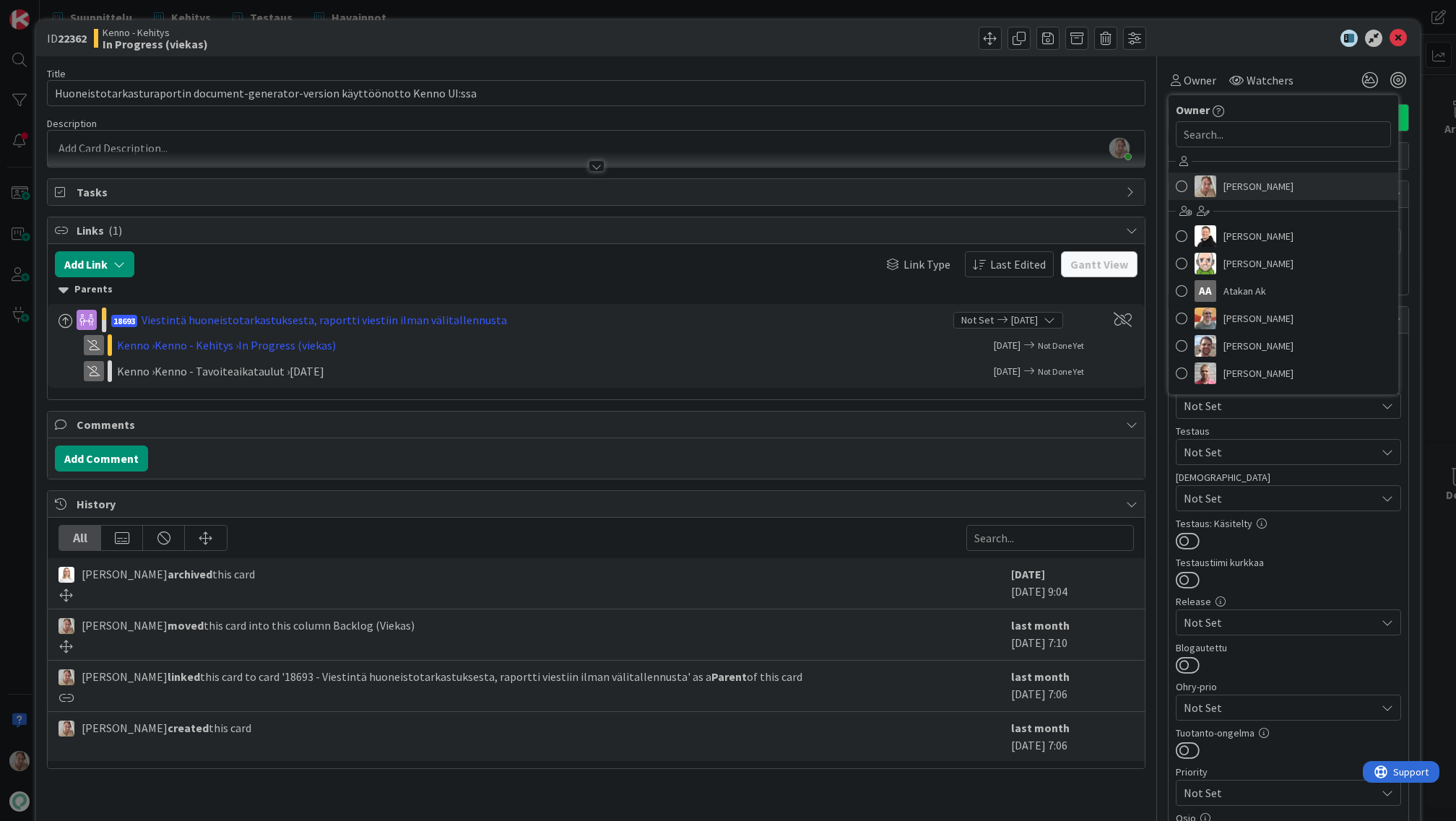
click at [1224, 181] on span "[PERSON_NAME]" at bounding box center [1259, 186] width 70 height 22
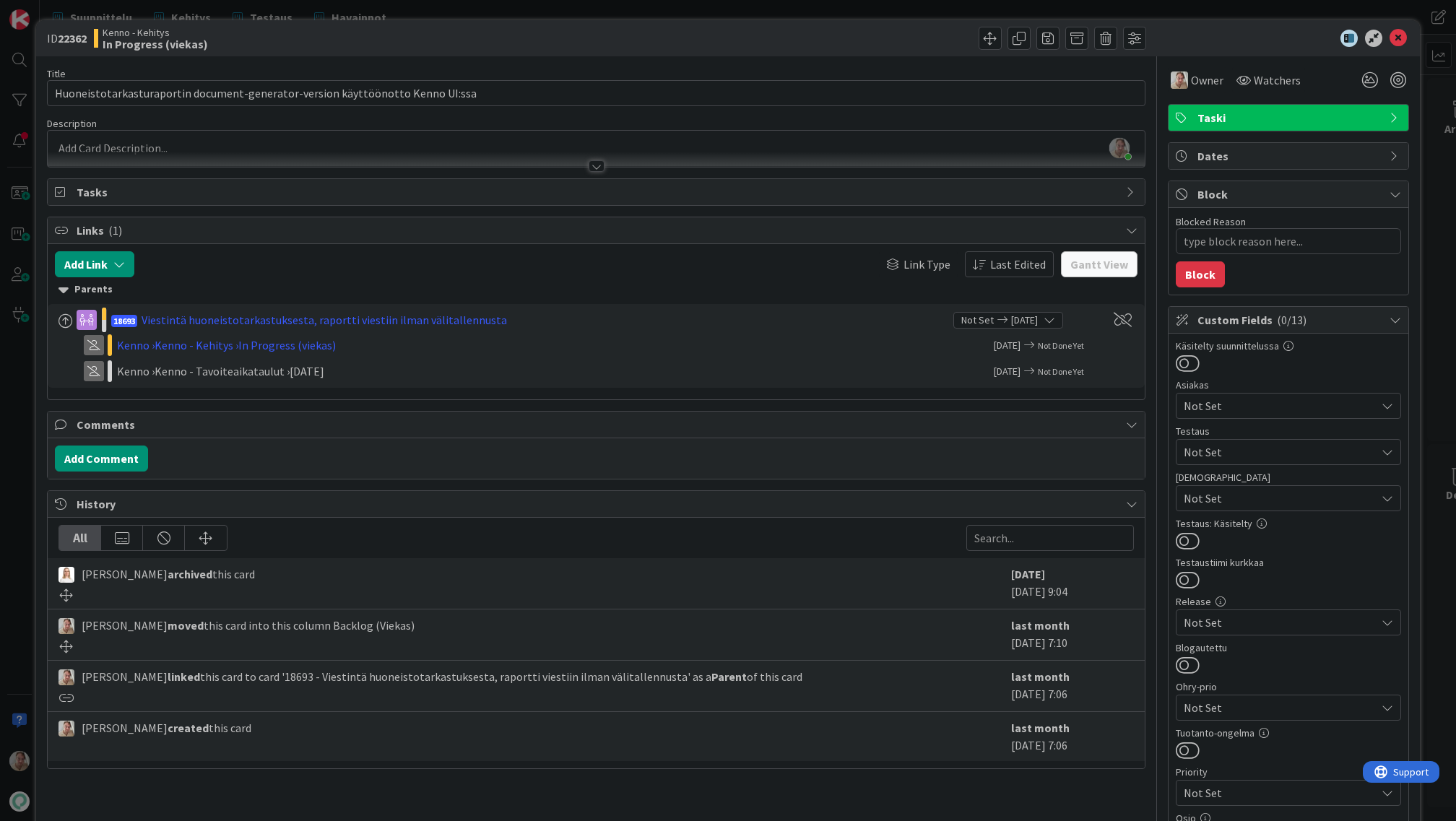
type textarea "x"
click at [217, 155] on div at bounding box center [596, 158] width 1097 height 15
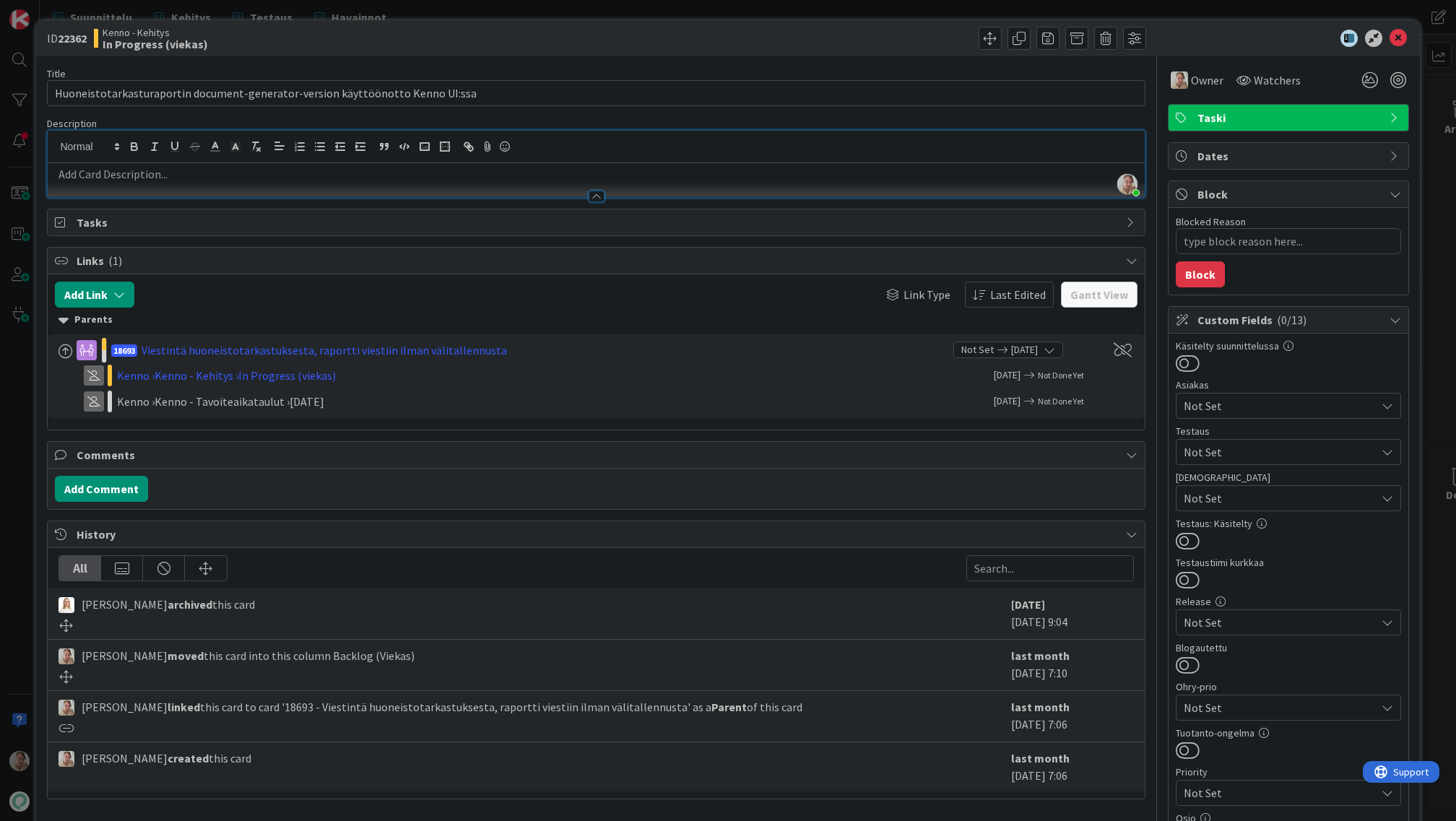
click at [151, 173] on p at bounding box center [596, 175] width 1082 height 16
drag, startPoint x: 475, startPoint y: 93, endPoint x: 22, endPoint y: 99, distance: 453.0
click at [22, 99] on div "ID 22362 Kenno - Kehitys In Progress (viekas) Move Move Title 78 / 128 Huoneist…" at bounding box center [728, 410] width 1456 height 821
type input "Huoneistoraportin automaattinen liittäminen backendissä"
type textarea "x"
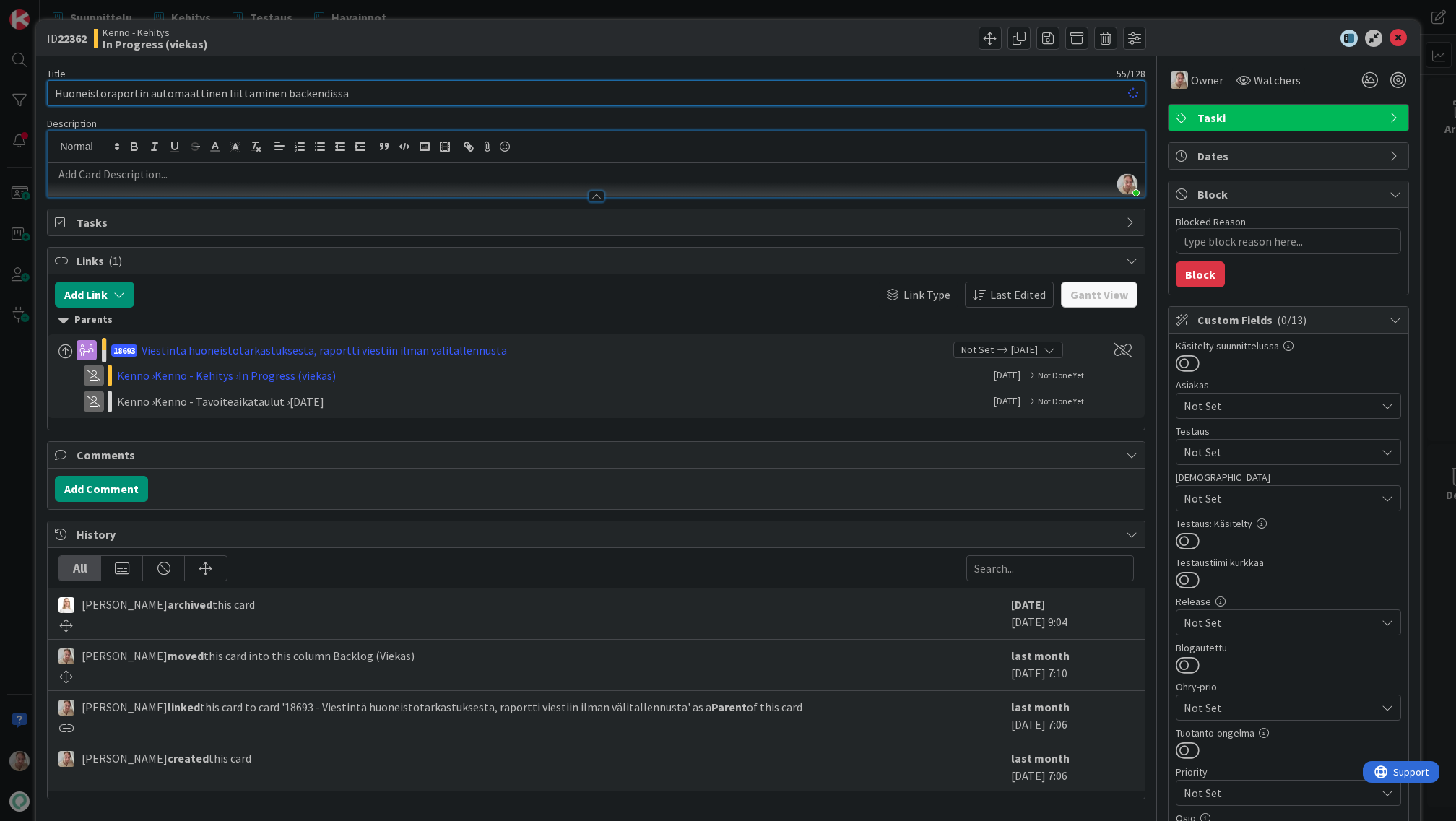
type input "Huoneistoraportin automaattinen liittäminen backendissä"
type textarea "x"
type input "Huoneistoraportin automaattinen liittäminen backendissä - UI muutokset"
type textarea "x"
type input "Huoneistoraportin automaattinen liittäminen backendissä - UI muutokset"
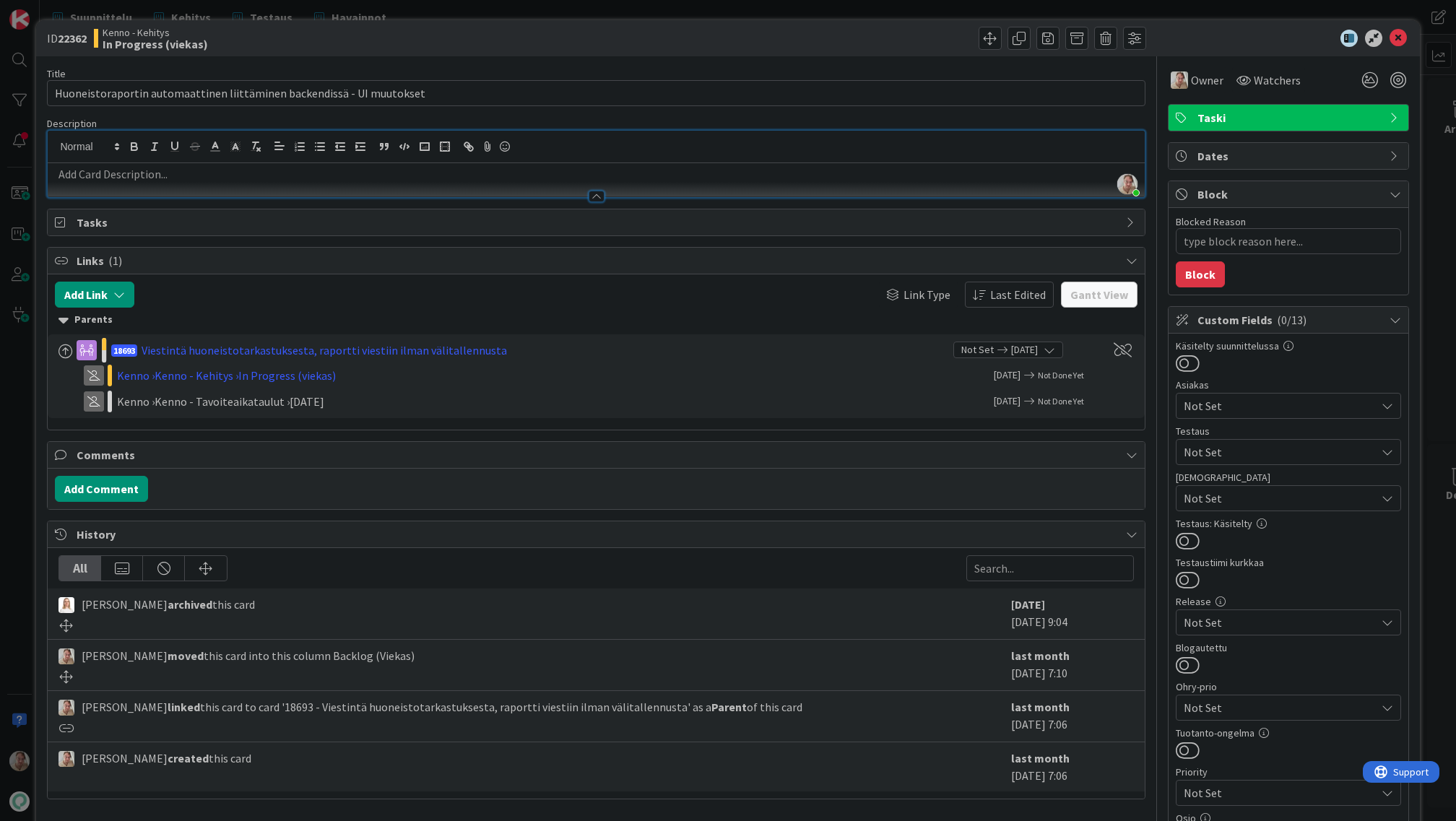
drag, startPoint x: 168, startPoint y: 178, endPoint x: 198, endPoint y: 178, distance: 30.0
click at [170, 178] on p at bounding box center [596, 175] width 1082 height 16
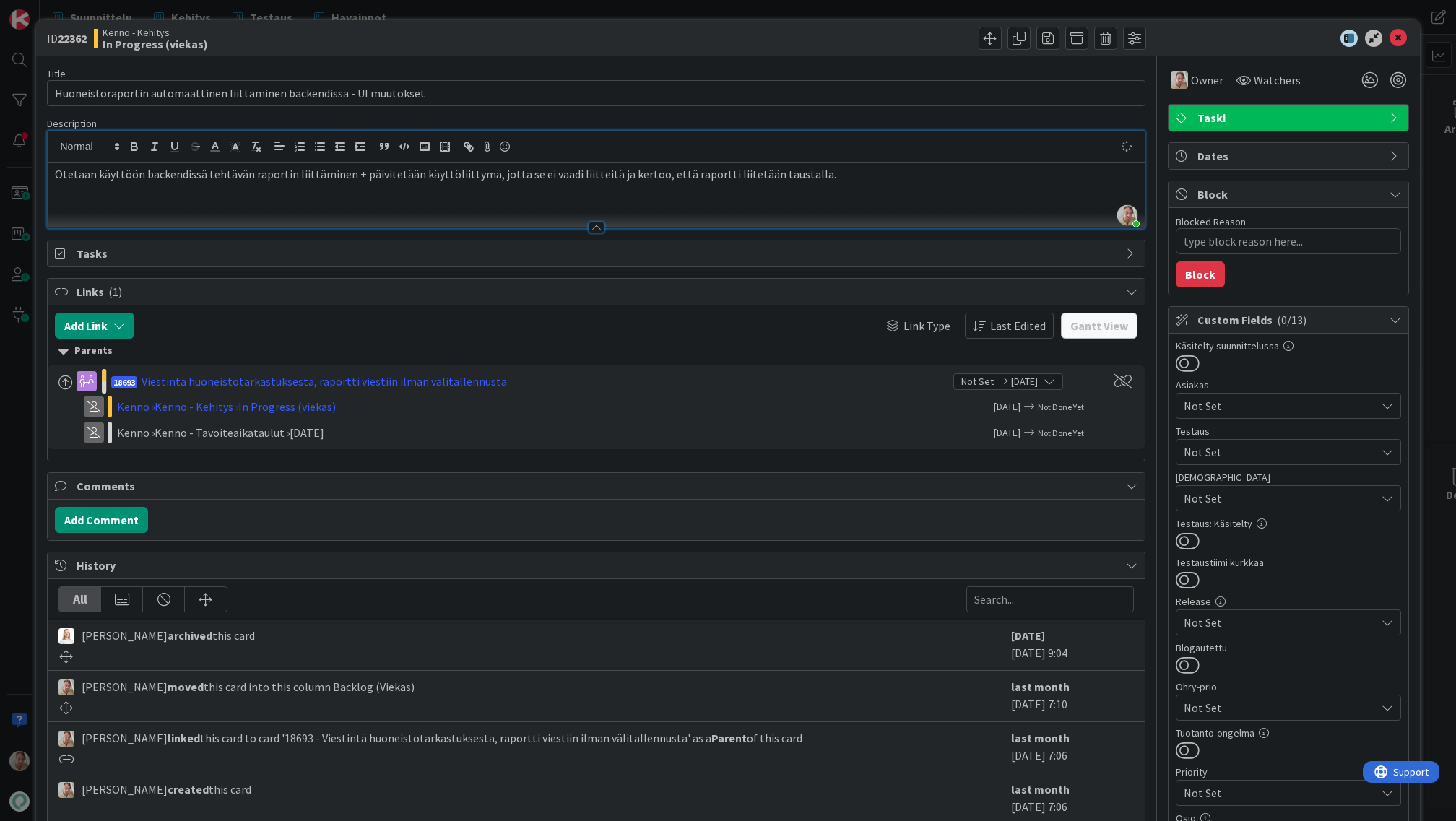
type textarea "x"
click at [1389, 37] on icon at bounding box center [1397, 38] width 17 height 17
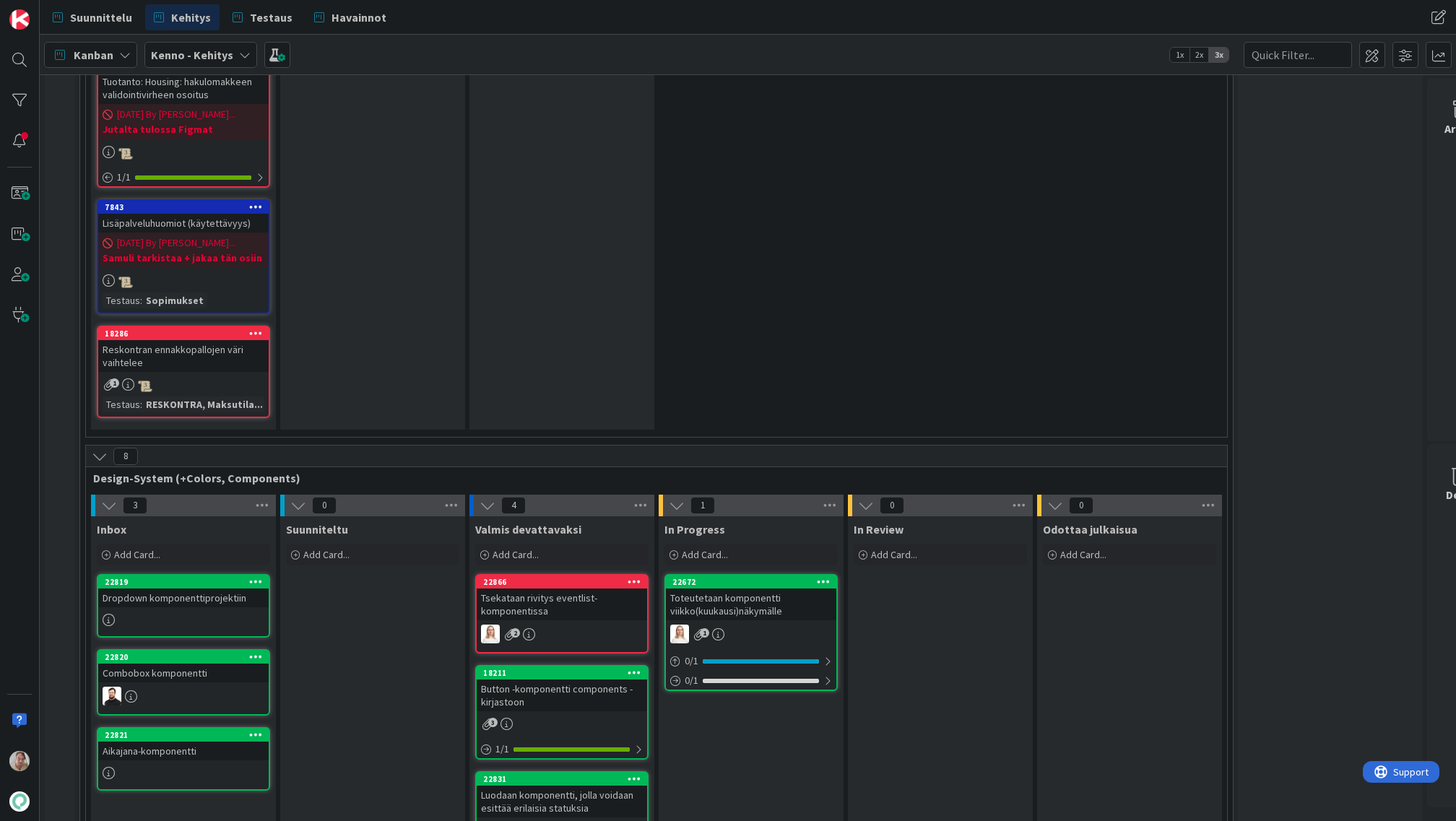
scroll to position [6311, 0]
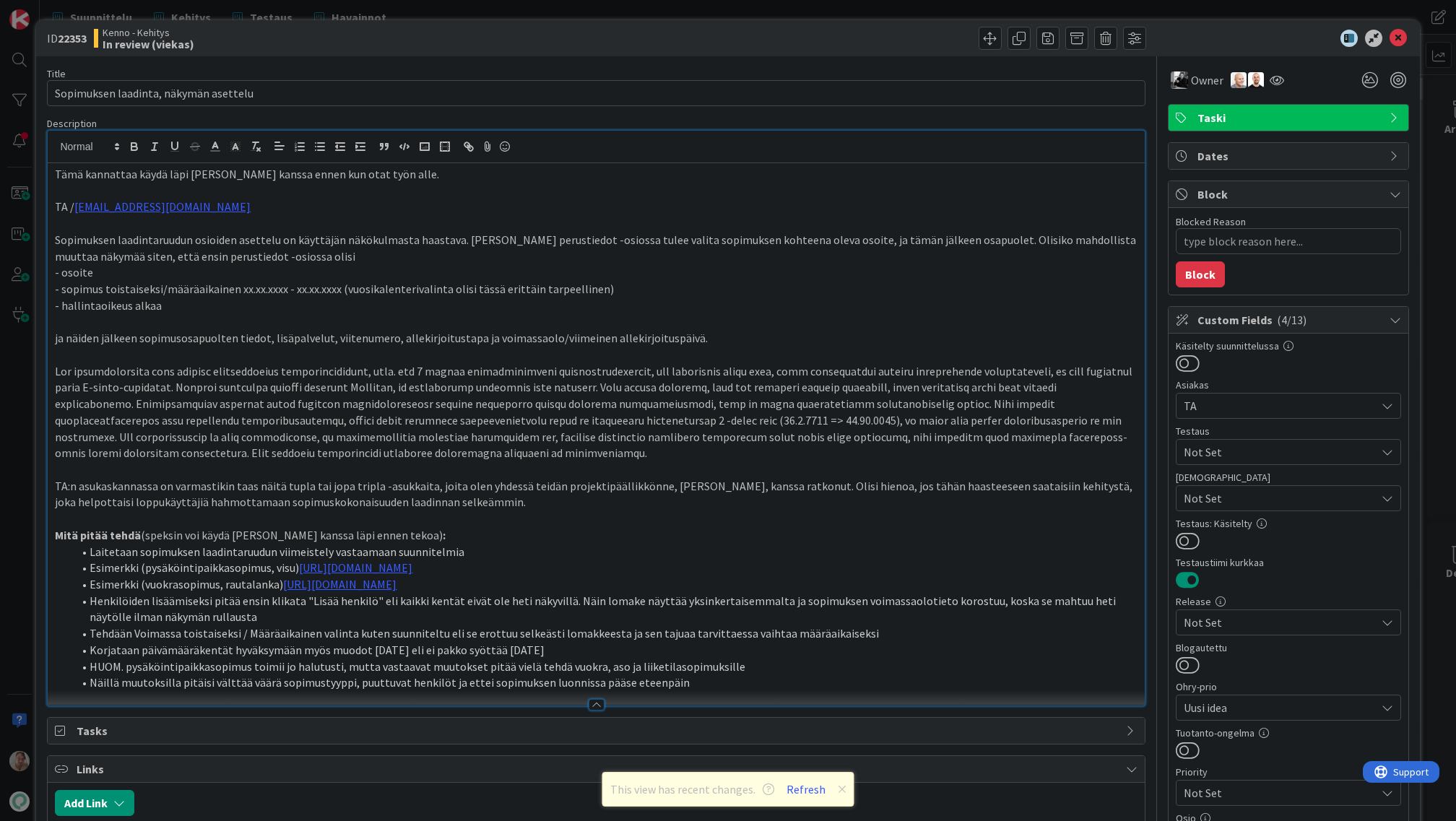
click at [385, 290] on p "- sopimus toistaiseksi/määräaikainen xx.xx.xxxx - xx.xx.xxxx (vuosikalenterival…" at bounding box center [596, 289] width 1082 height 16
click at [1389, 41] on icon at bounding box center [1397, 38] width 17 height 17
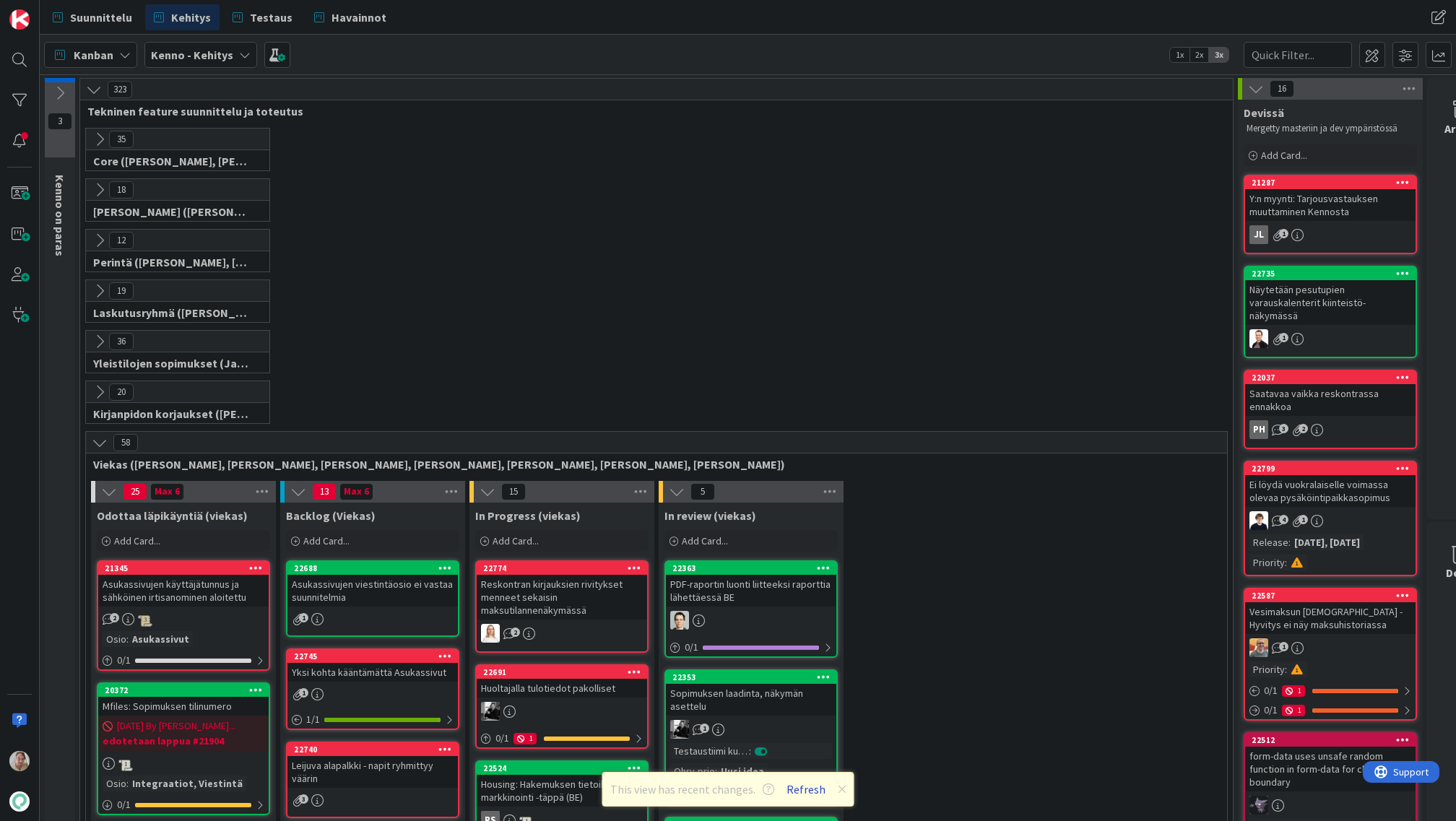
click at [801, 783] on button "Refresh" at bounding box center [806, 789] width 50 height 19
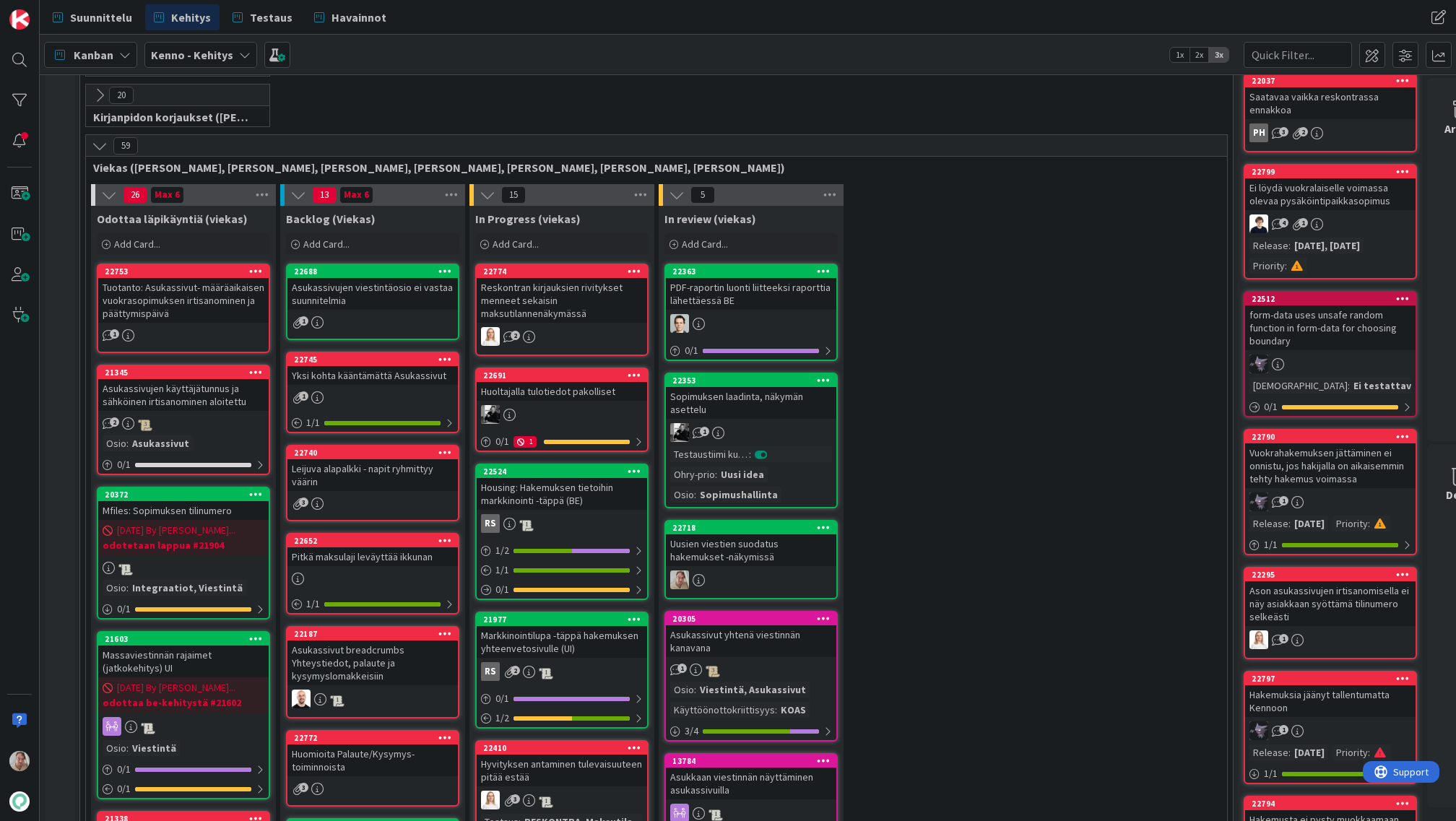
scroll to position [356, 0]
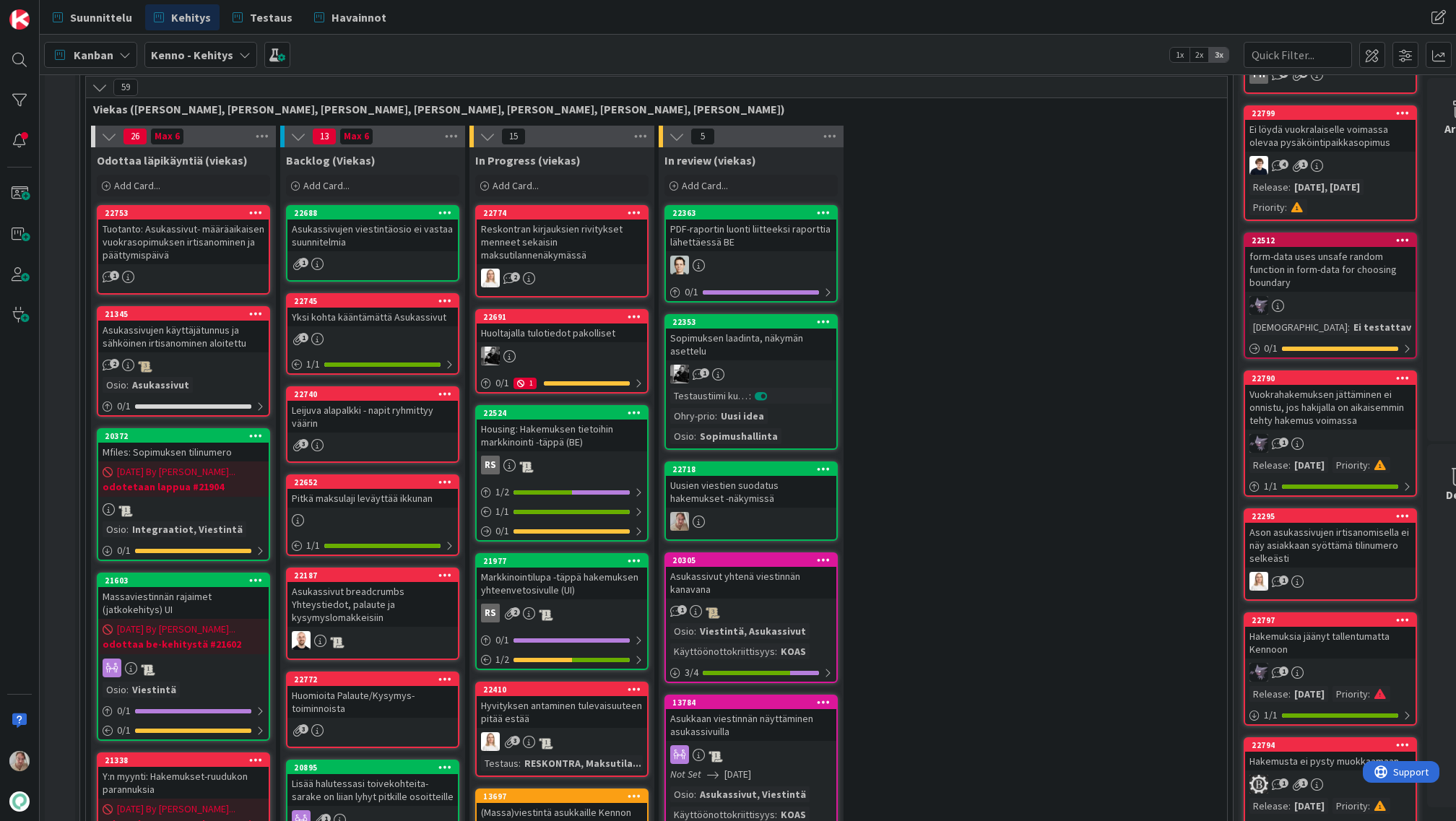
click at [172, 234] on div "Tuotanto: Asukassivut- määräaikaisen vuokrasopimuksen irtisanominen ja päättymi…" at bounding box center [183, 242] width 170 height 45
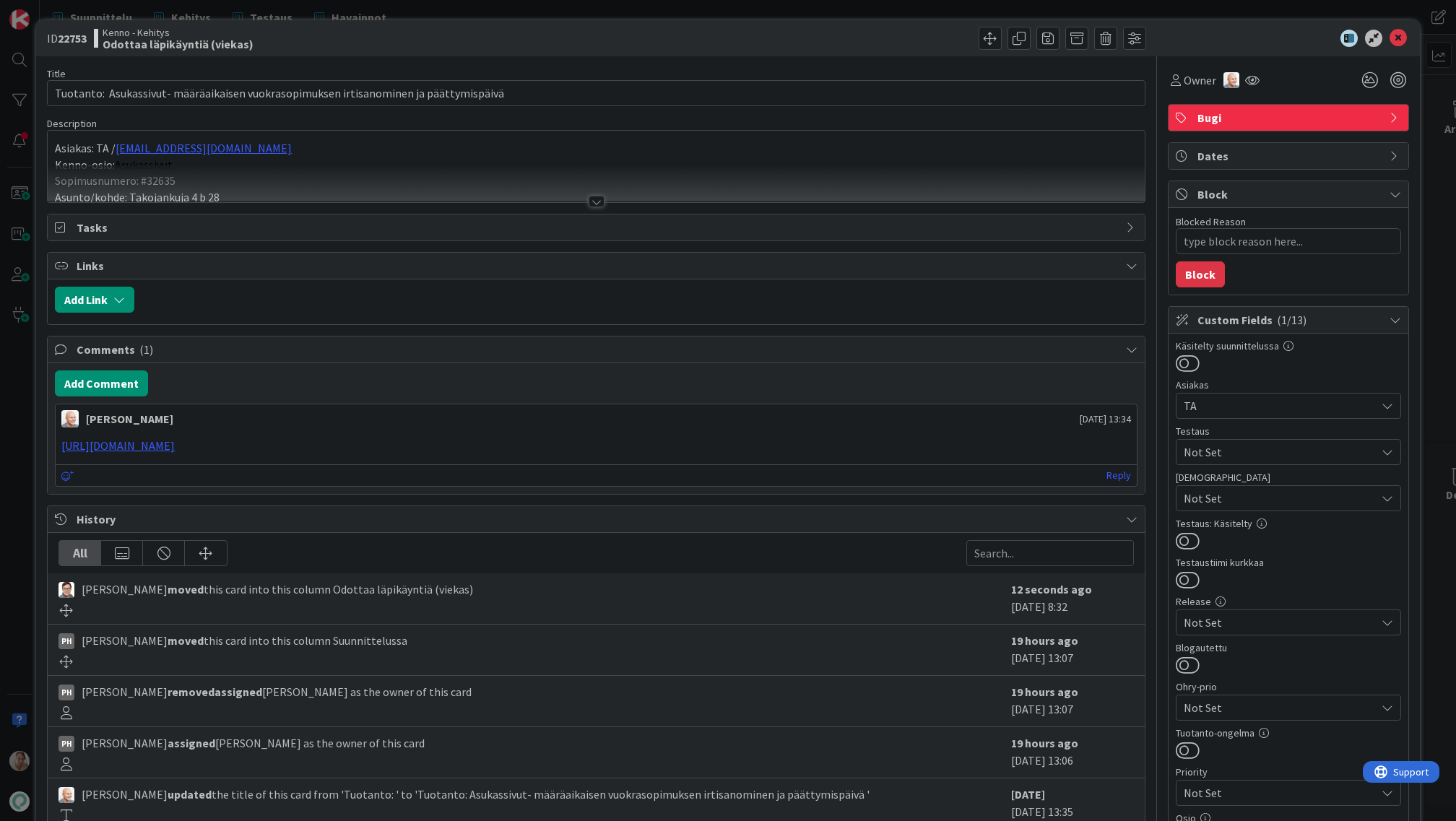
click at [388, 170] on div at bounding box center [596, 184] width 1097 height 37
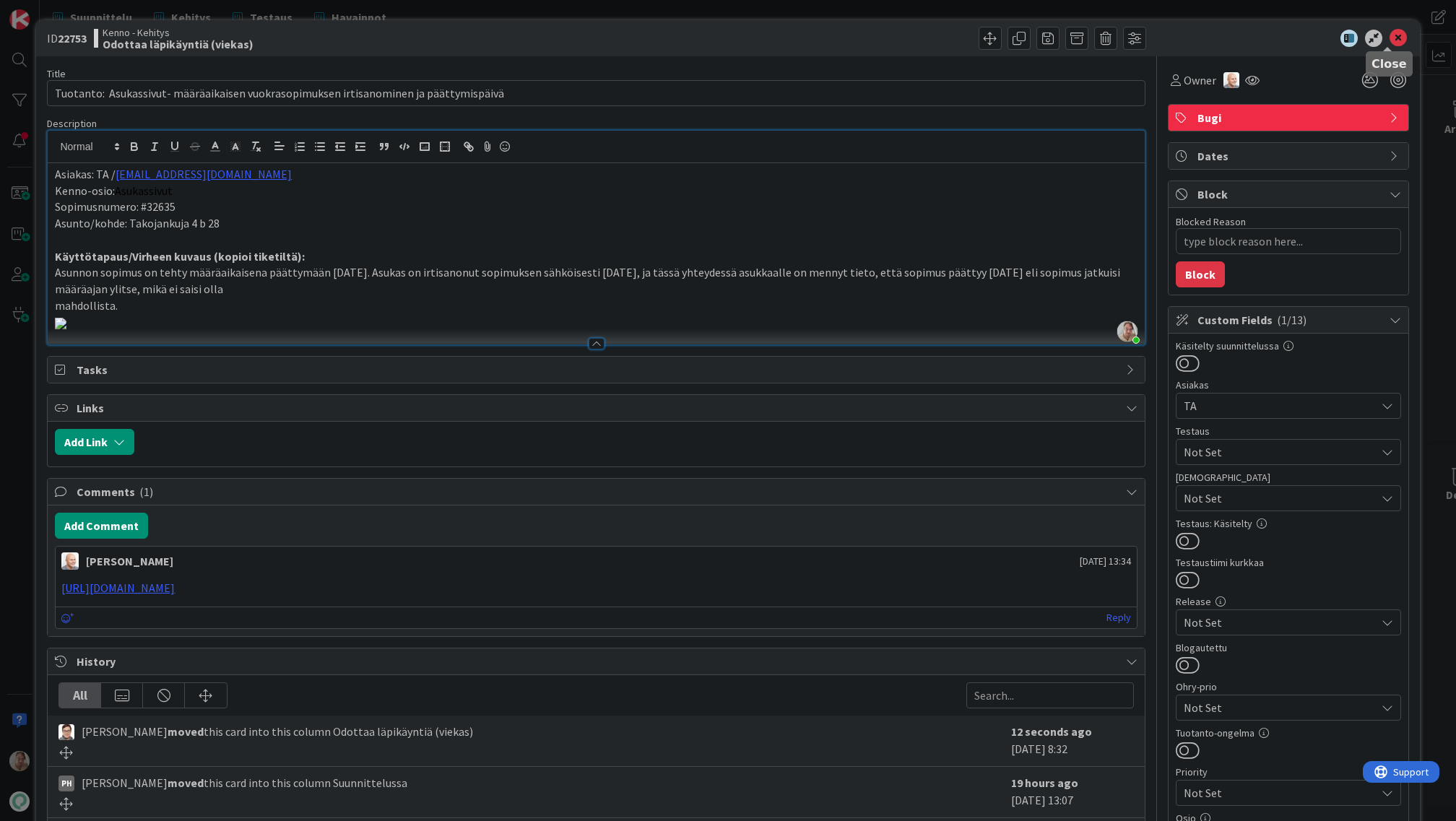
click at [1389, 36] on icon at bounding box center [1397, 38] width 17 height 17
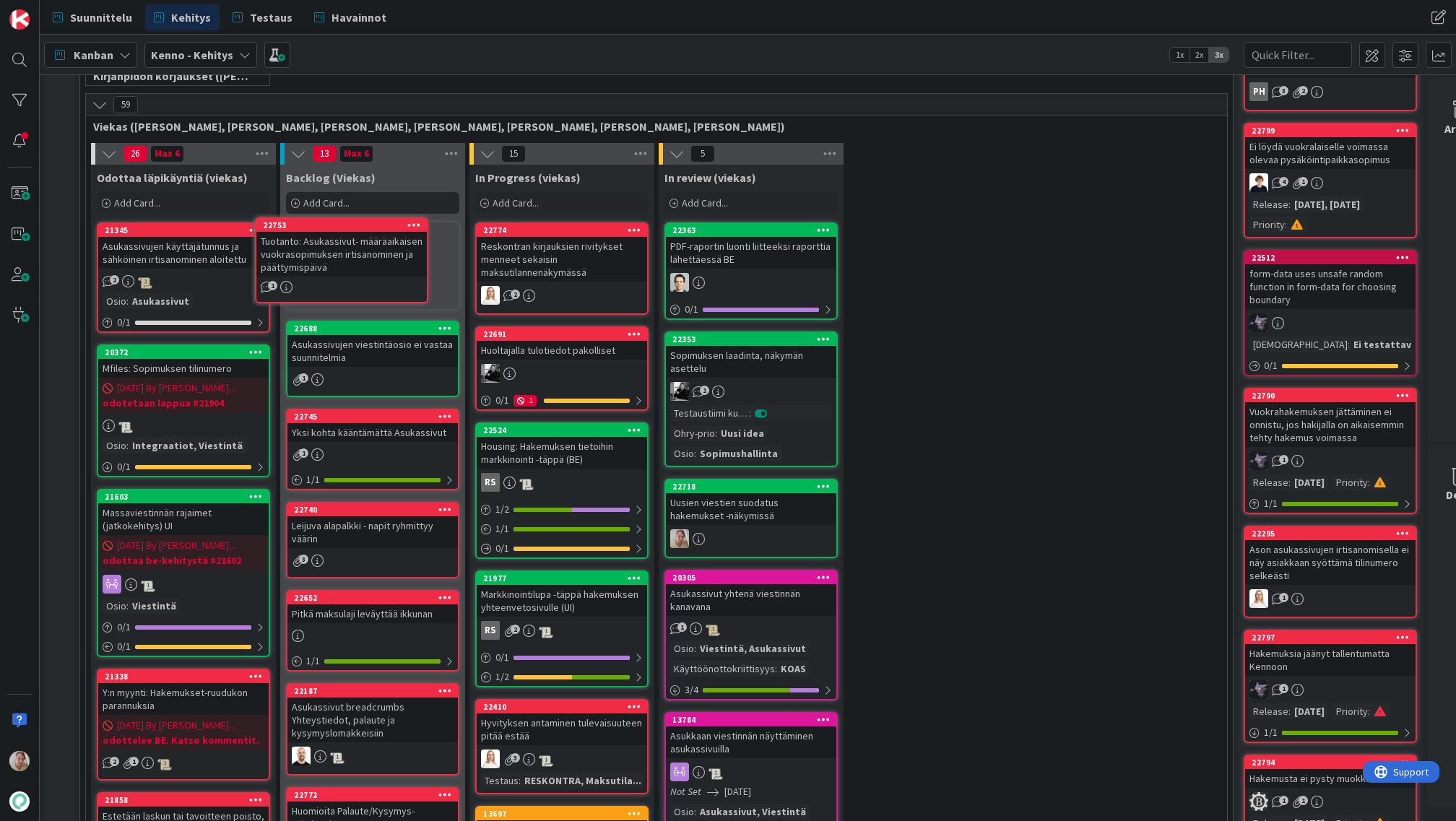
scroll to position [329, 0]
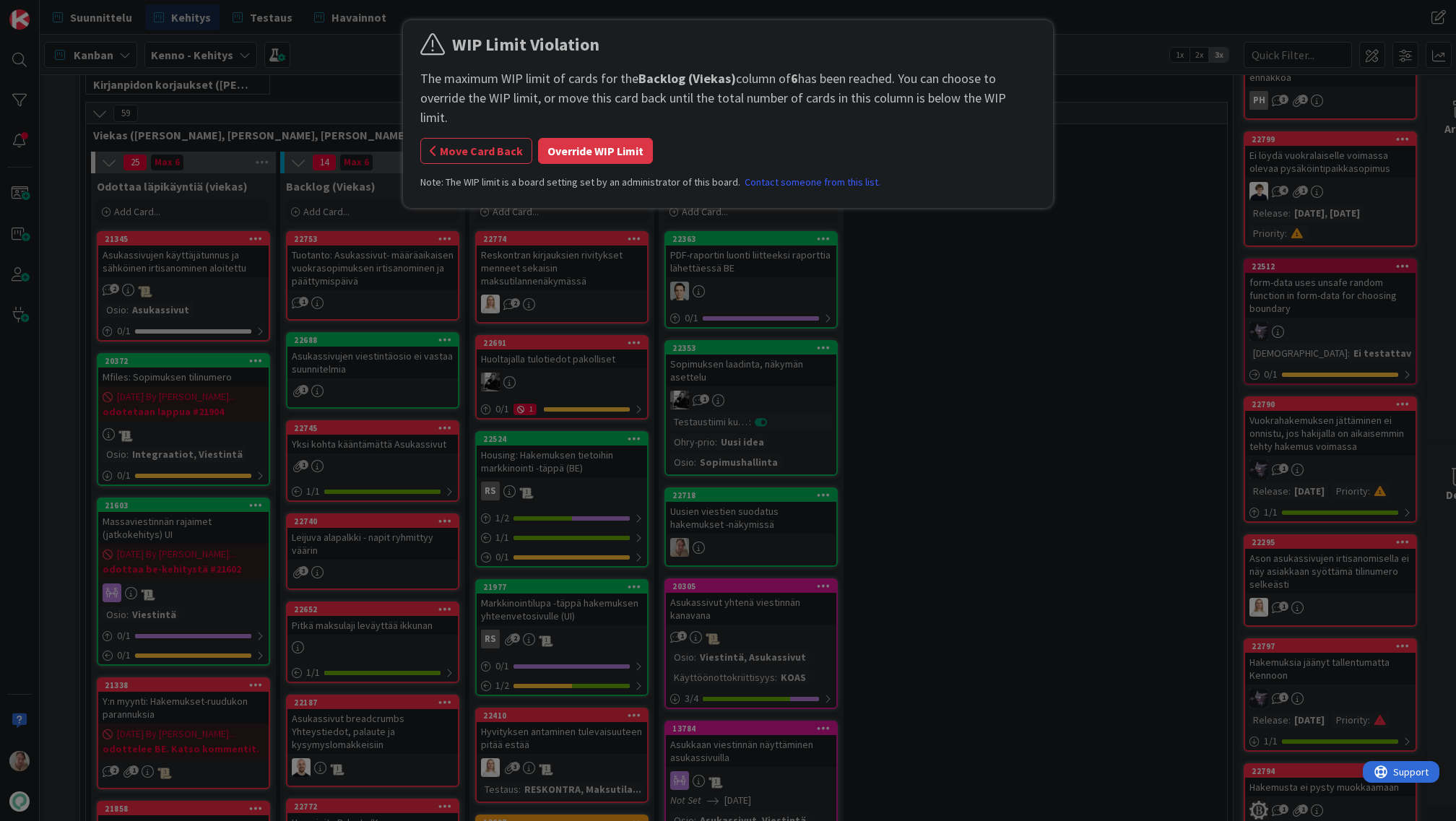
click at [579, 144] on div "WIP Limit Violation The maximum WIP limit of cards for the Backlog (Viekas) col…" at bounding box center [728, 116] width 615 height 169
click at [581, 140] on button "Override WIP Limit" at bounding box center [596, 150] width 115 height 26
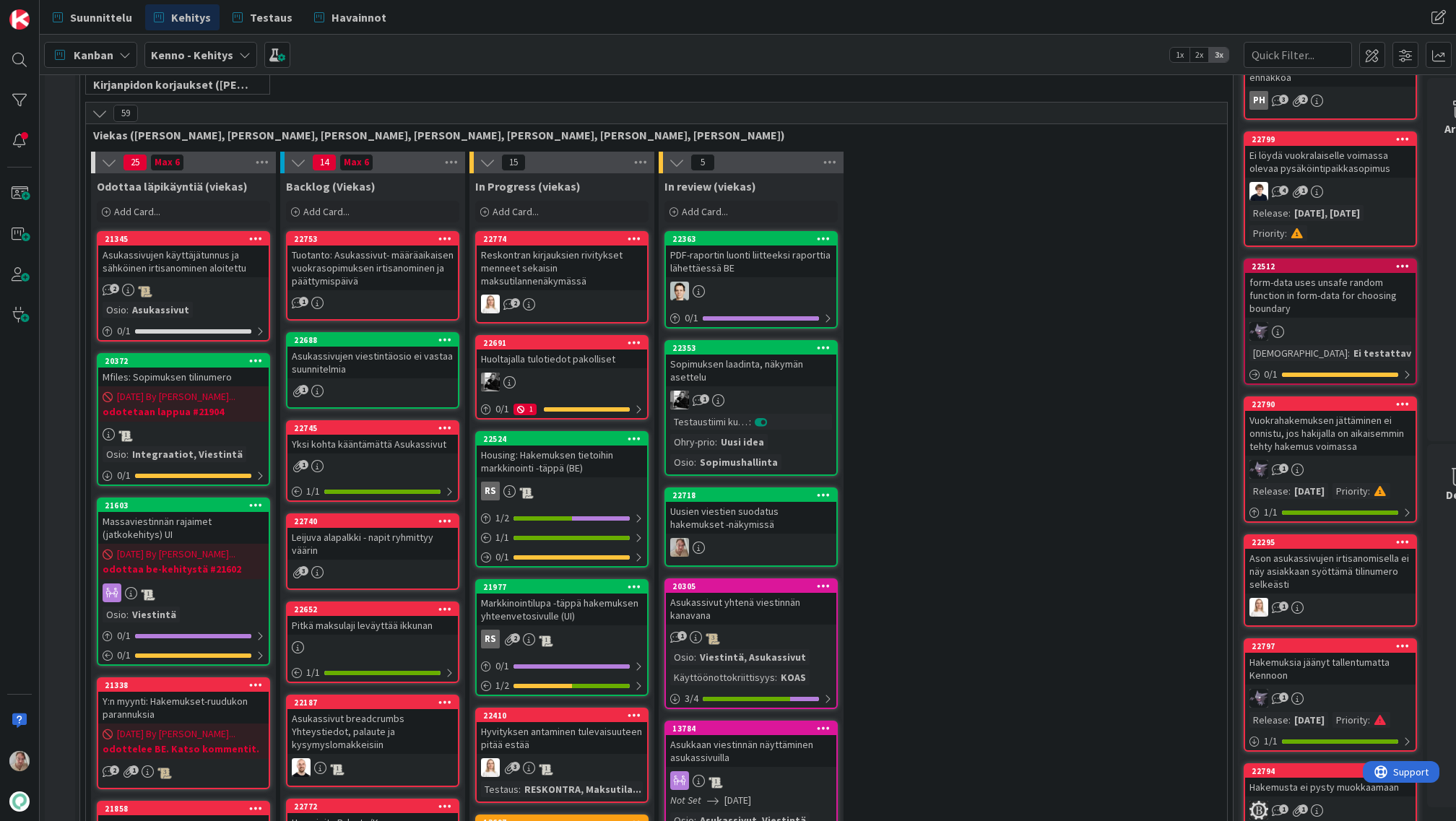
click at [206, 262] on div "Asukassivujen käyttäjätunnus ja sähköinen irtisanominen aloitettu" at bounding box center [183, 261] width 170 height 32
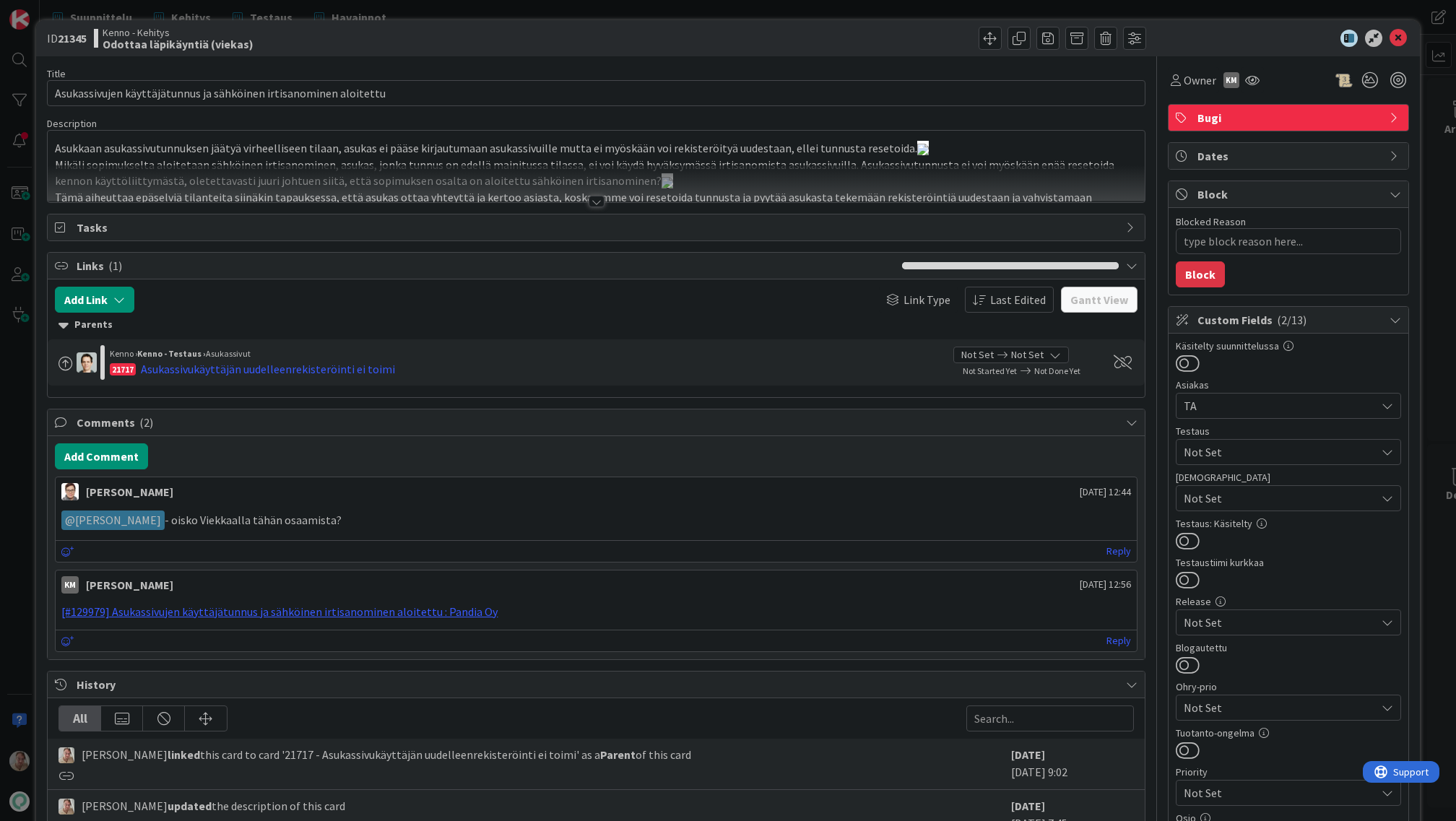
click at [451, 178] on div at bounding box center [596, 184] width 1097 height 37
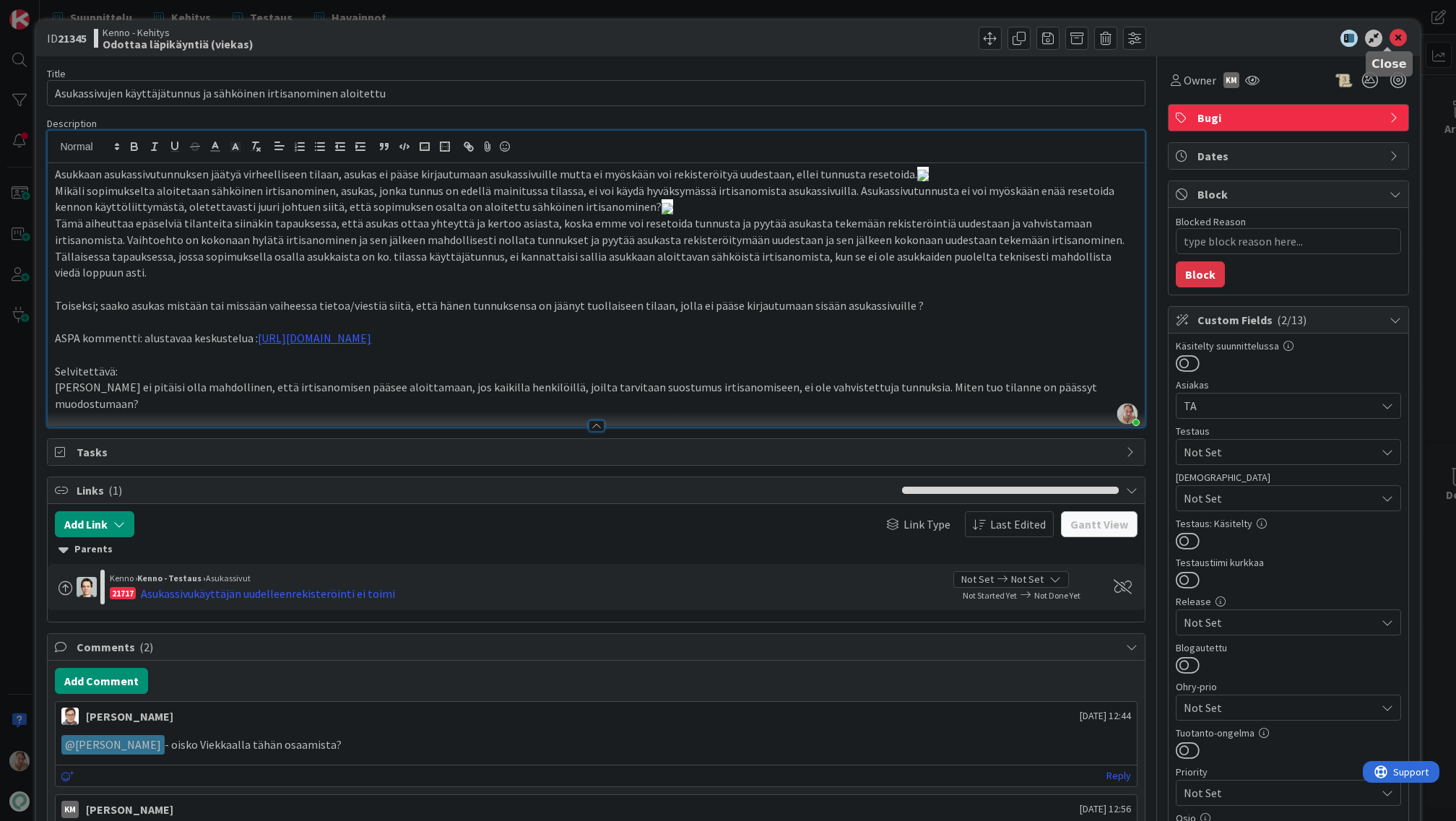
click at [1389, 39] on icon at bounding box center [1397, 38] width 17 height 17
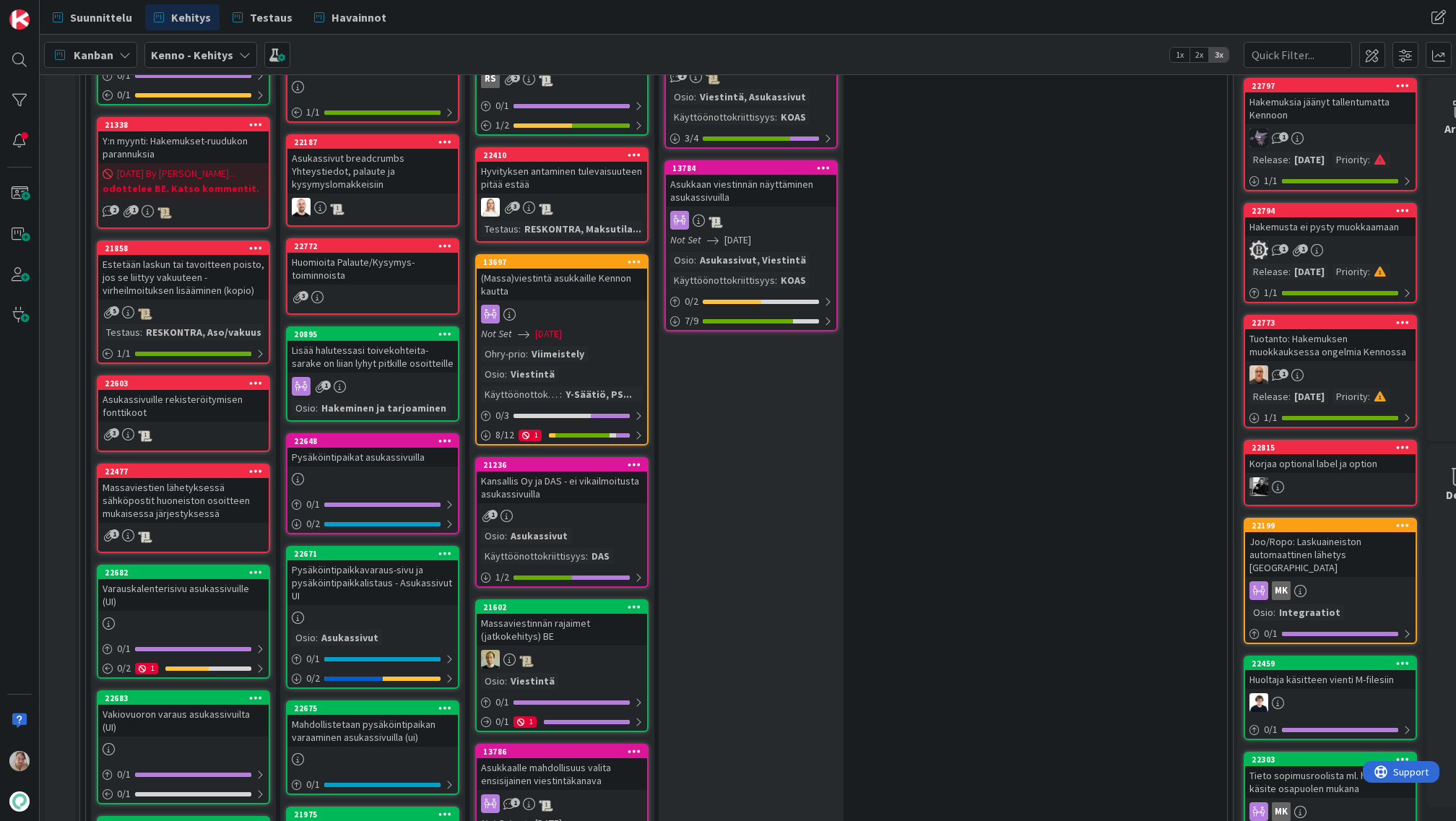
scroll to position [905, 0]
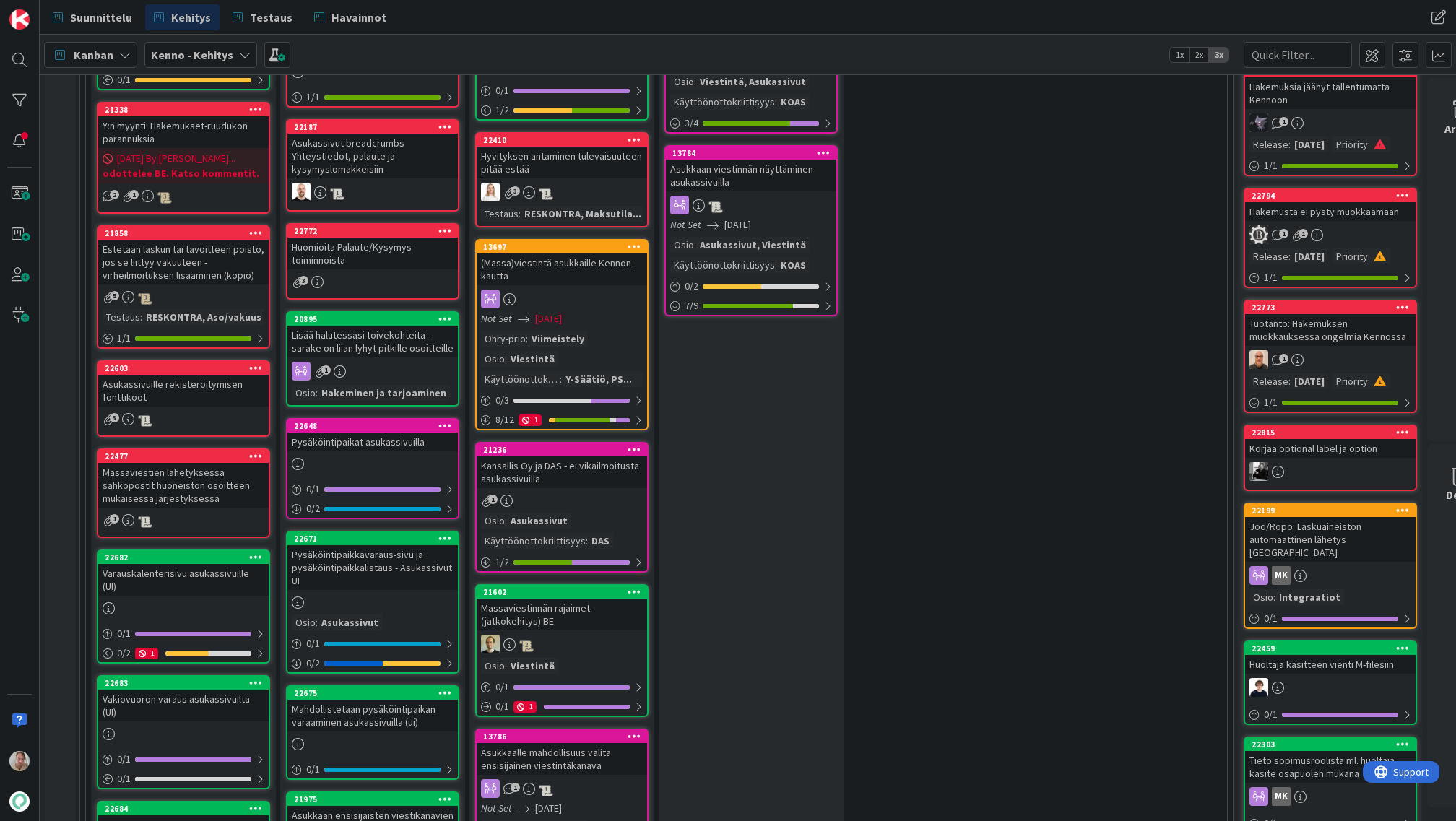
click at [202, 274] on div "Estetään laskun tai tavoitteen poisto, jos se liittyy vakuuteen - virheilmoituk…" at bounding box center [183, 262] width 170 height 45
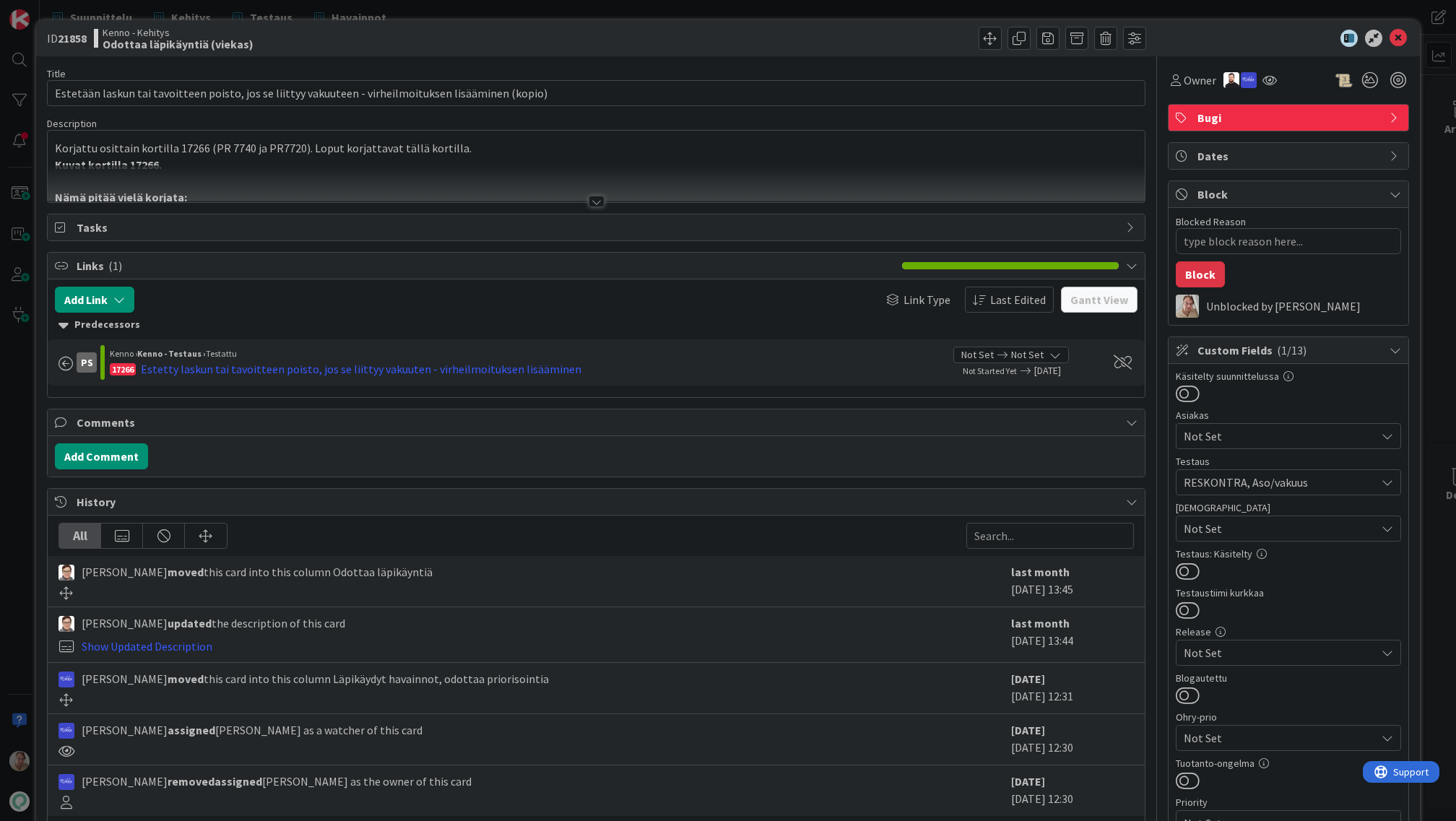
click at [1400, 31] on div "ID 21858 Kenno - Kehitys Odottaa läpikäyntiä (viekas)" at bounding box center [728, 38] width 1383 height 36
click at [1393, 36] on icon at bounding box center [1397, 38] width 17 height 17
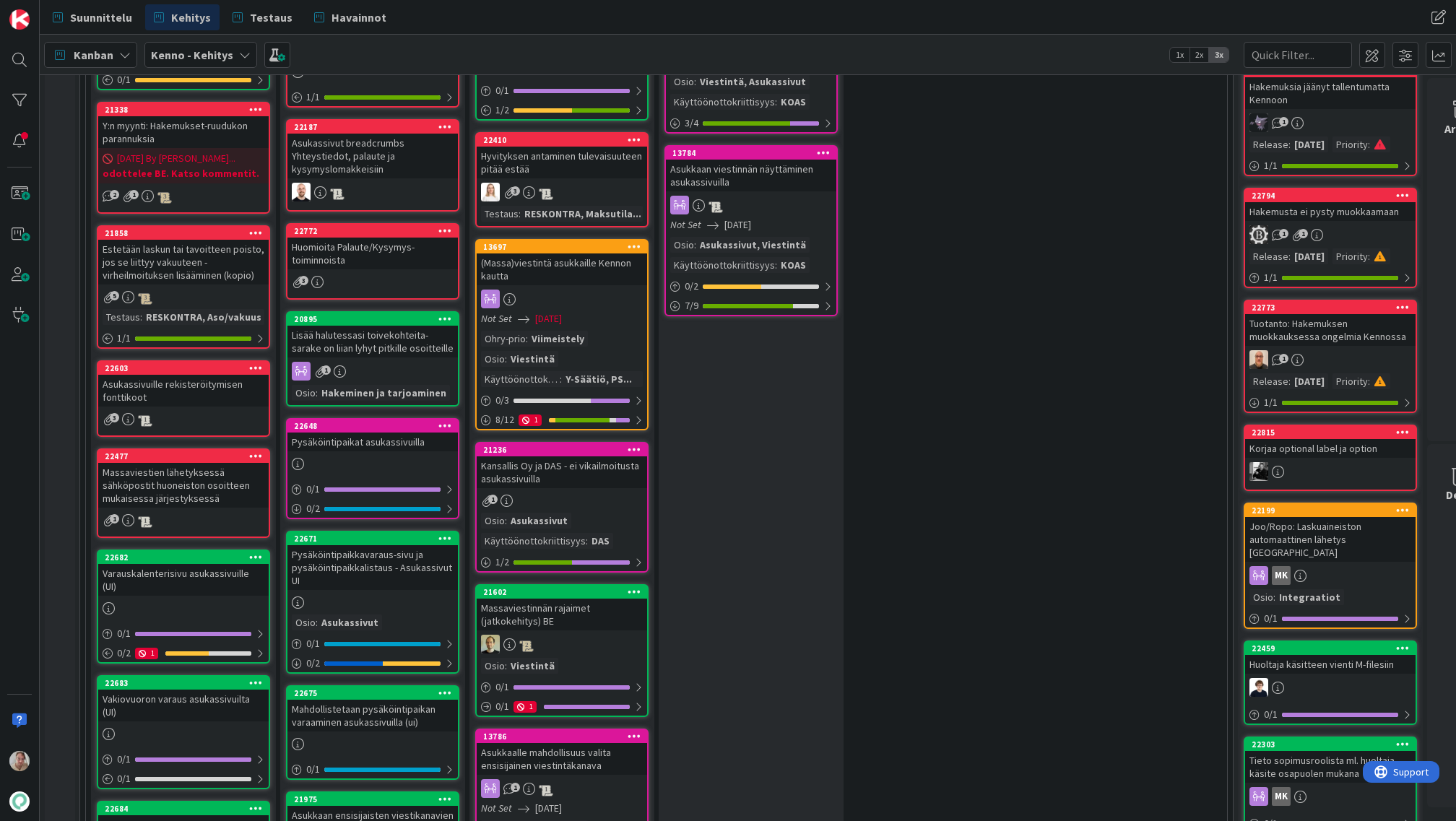
click at [265, 232] on div at bounding box center [256, 232] width 26 height 10
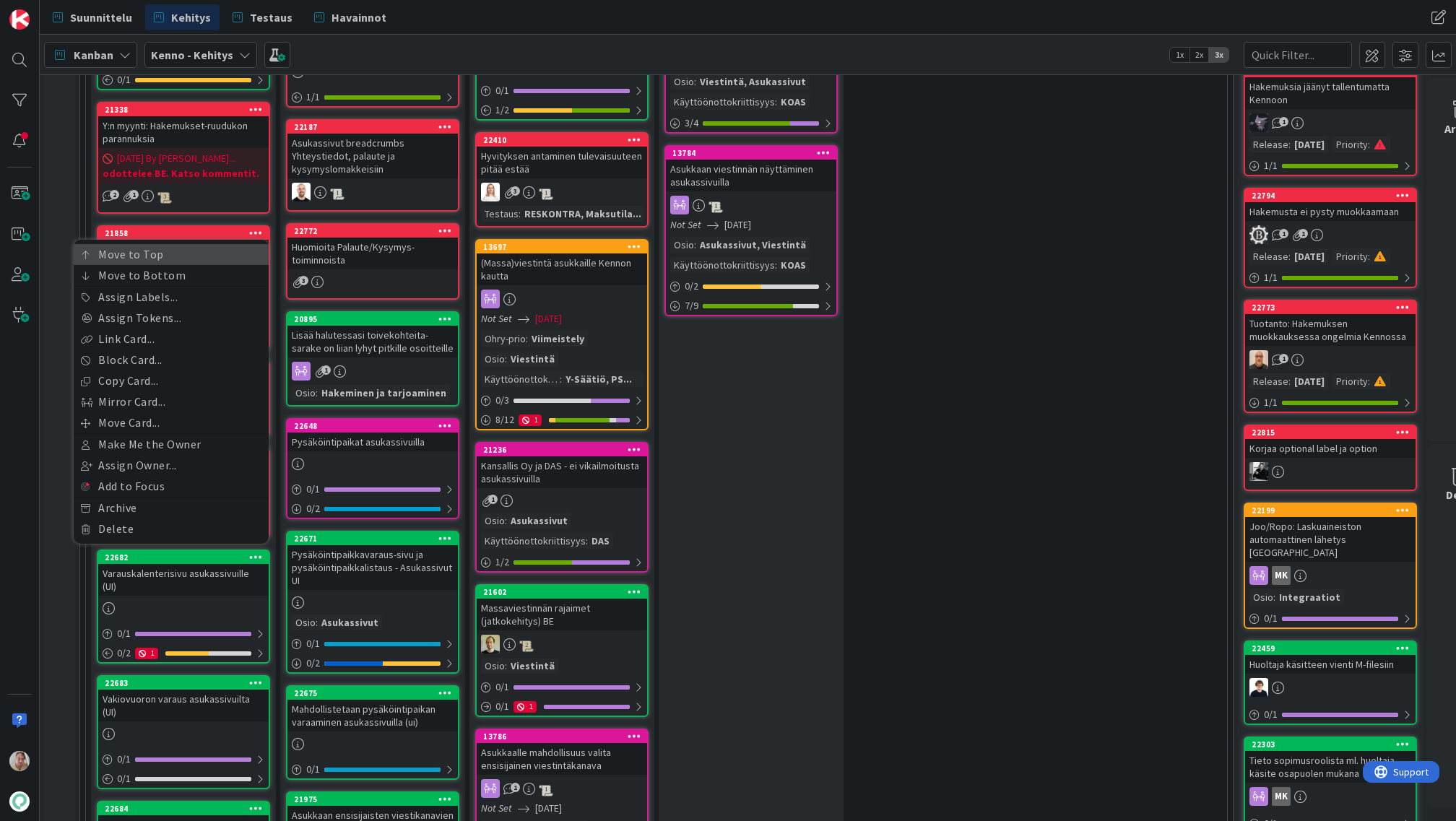
click at [176, 254] on link "Move to Top" at bounding box center [171, 254] width 195 height 21
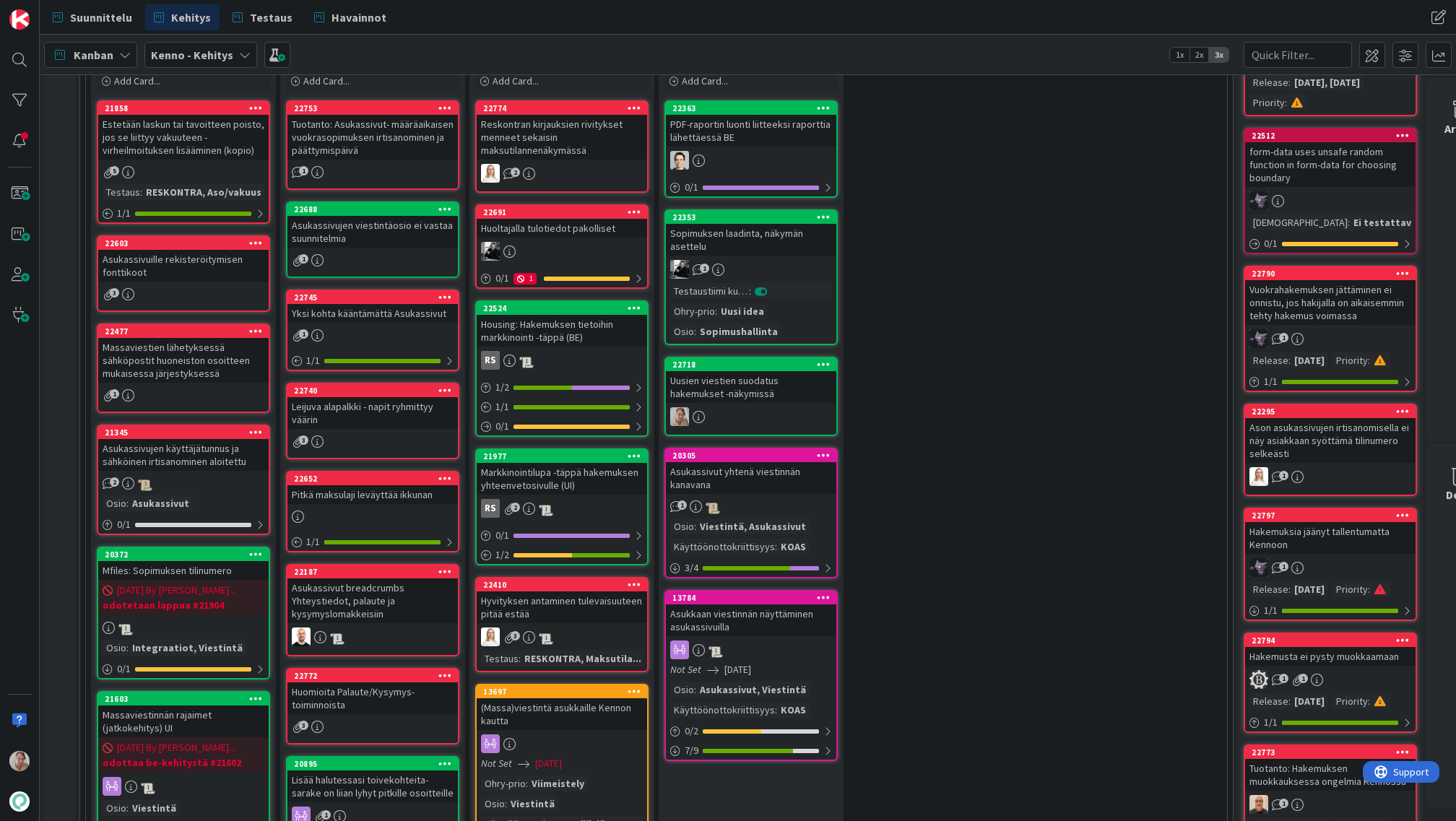
scroll to position [457, 0]
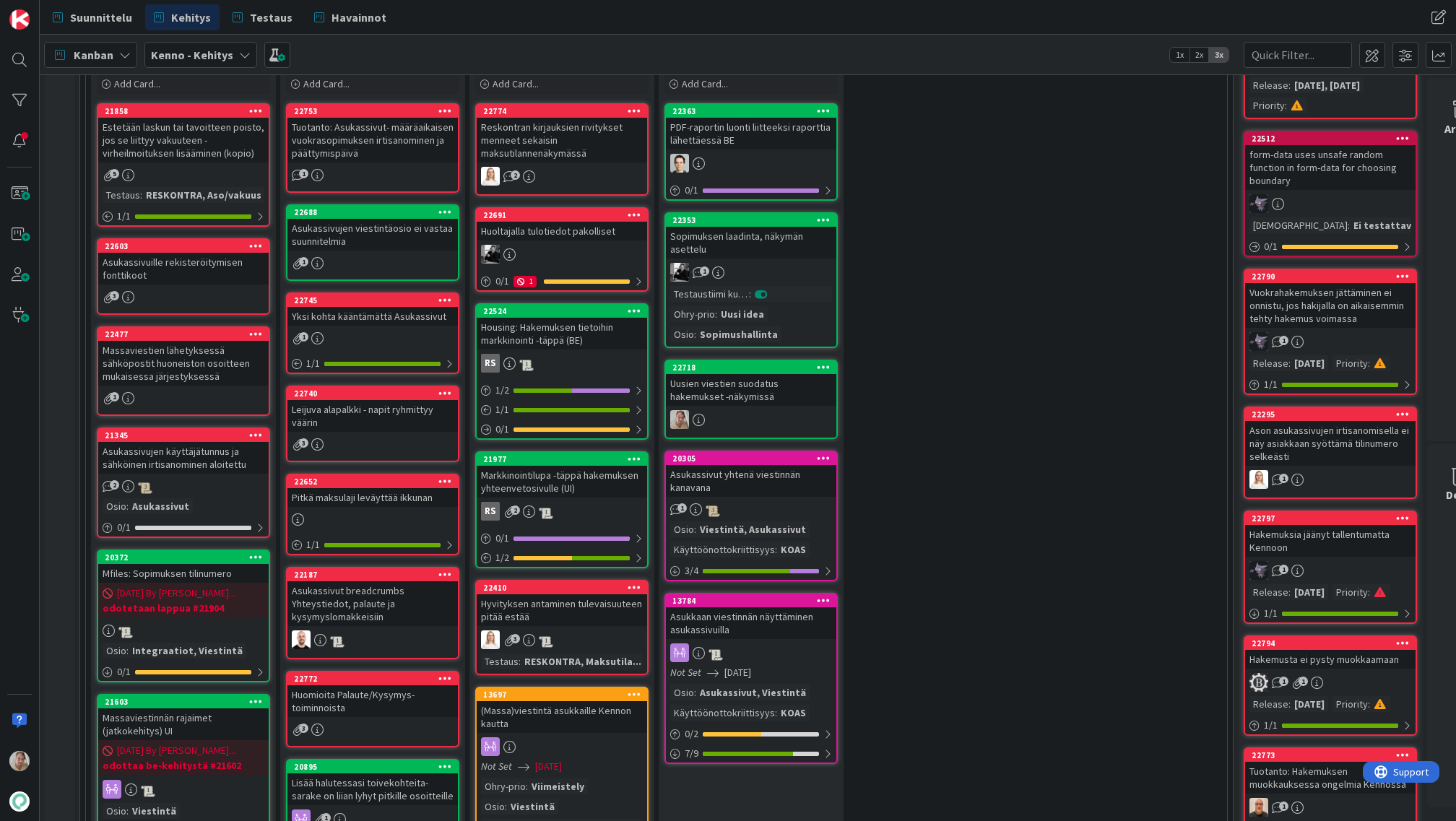
click at [190, 269] on div "Asukassivuille rekisteröitymisen fonttikoot" at bounding box center [183, 268] width 170 height 32
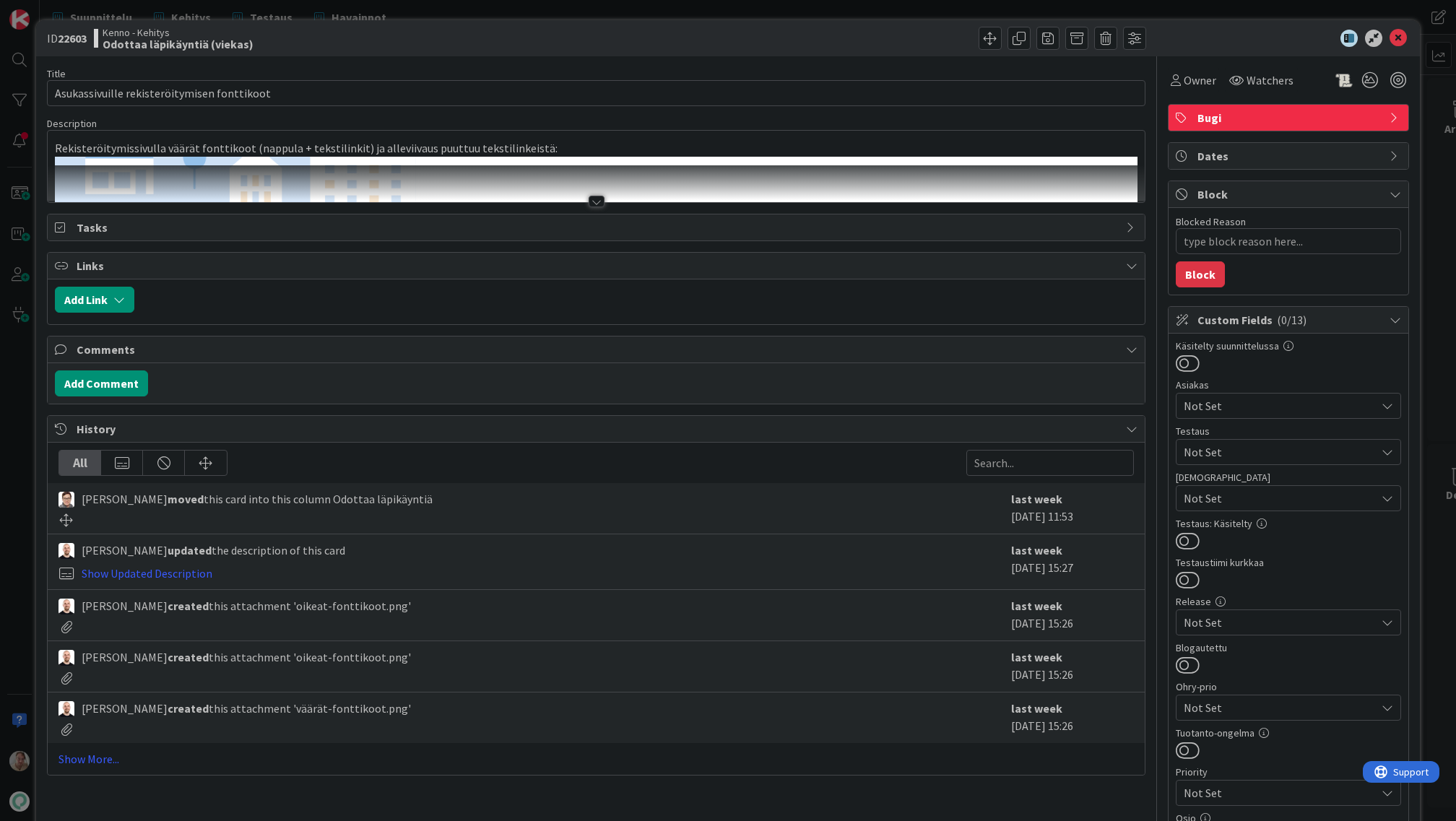
click at [1232, 118] on span "Bugi" at bounding box center [1289, 117] width 185 height 17
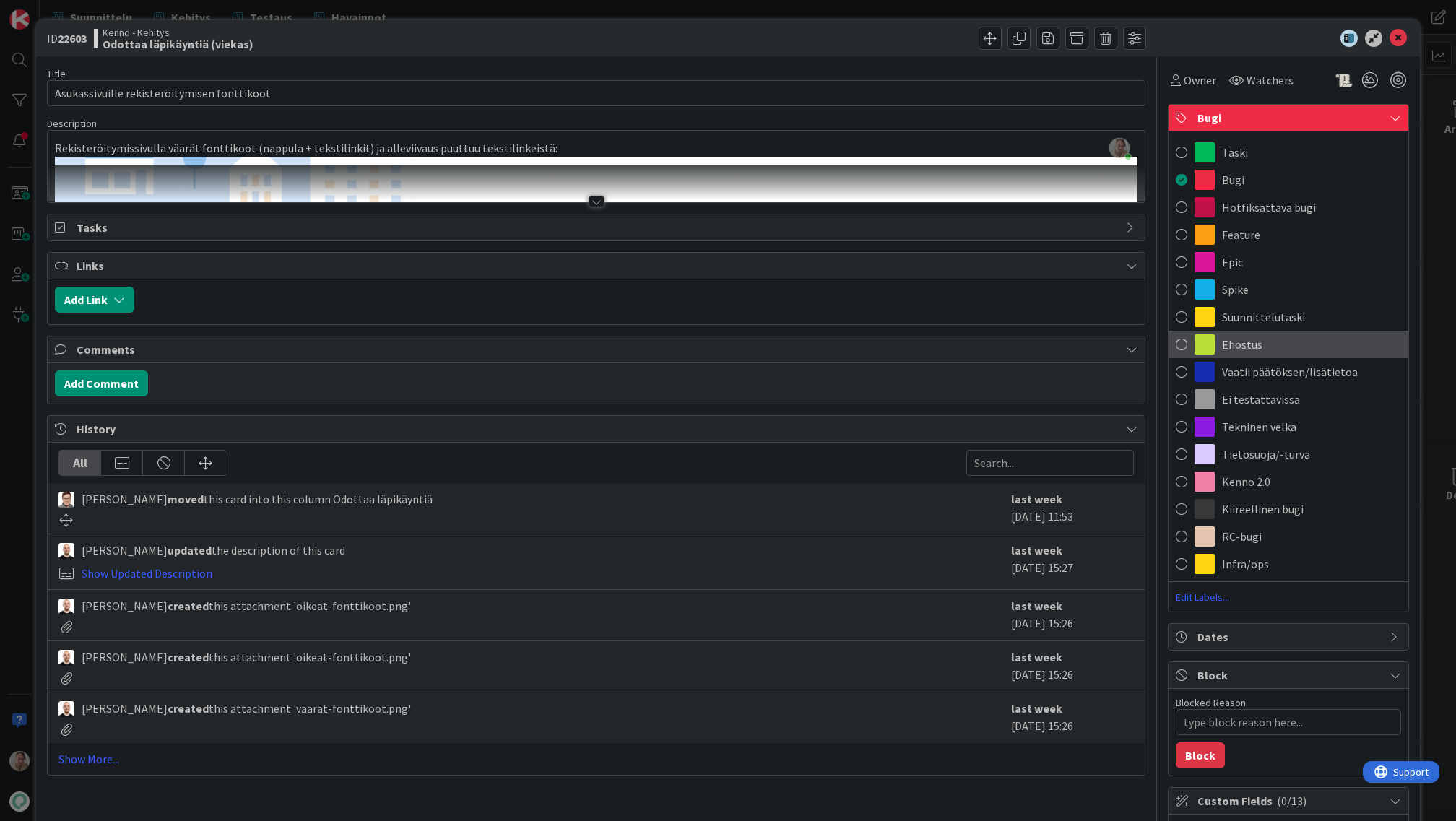
click at [1286, 345] on div "Ehostus" at bounding box center [1289, 344] width 240 height 27
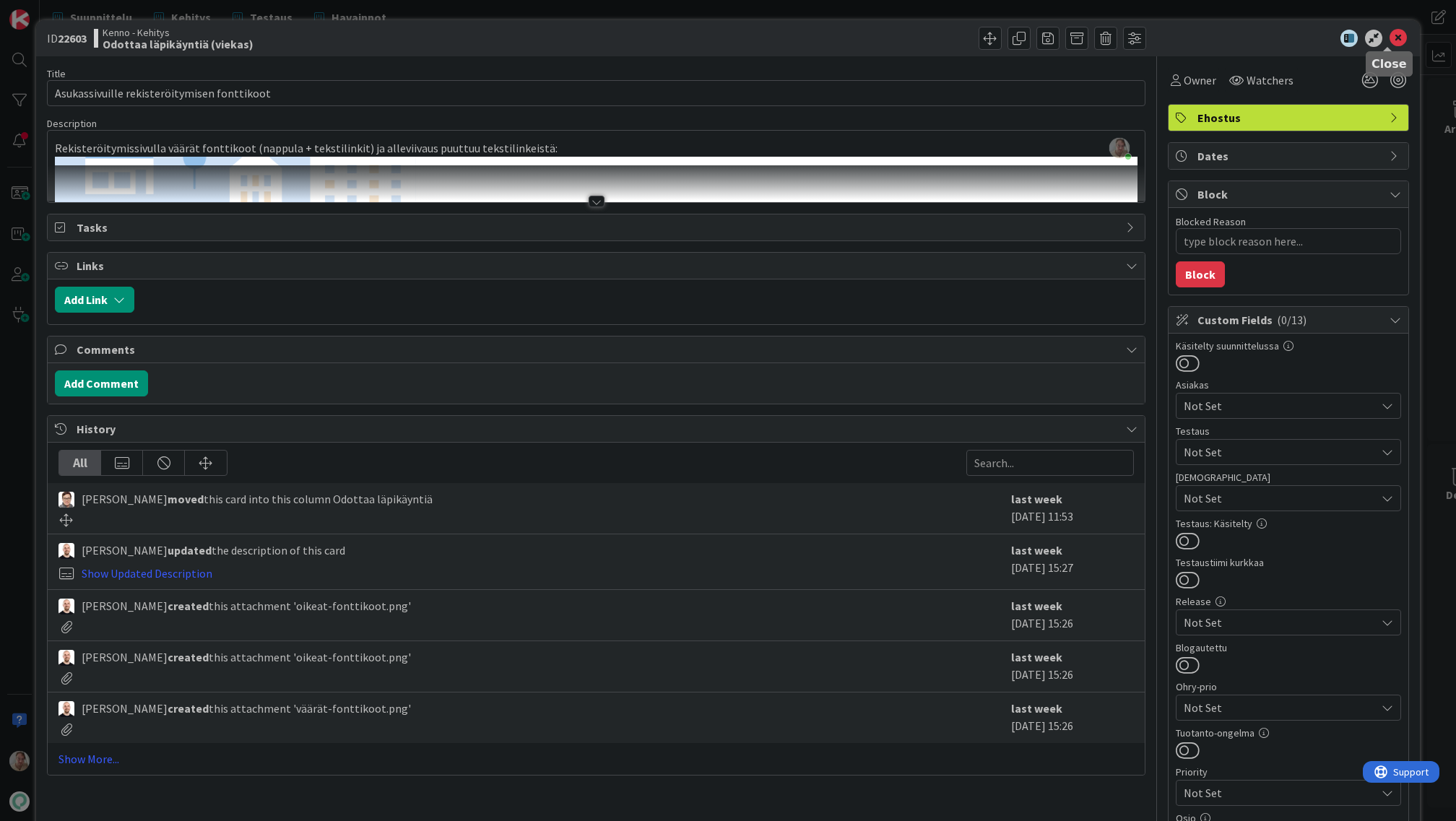
click at [1389, 38] on icon at bounding box center [1397, 38] width 17 height 17
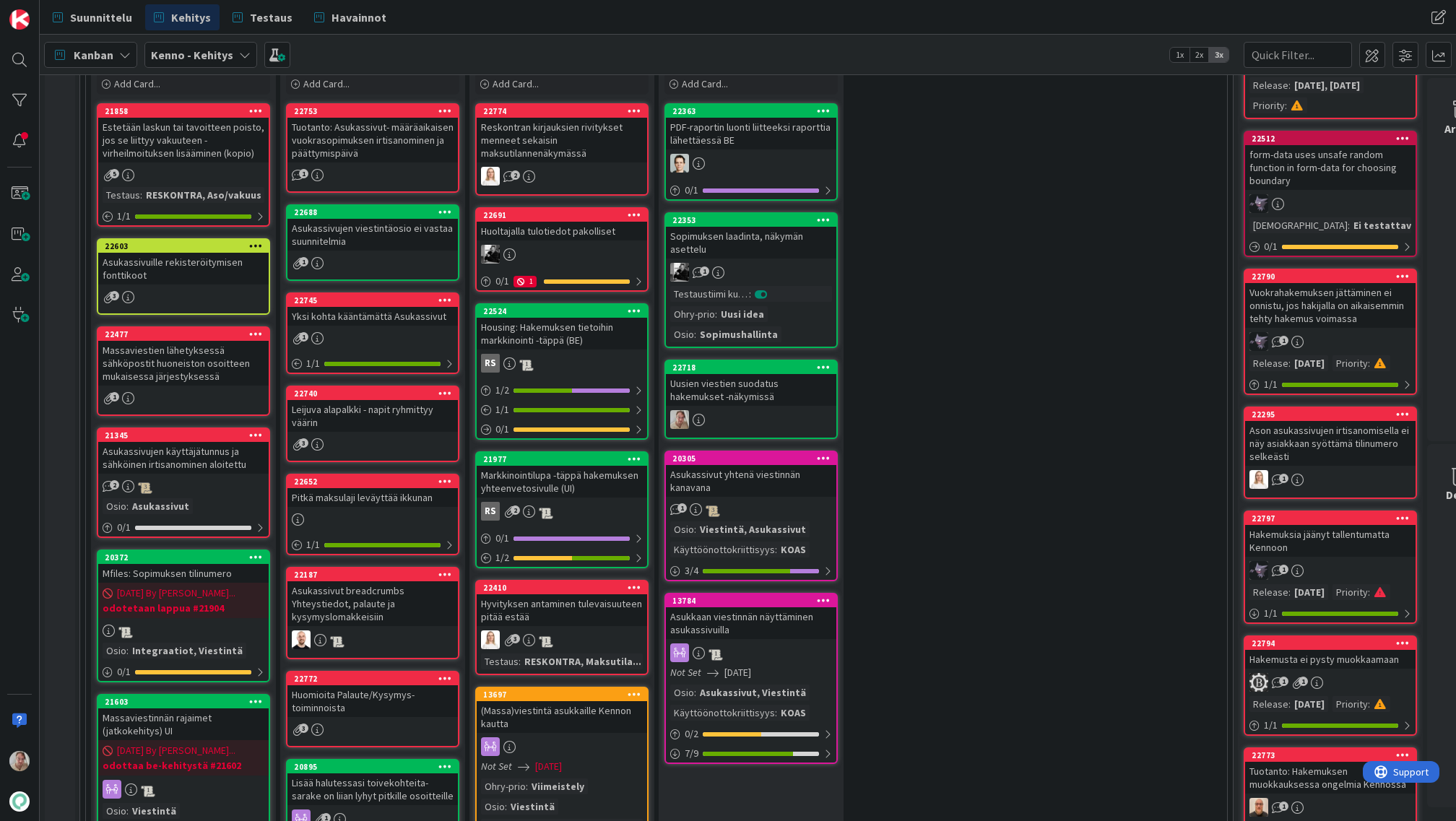
click at [167, 362] on div "Massaviestien lähetyksessä sähköpostit huoneiston osoitteen mukaisessa järjesty…" at bounding box center [183, 364] width 170 height 45
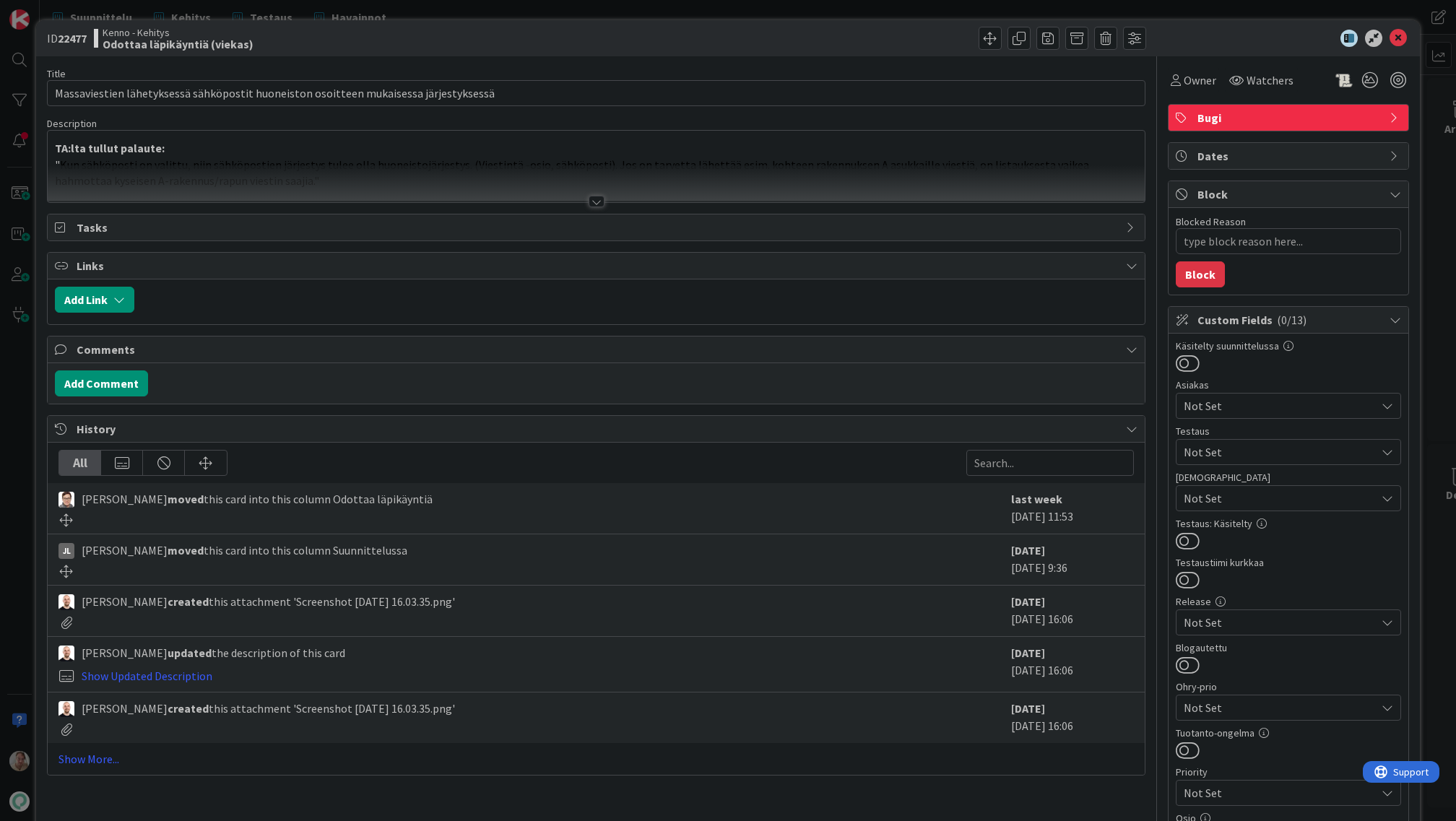
click at [1253, 119] on span "Bugi" at bounding box center [1289, 117] width 185 height 17
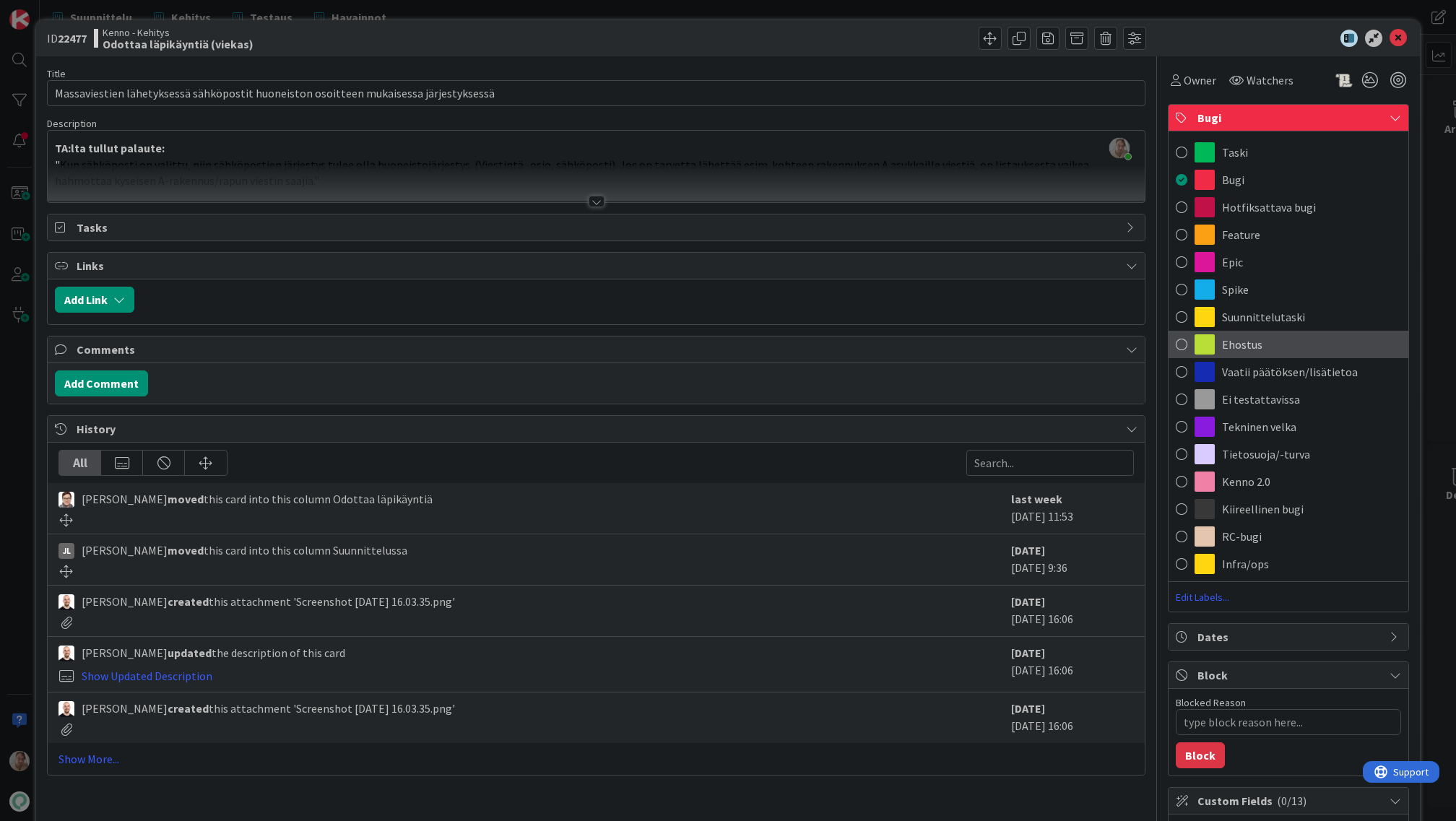
click at [1278, 337] on div "Ehostus" at bounding box center [1289, 344] width 240 height 27
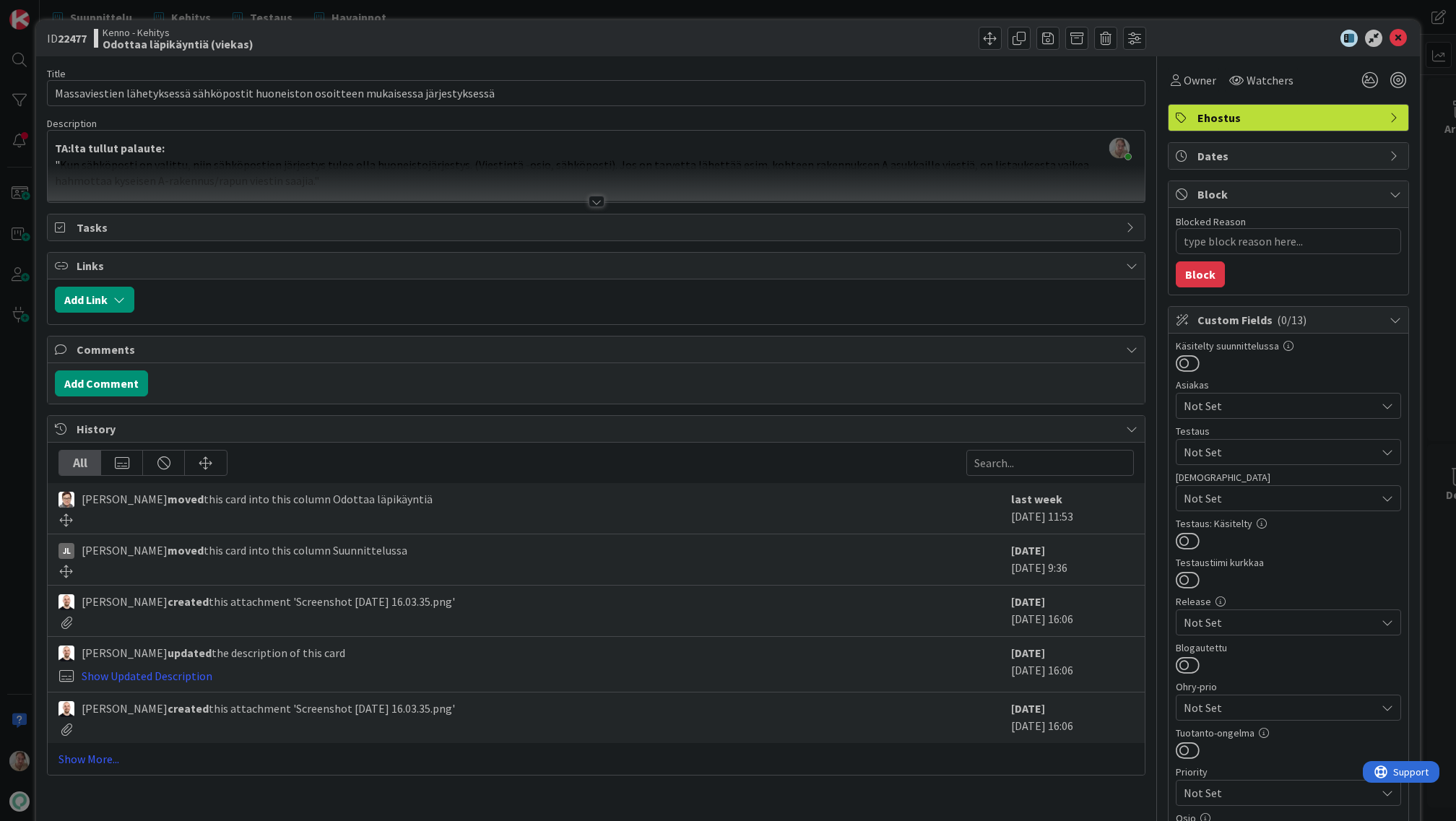
click at [242, 167] on div at bounding box center [596, 184] width 1097 height 37
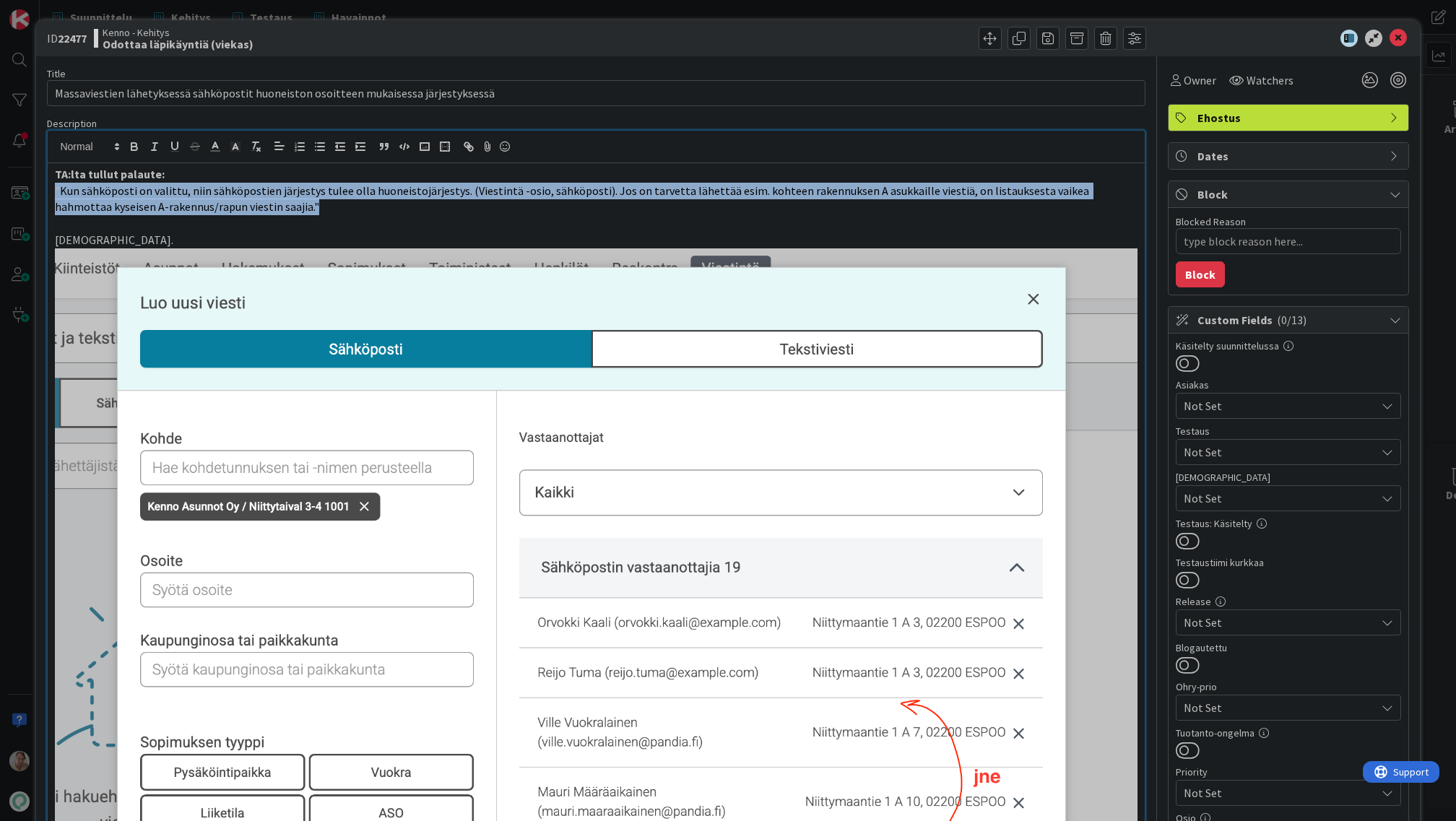
drag, startPoint x: 255, startPoint y: 212, endPoint x: 28, endPoint y: 193, distance: 227.8
click at [28, 193] on div "ID 22477 Kenno - Kehitys Odottaa läpikäyntiä (viekas) Title 85 / 128 Massaviest…" at bounding box center [728, 410] width 1456 height 821
click at [257, 145] on icon "button" at bounding box center [256, 147] width 13 height 13
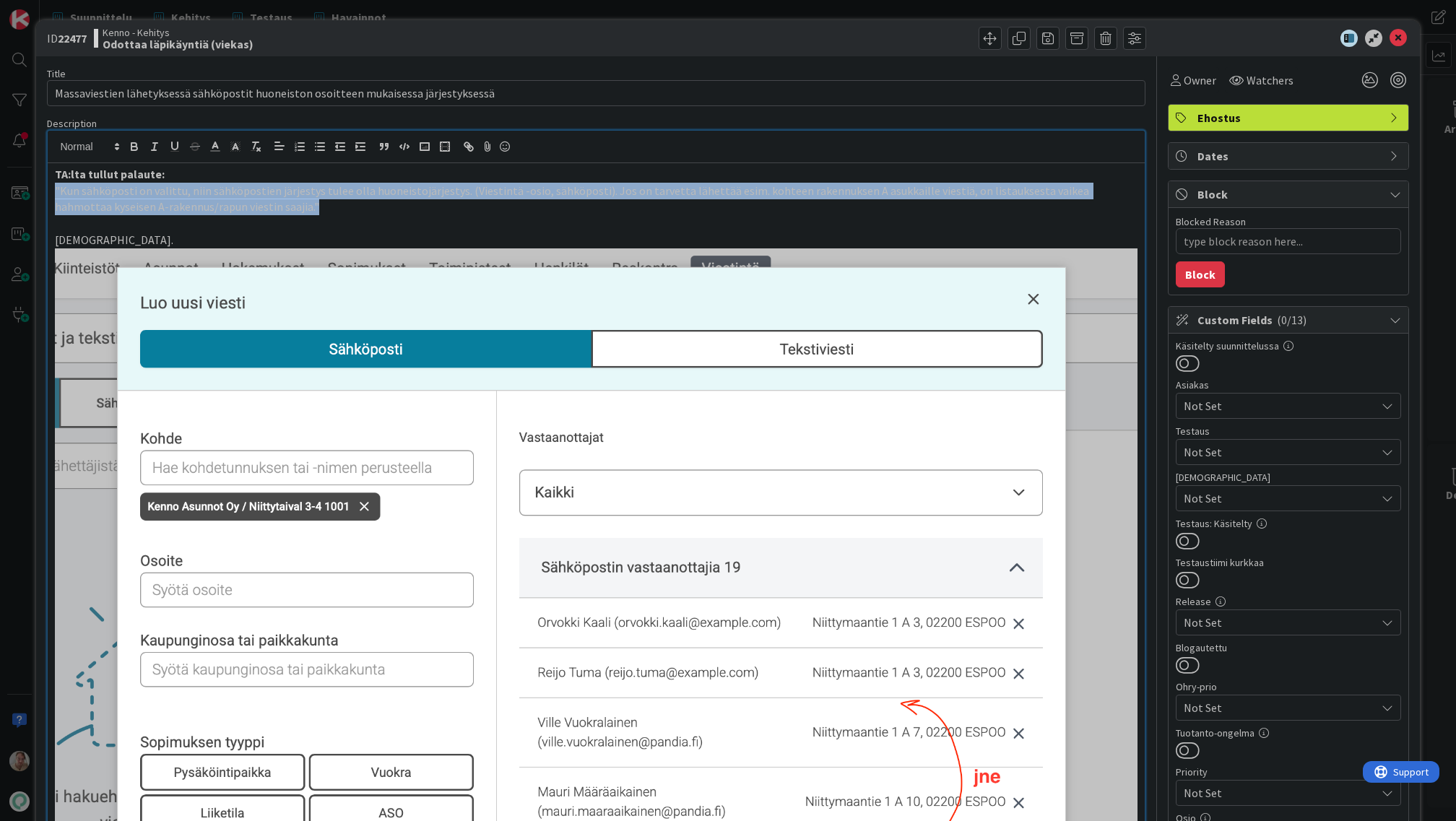
click at [432, 213] on p ""Kun sähköposti on valittu, niin sähköpostien järjestys tulee olla huoneistojär…" at bounding box center [596, 199] width 1082 height 32
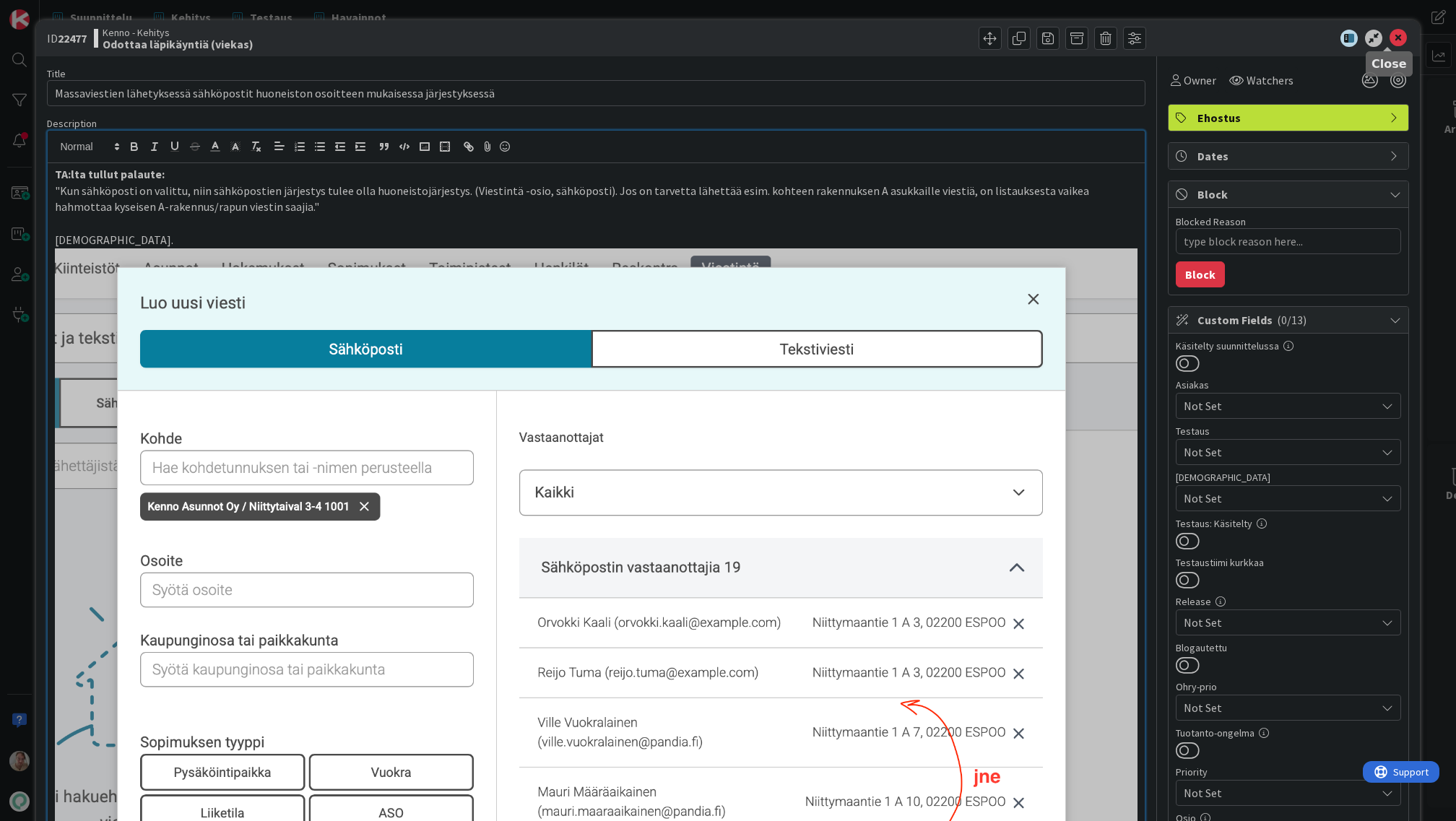
click at [1393, 40] on icon at bounding box center [1397, 38] width 17 height 17
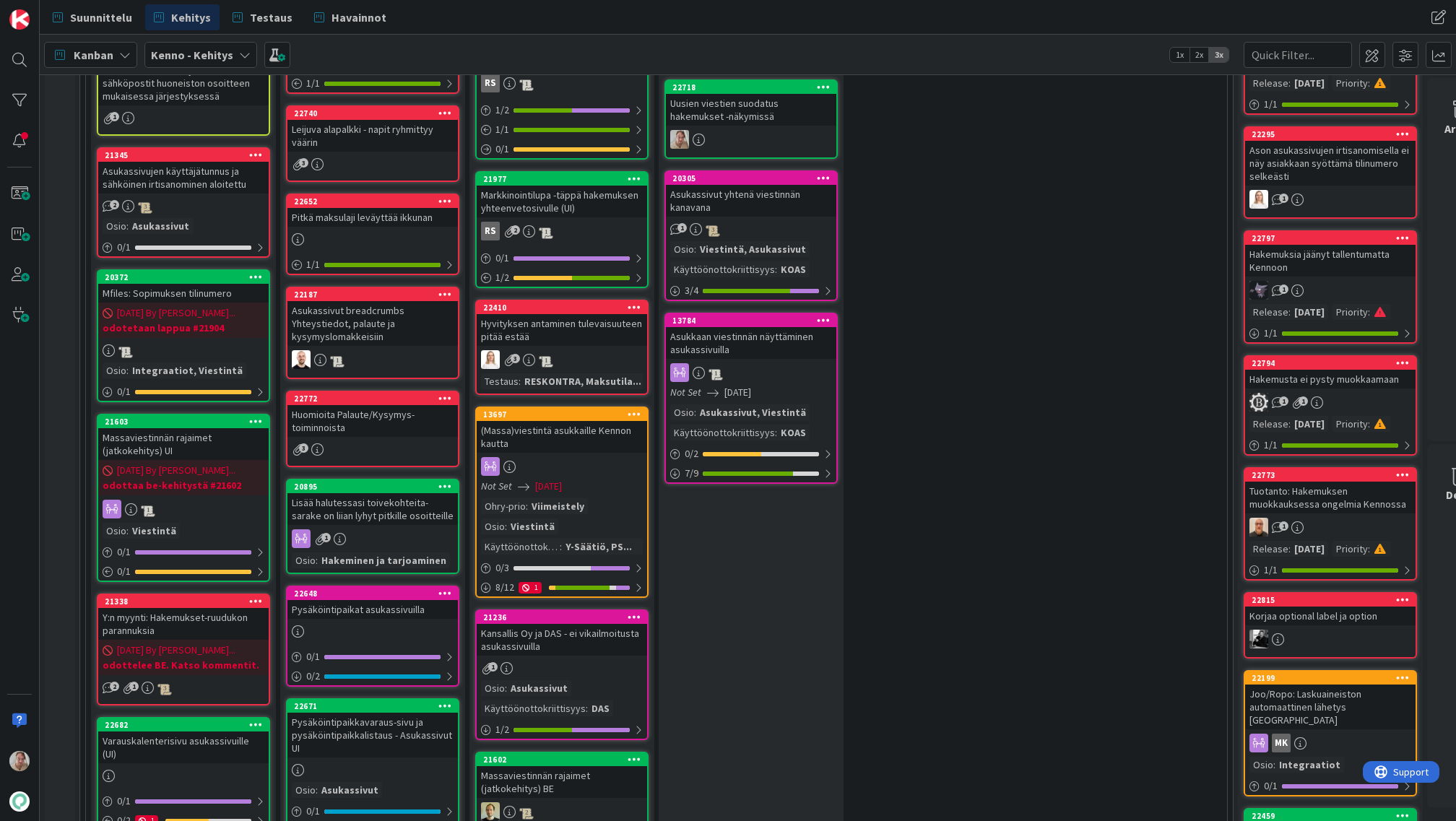
scroll to position [438, 0]
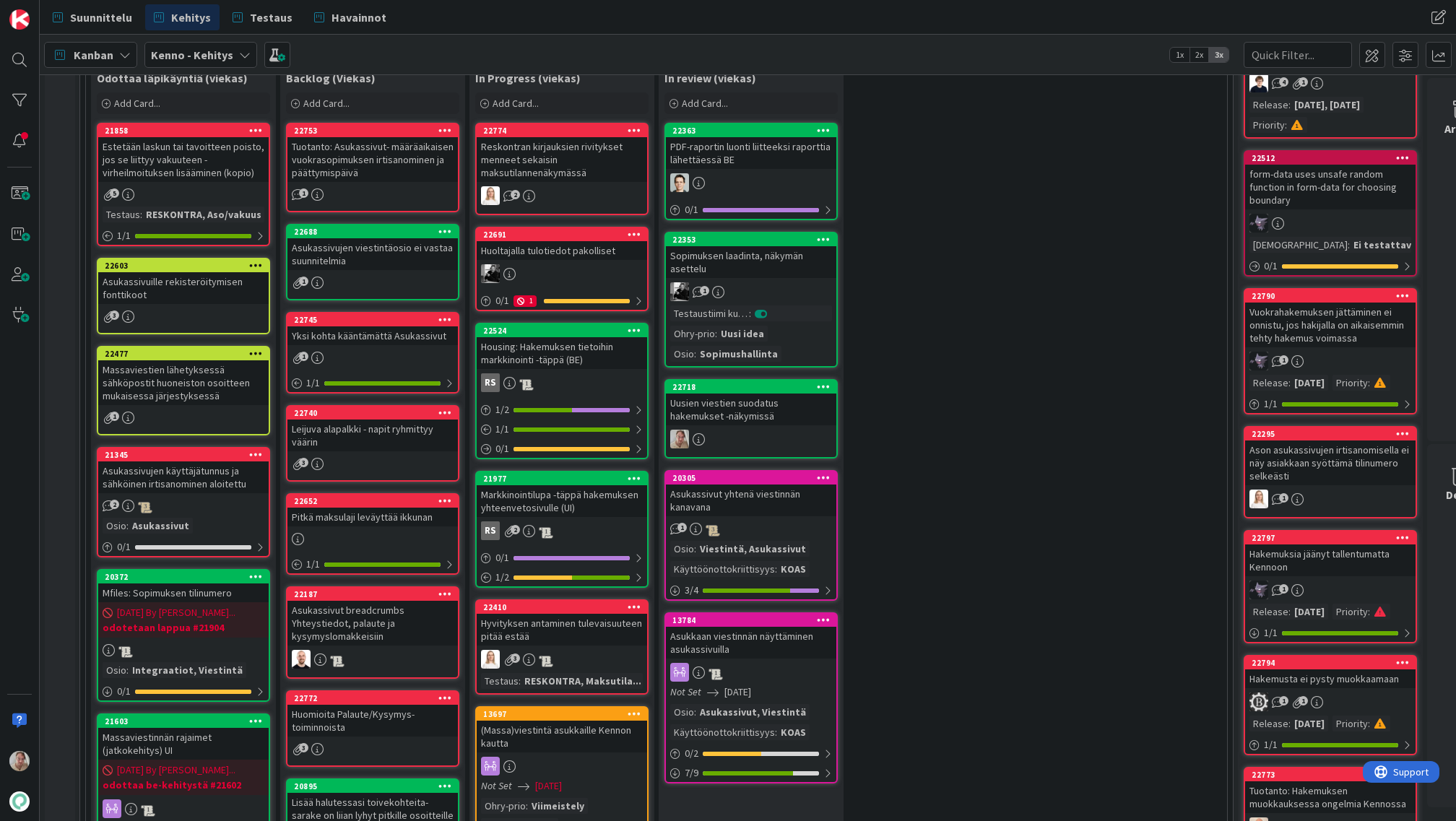
click at [163, 385] on div "Massaviestien lähetyksessä sähköpostit huoneiston osoitteen mukaisessa järjesty…" at bounding box center [183, 383] width 170 height 45
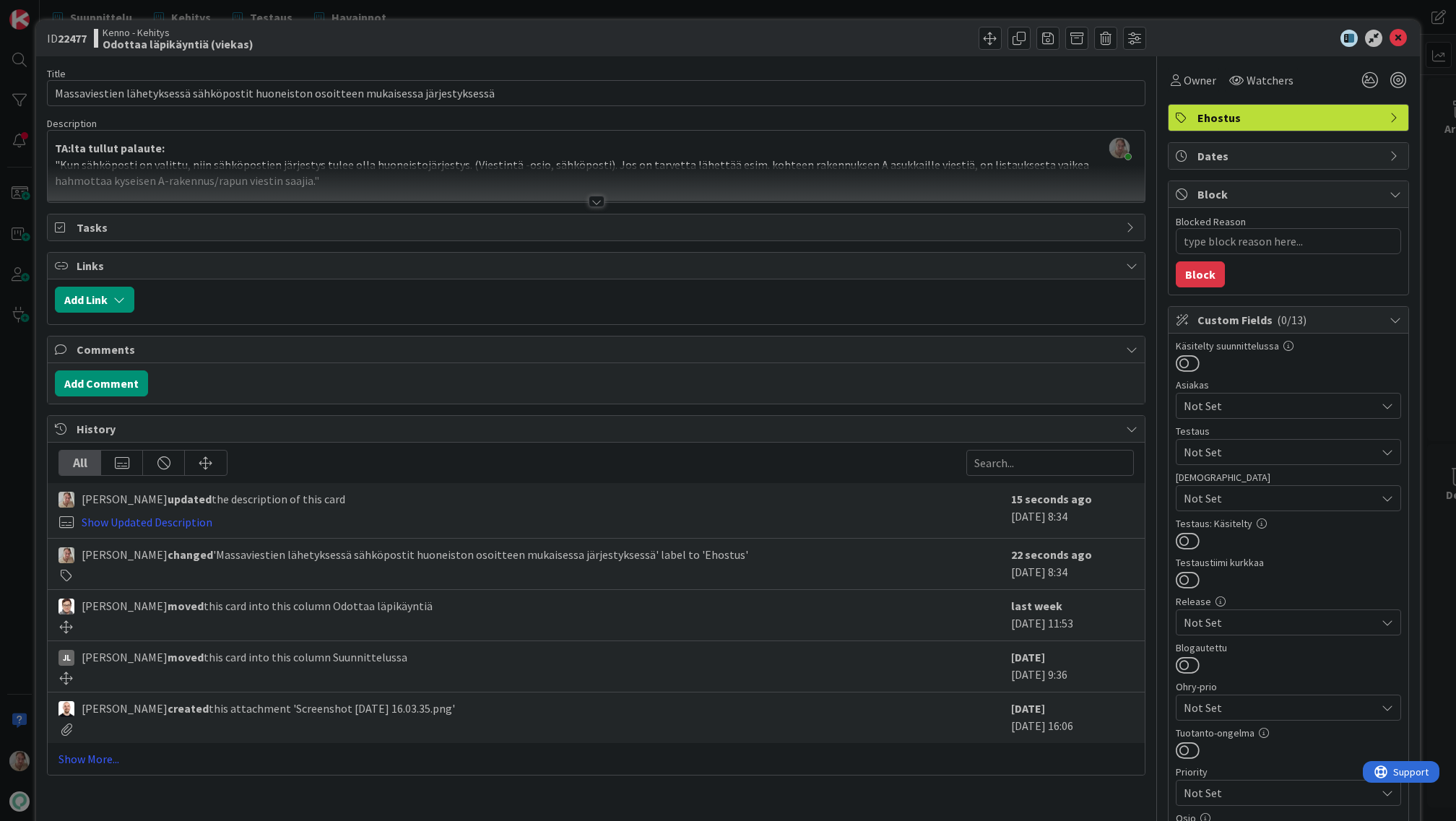
click at [428, 181] on div at bounding box center [596, 184] width 1097 height 37
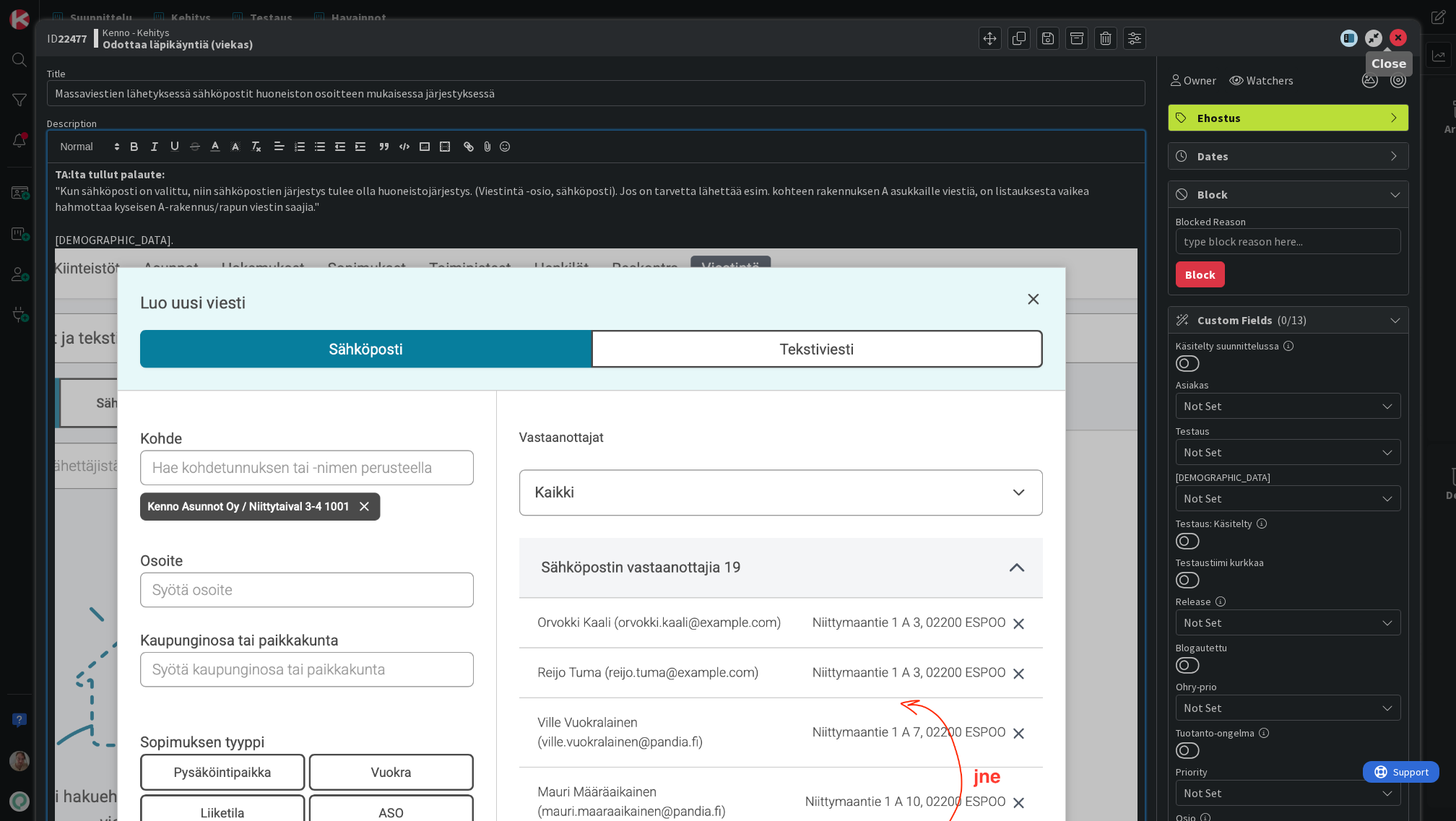
click at [1392, 39] on icon at bounding box center [1397, 38] width 17 height 17
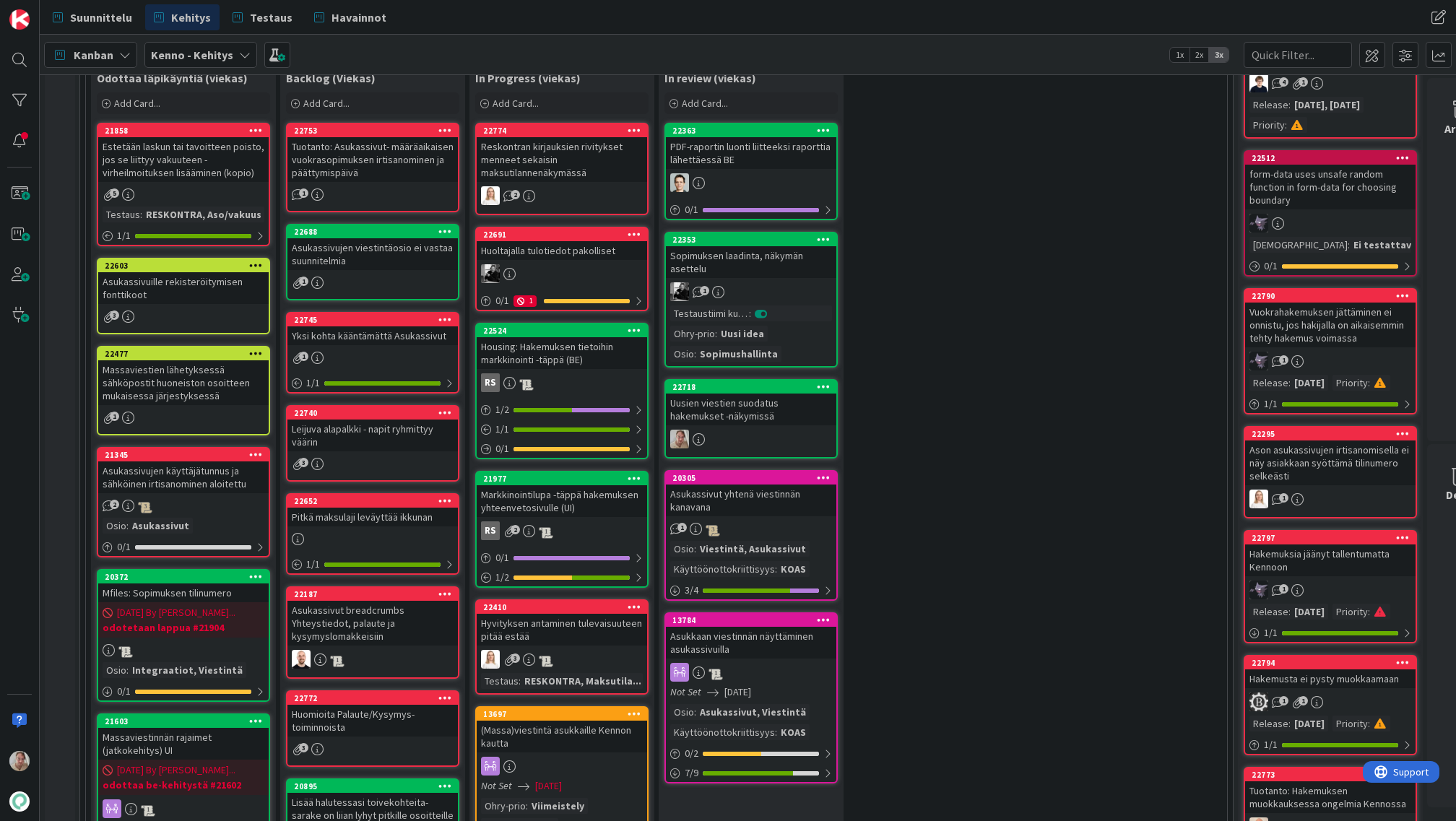
click at [215, 371] on div "Massaviestien lähetyksessä sähköpostit huoneiston osoitteen mukaisessa järjesty…" at bounding box center [183, 383] width 170 height 45
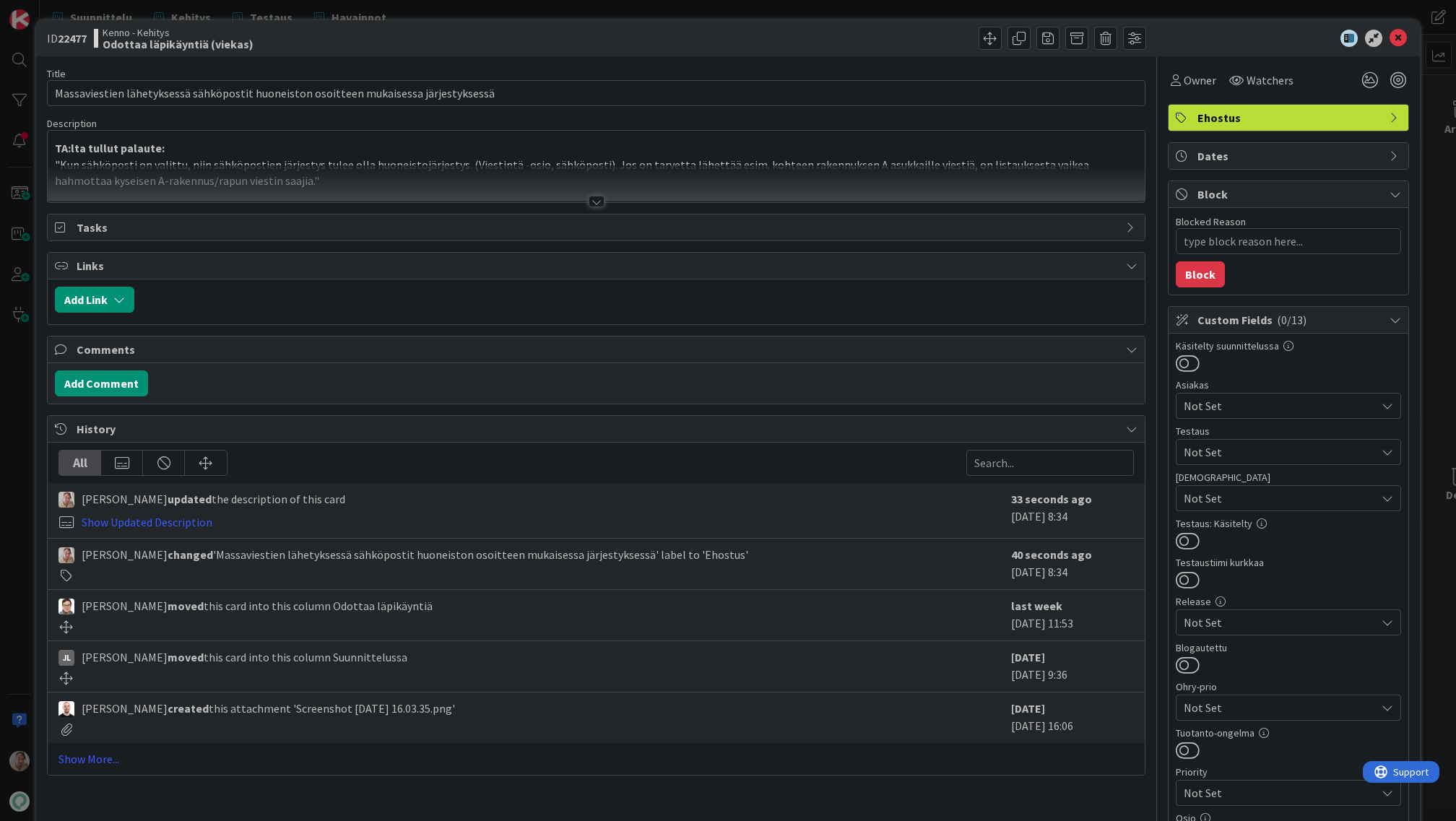
type textarea "x"
click at [1392, 39] on icon at bounding box center [1397, 38] width 17 height 17
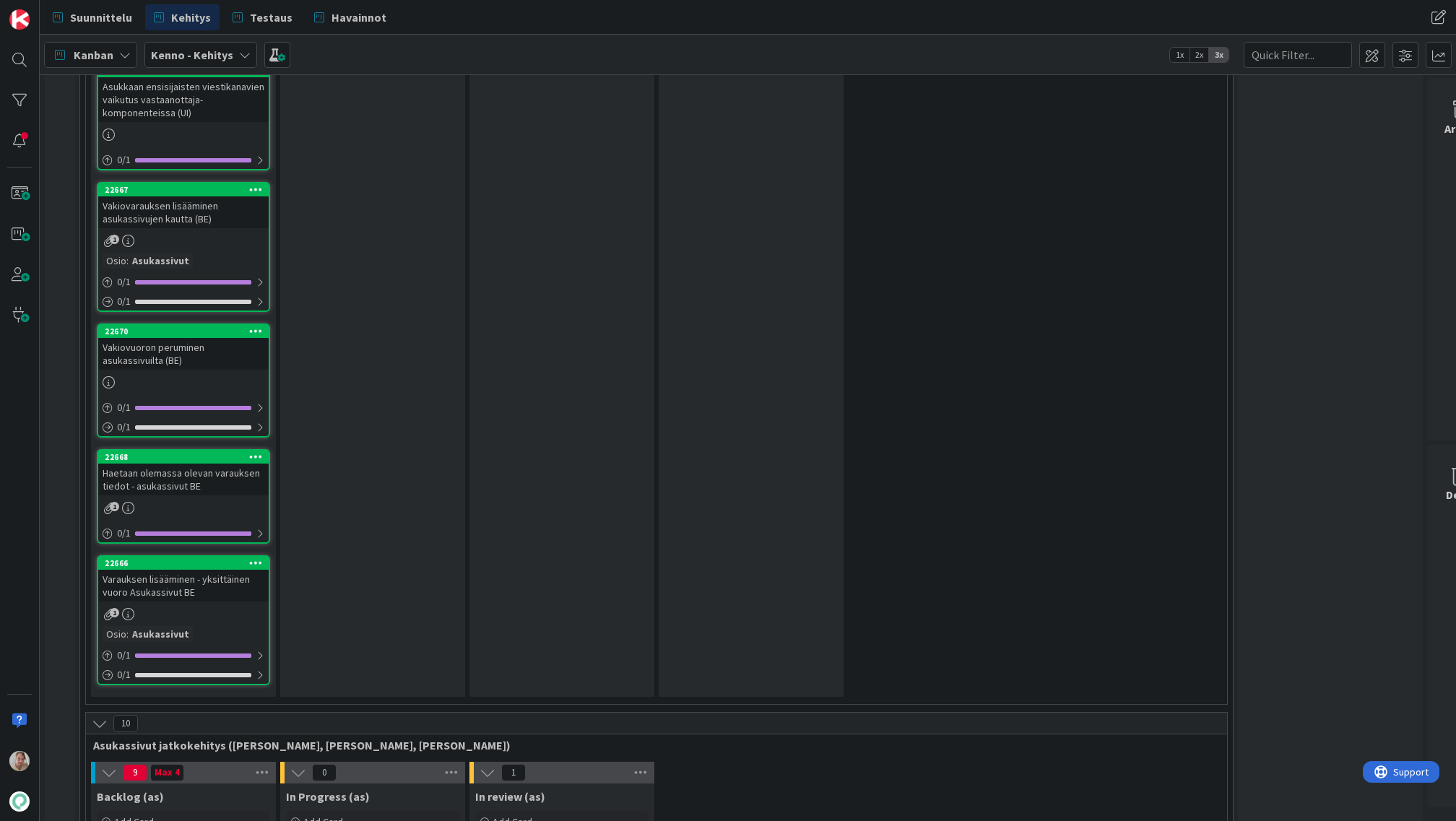
scroll to position [7391, 0]
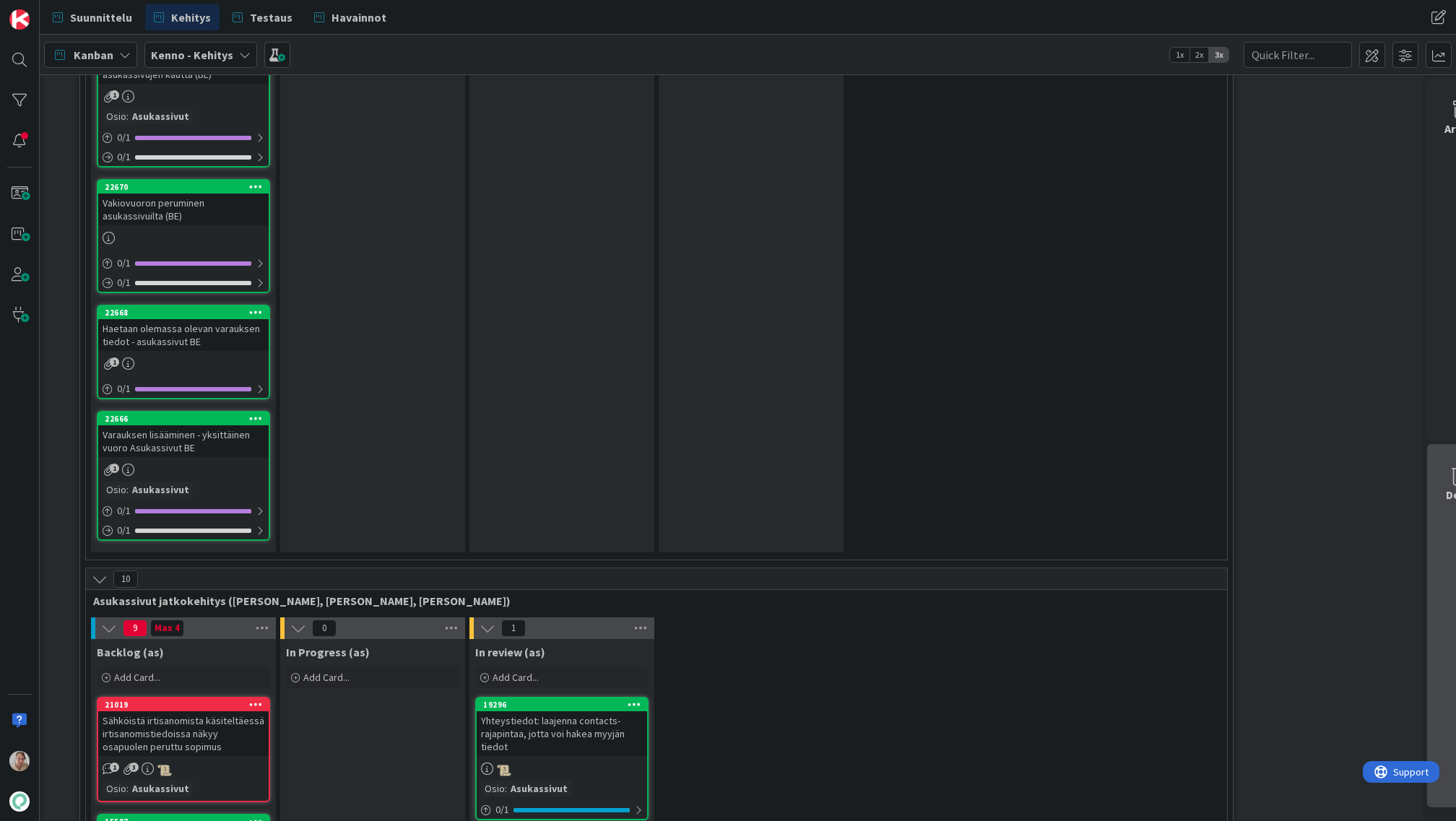
drag, startPoint x: 174, startPoint y: 591, endPoint x: 1440, endPoint y: 520, distance: 1268.0
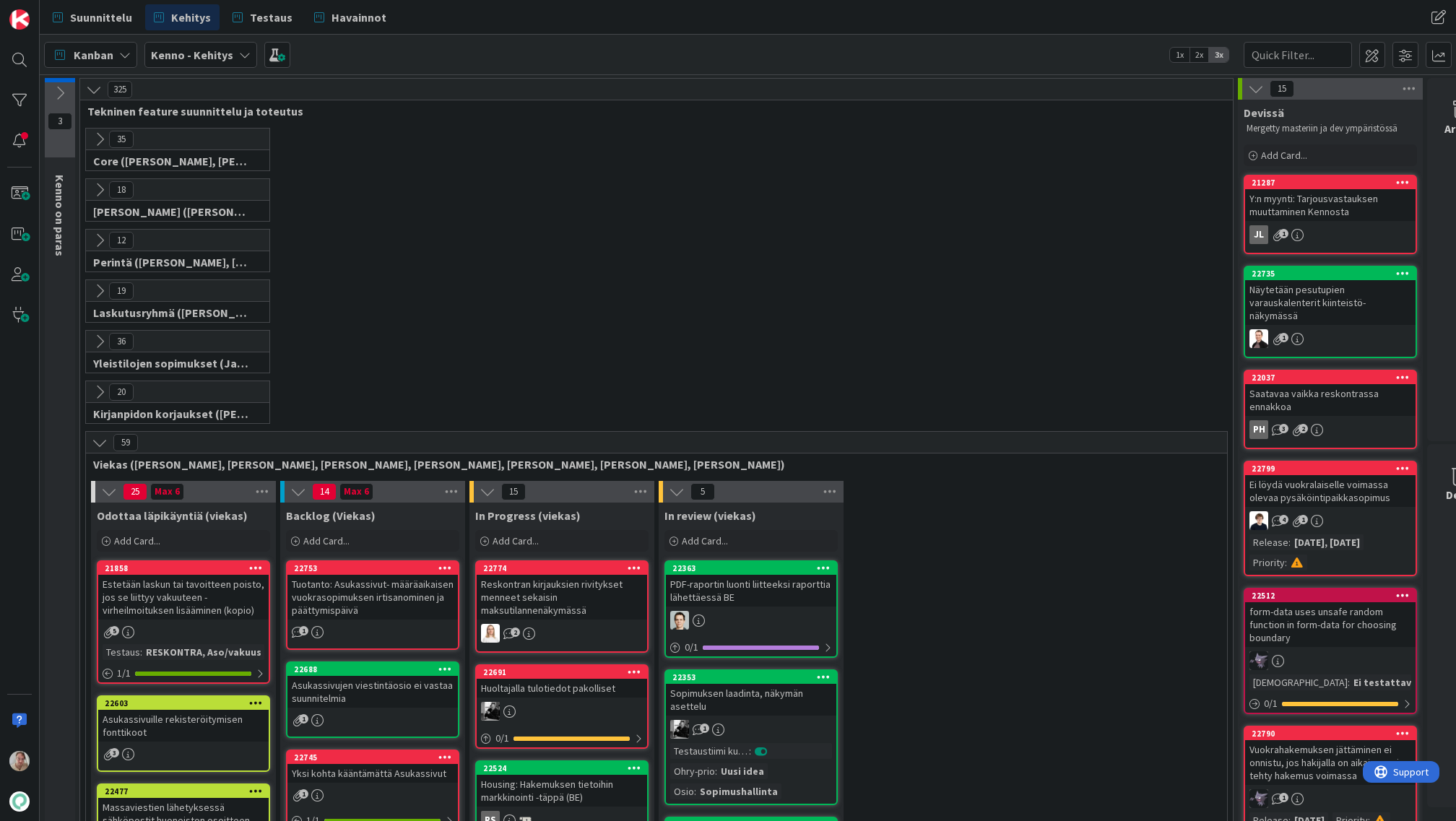
scroll to position [6311, 0]
